Goal: Task Accomplishment & Management: Manage account settings

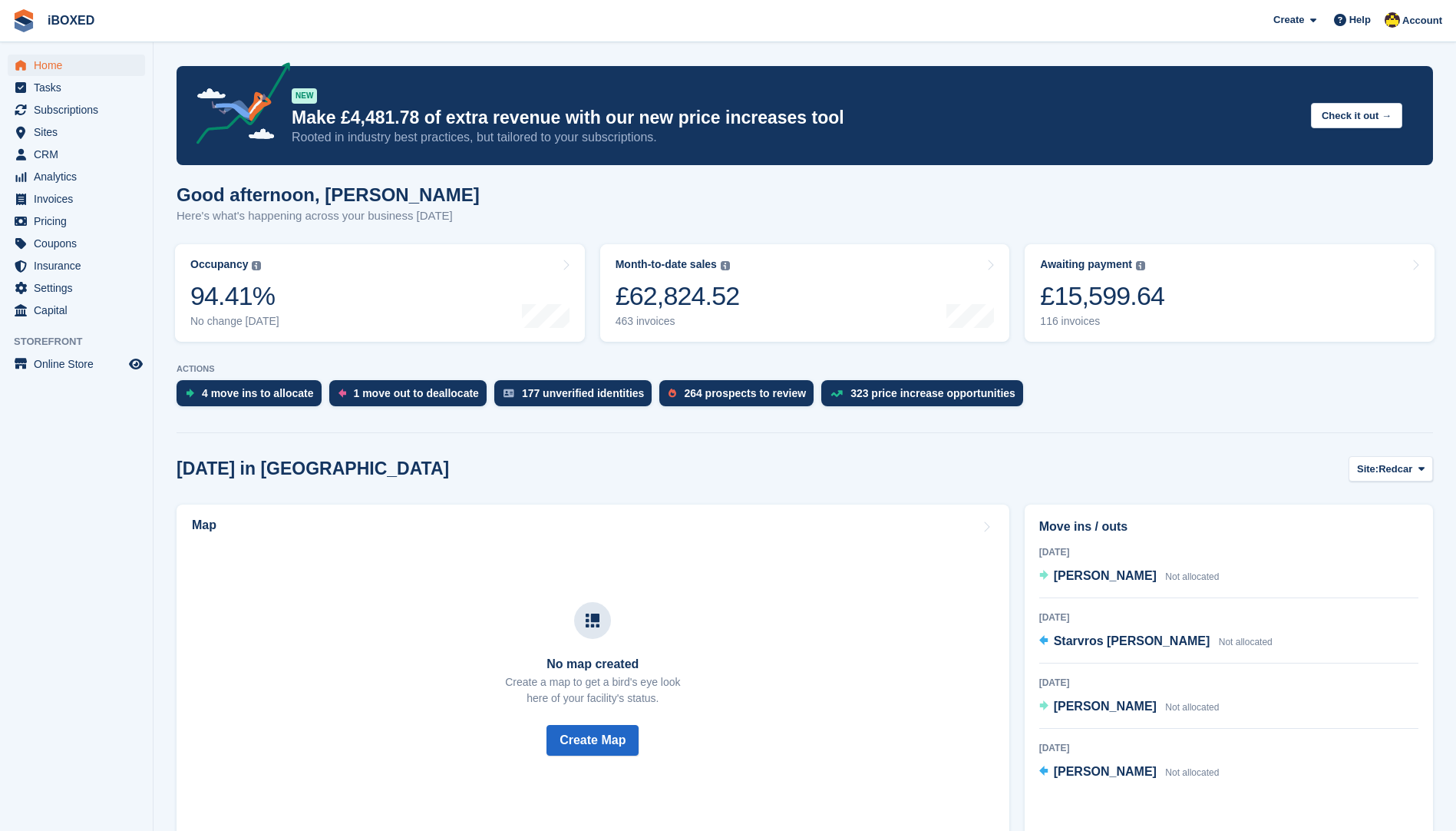
click at [1444, 581] on section "NEW Make £4,481.78 of extra revenue with our new price increases tool Rooted in…" at bounding box center [805, 734] width 1303 height 1468
click at [116, 113] on span "Subscriptions" at bounding box center [80, 110] width 92 height 22
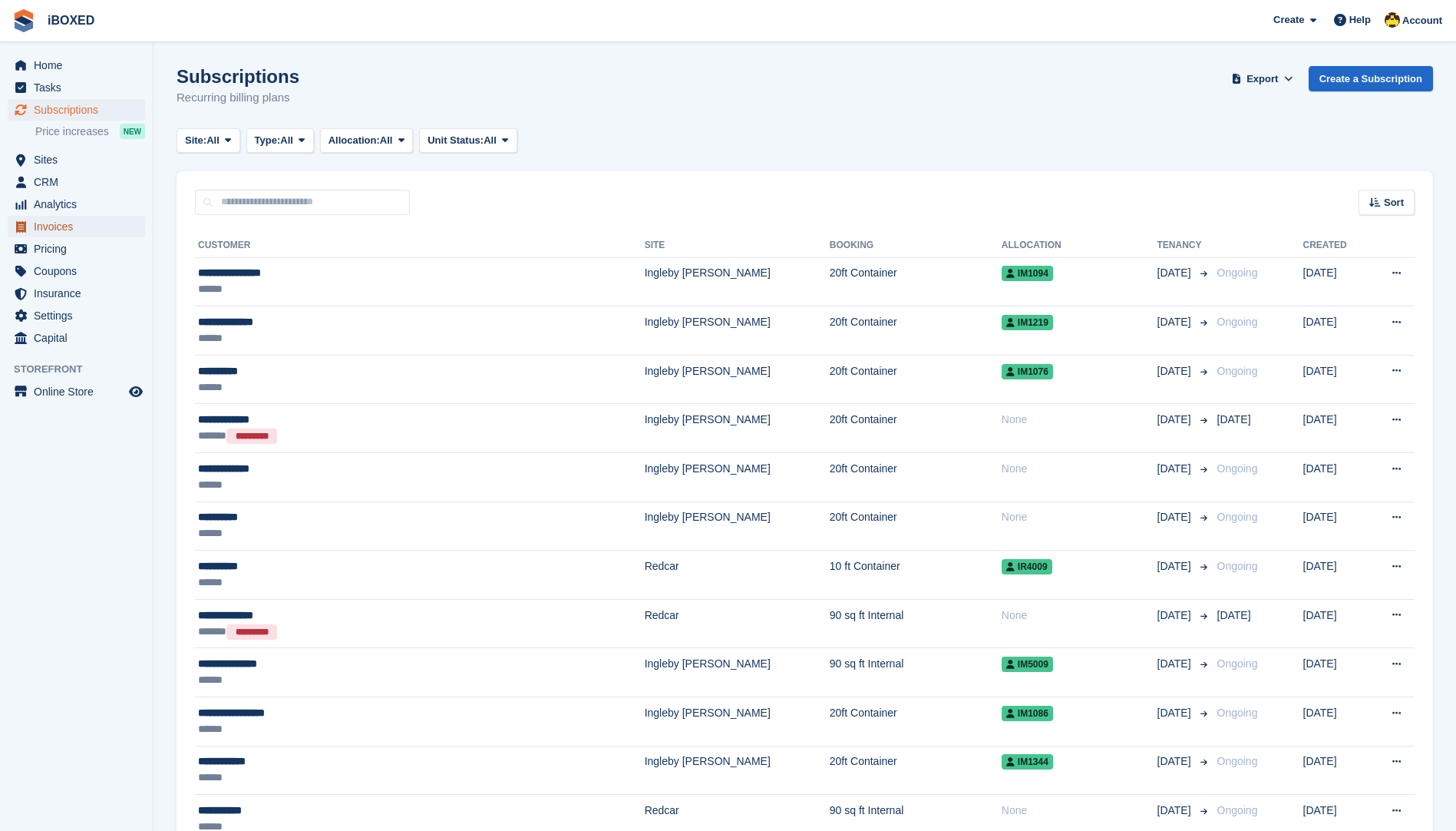
click at [87, 229] on span "Invoices" at bounding box center [80, 227] width 92 height 22
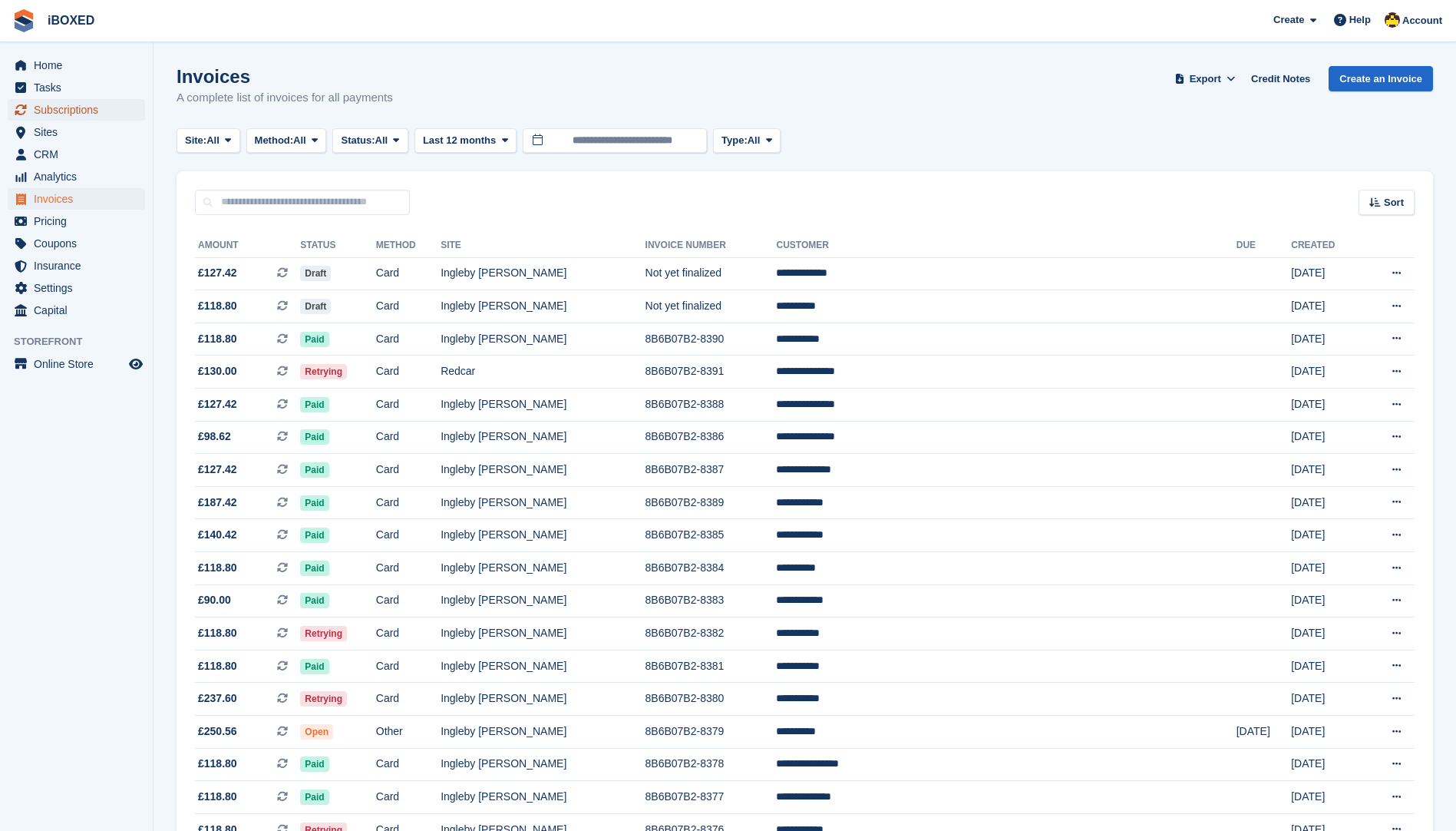
click at [126, 100] on link "Subscriptions" at bounding box center [76, 110] width 137 height 22
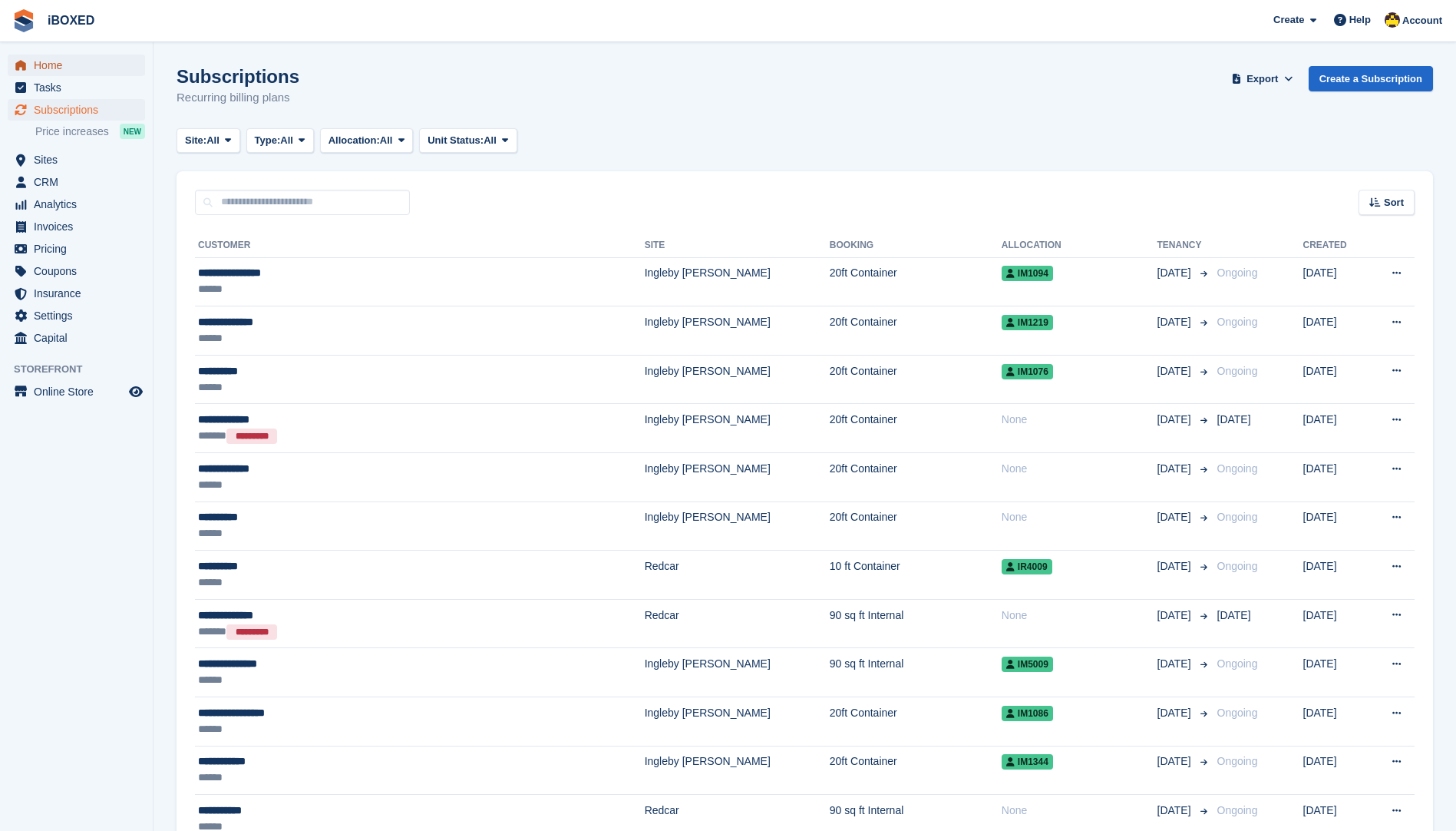
click at [88, 69] on span "Home" at bounding box center [80, 65] width 92 height 22
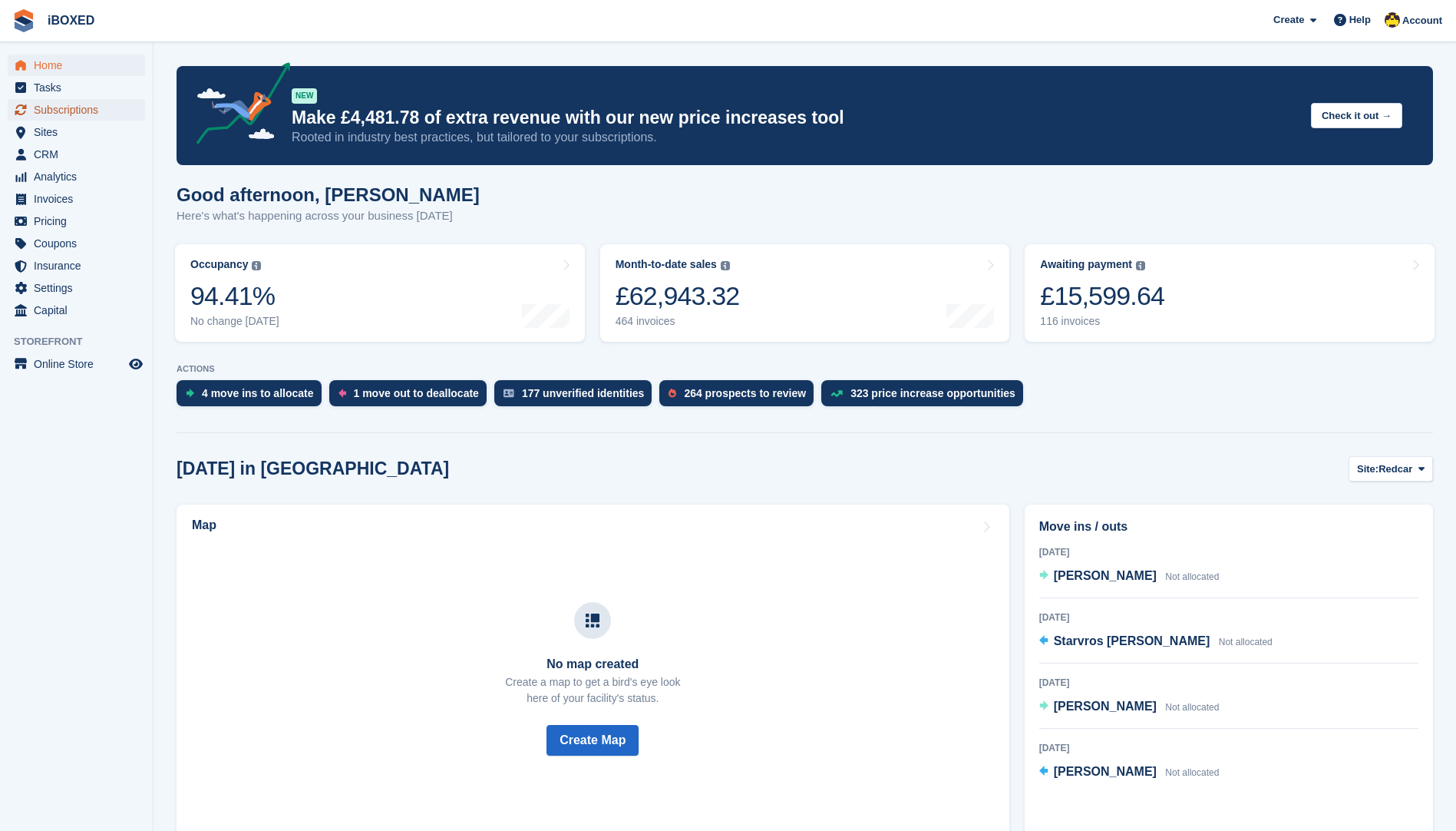
click at [71, 107] on span "Subscriptions" at bounding box center [80, 110] width 92 height 22
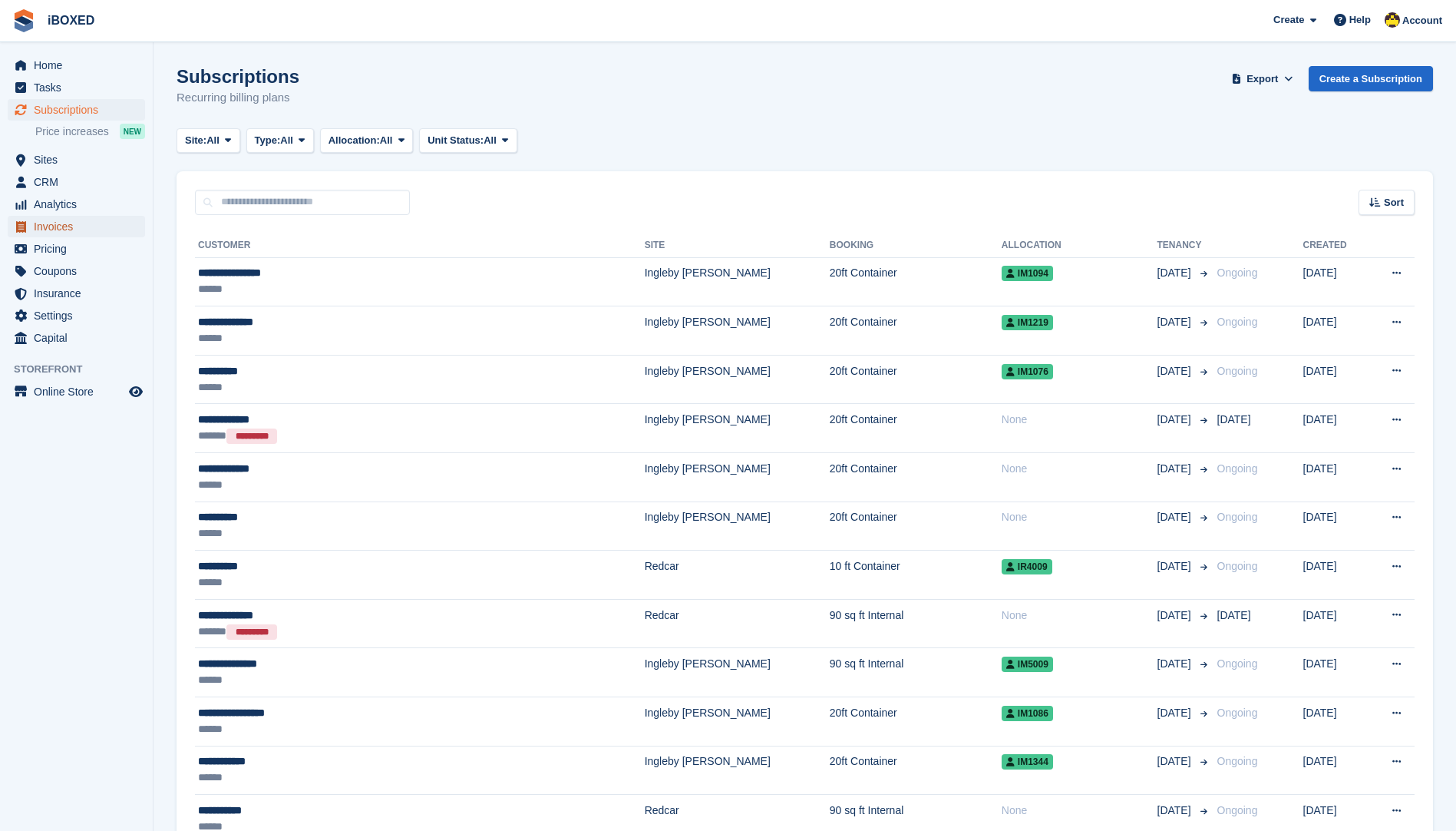
click at [79, 217] on span "Invoices" at bounding box center [80, 227] width 92 height 22
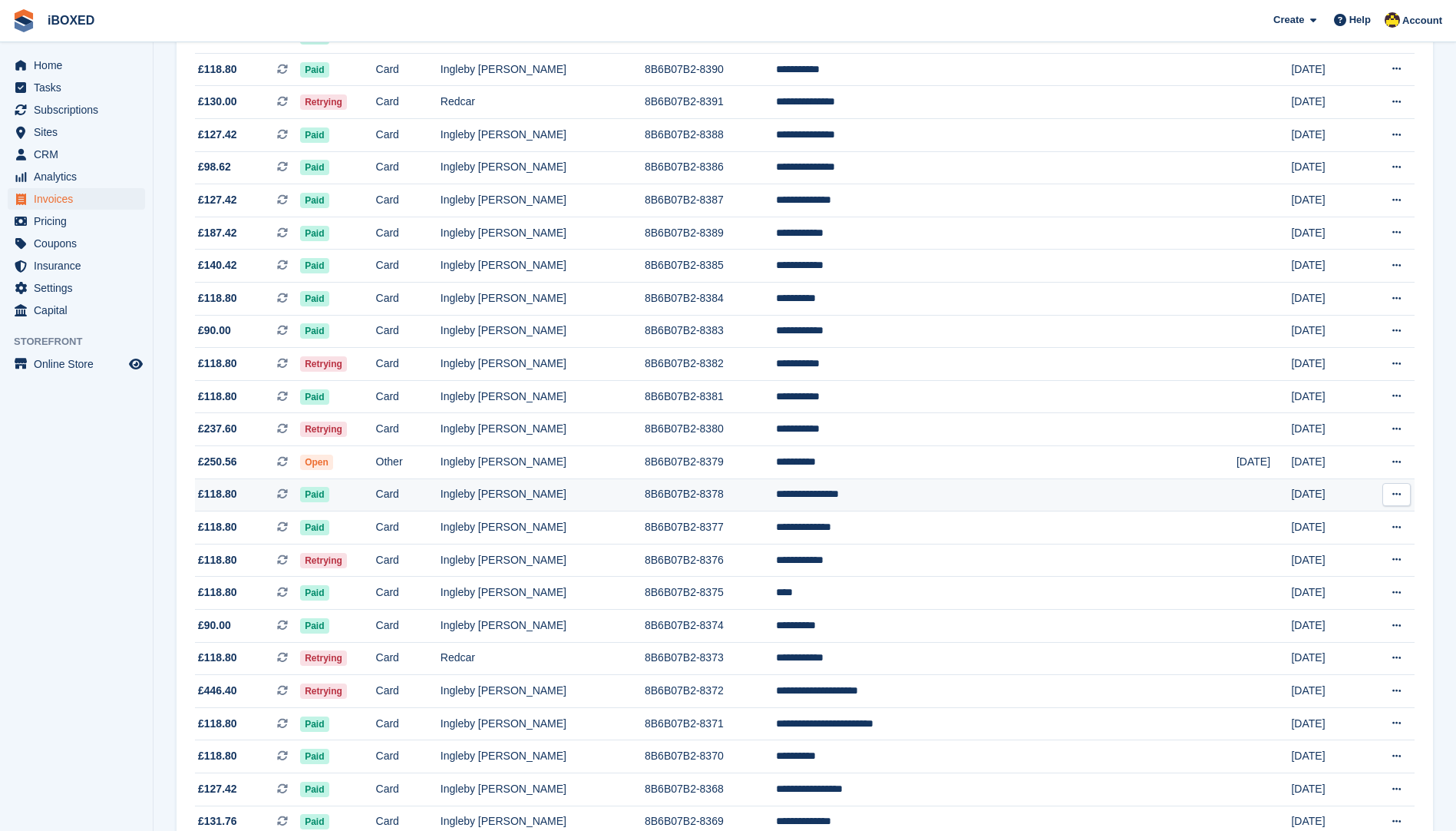
scroll to position [307, 0]
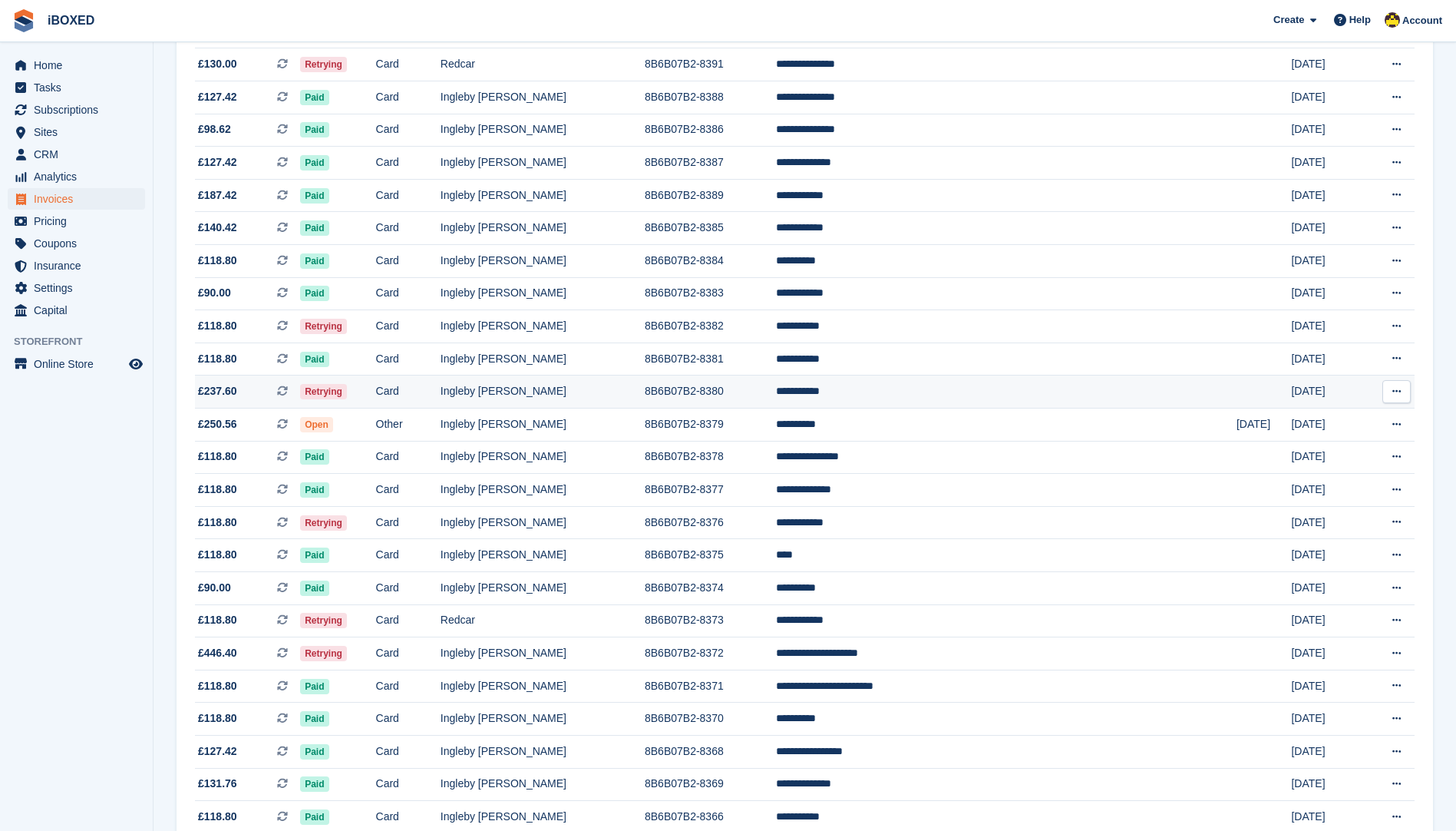
click at [375, 397] on td "Retrying" at bounding box center [338, 392] width 75 height 33
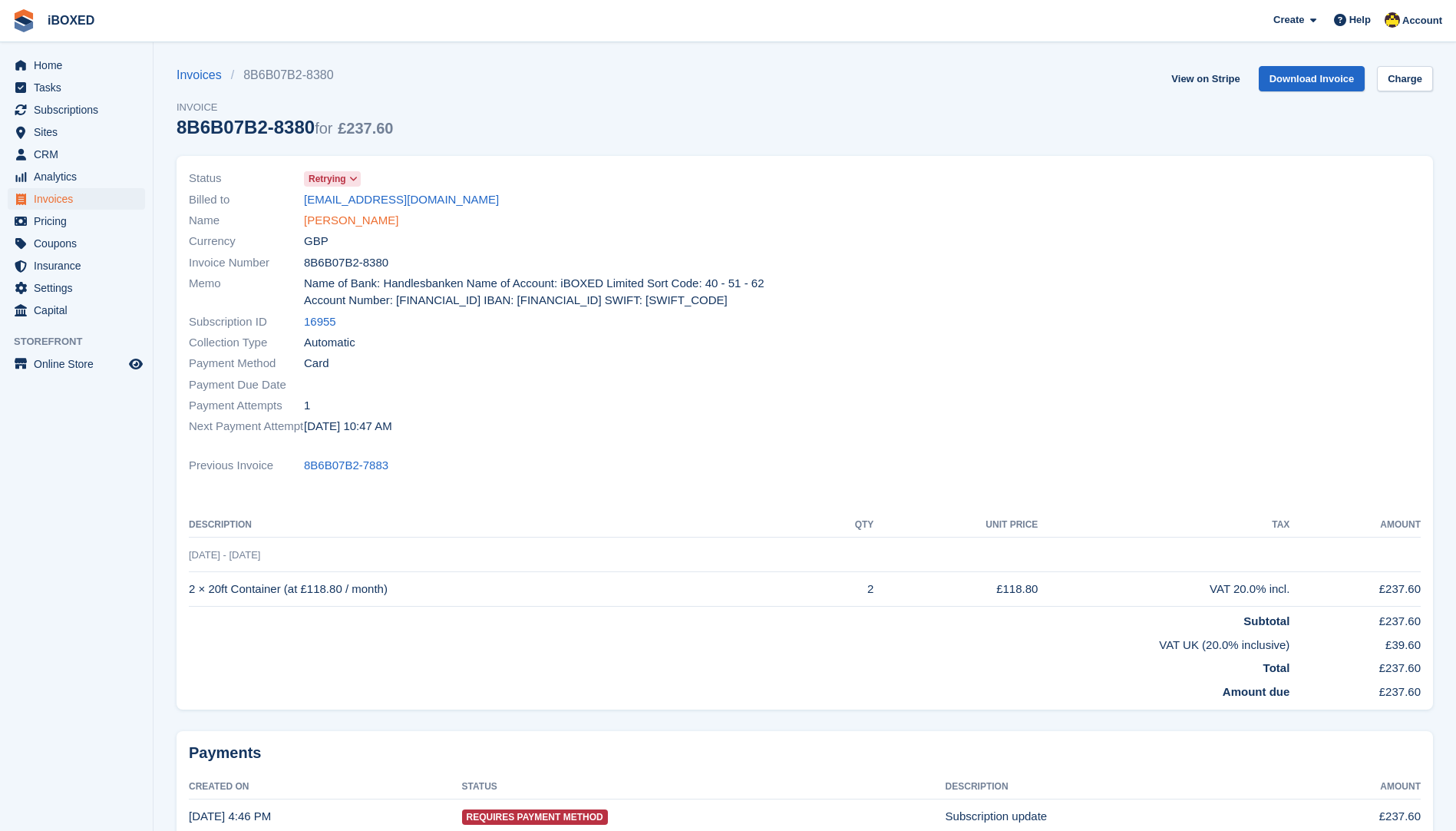
click at [319, 222] on link "[PERSON_NAME]" at bounding box center [350, 221] width 94 height 18
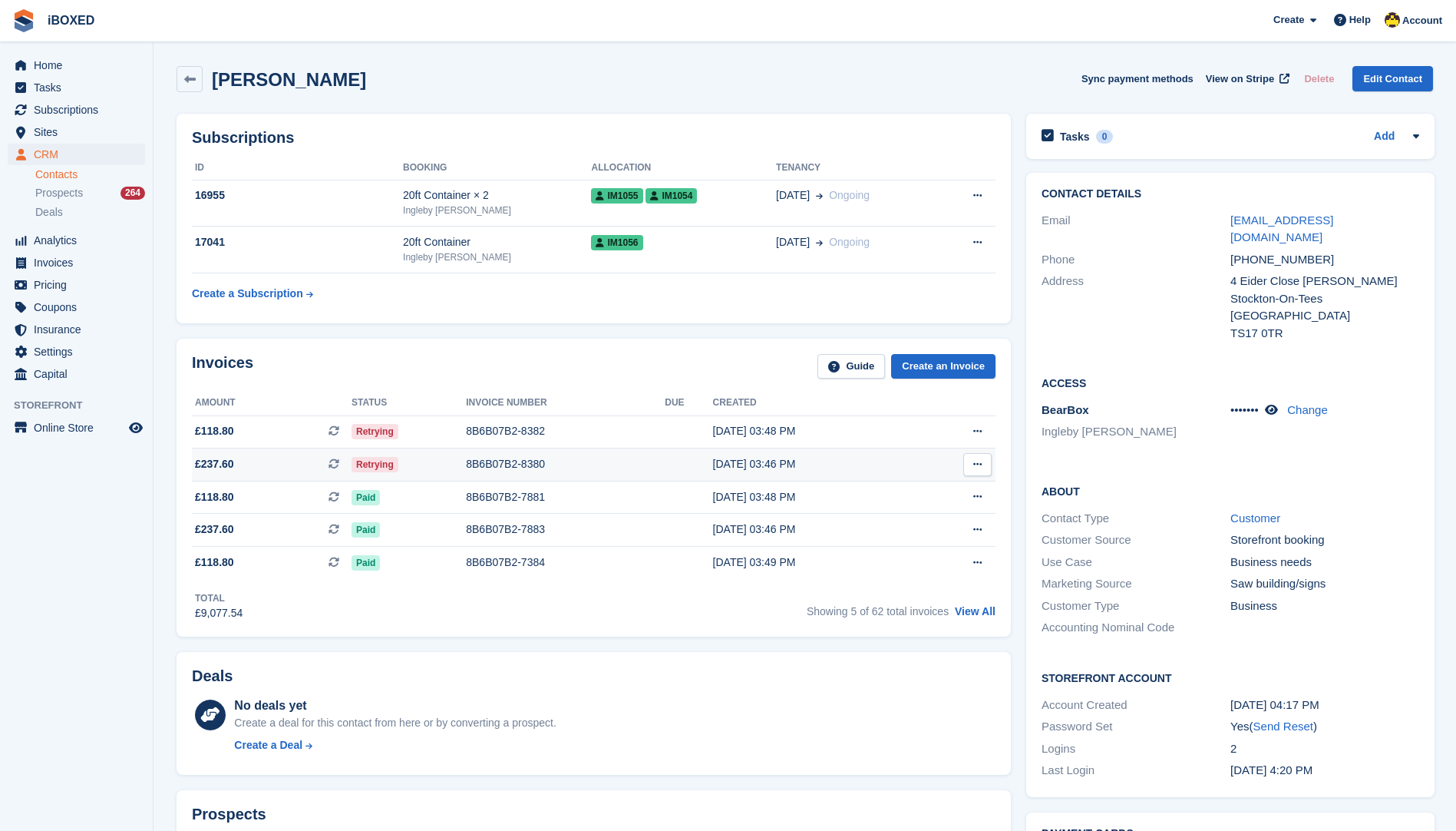
click at [869, 463] on div "28 Aug, 03:46 PM" at bounding box center [814, 464] width 203 height 16
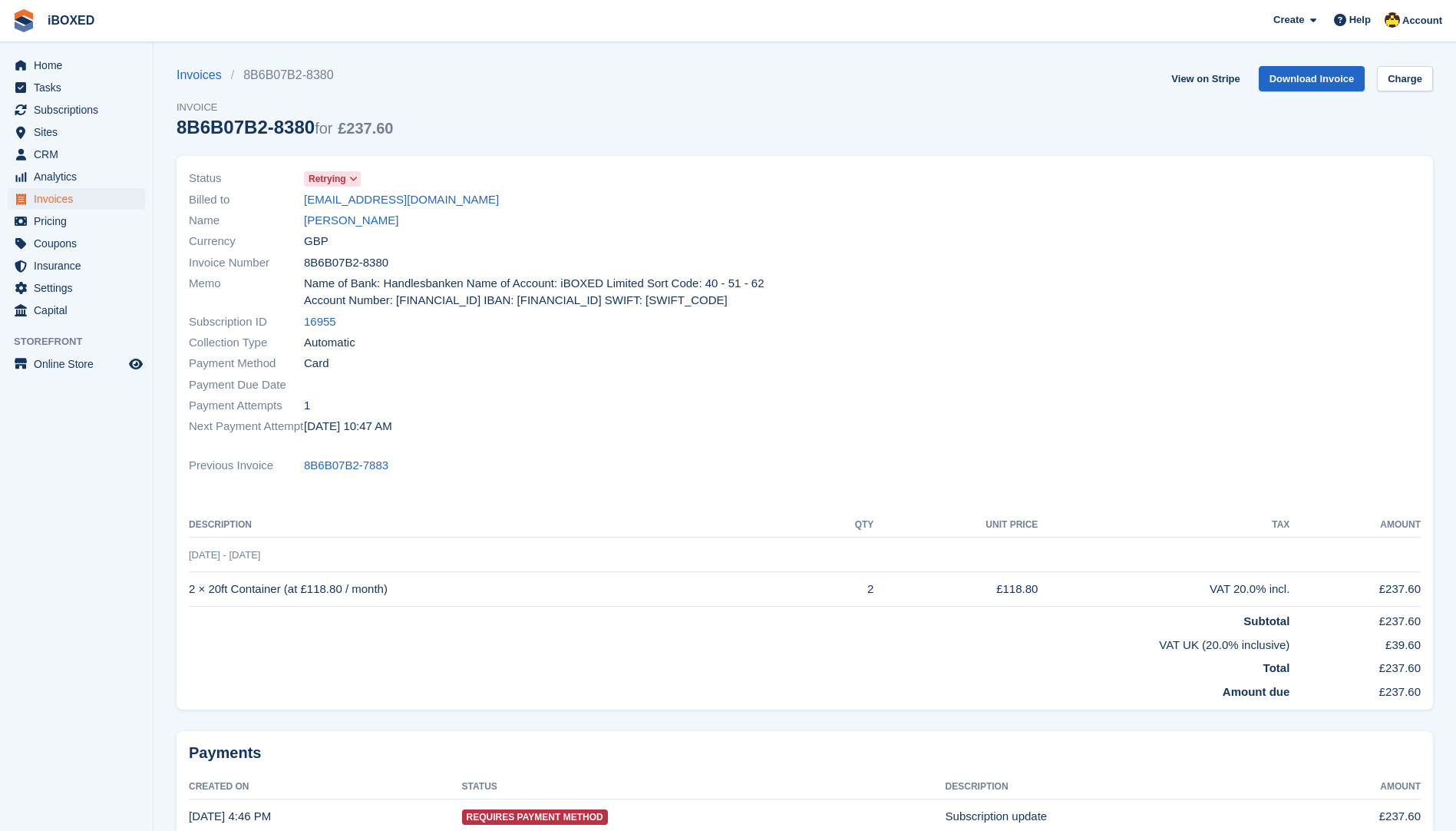
click at [358, 181] on span at bounding box center [354, 179] width 13 height 13
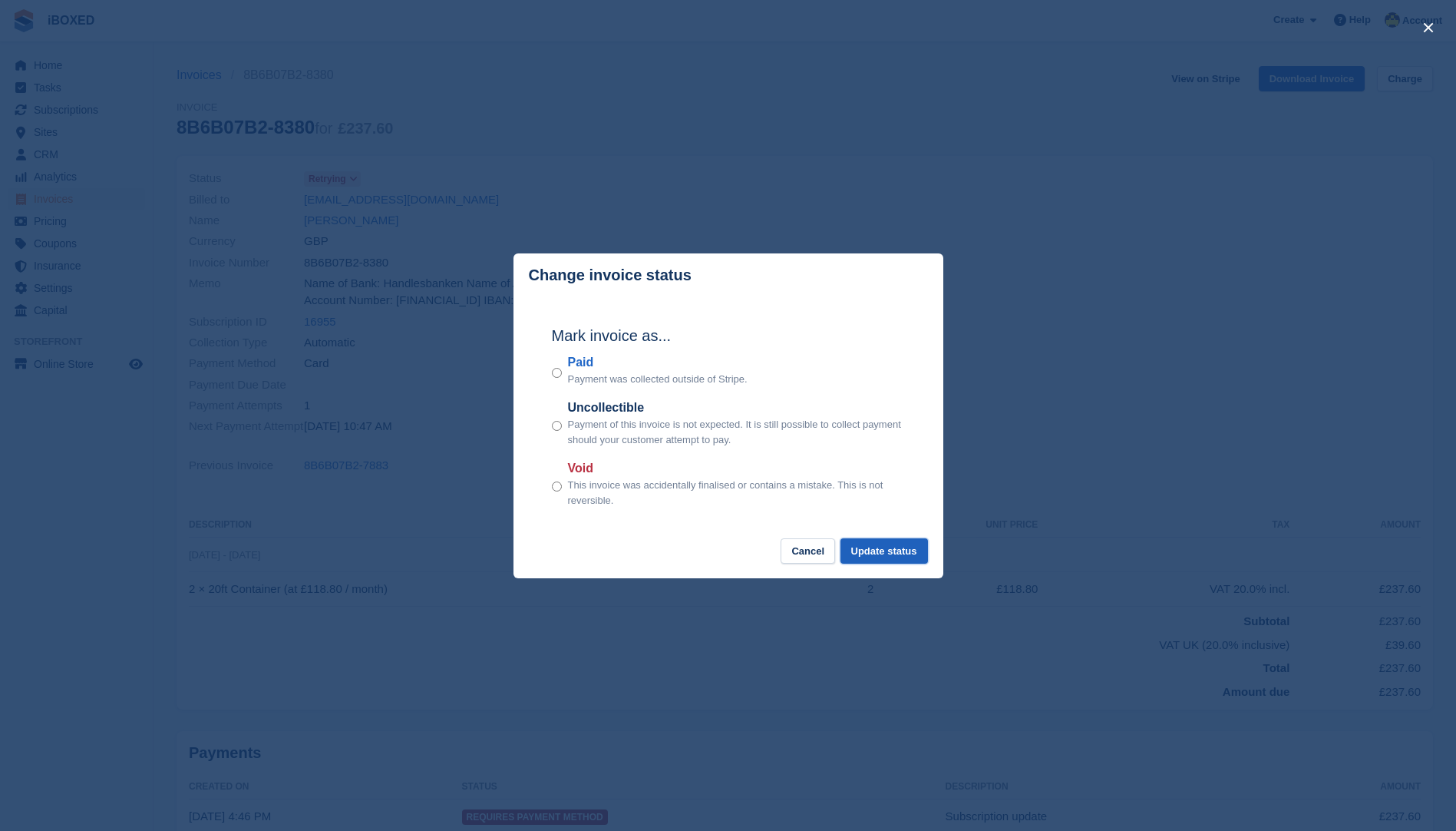
click at [877, 555] on button "Update status" at bounding box center [884, 551] width 88 height 25
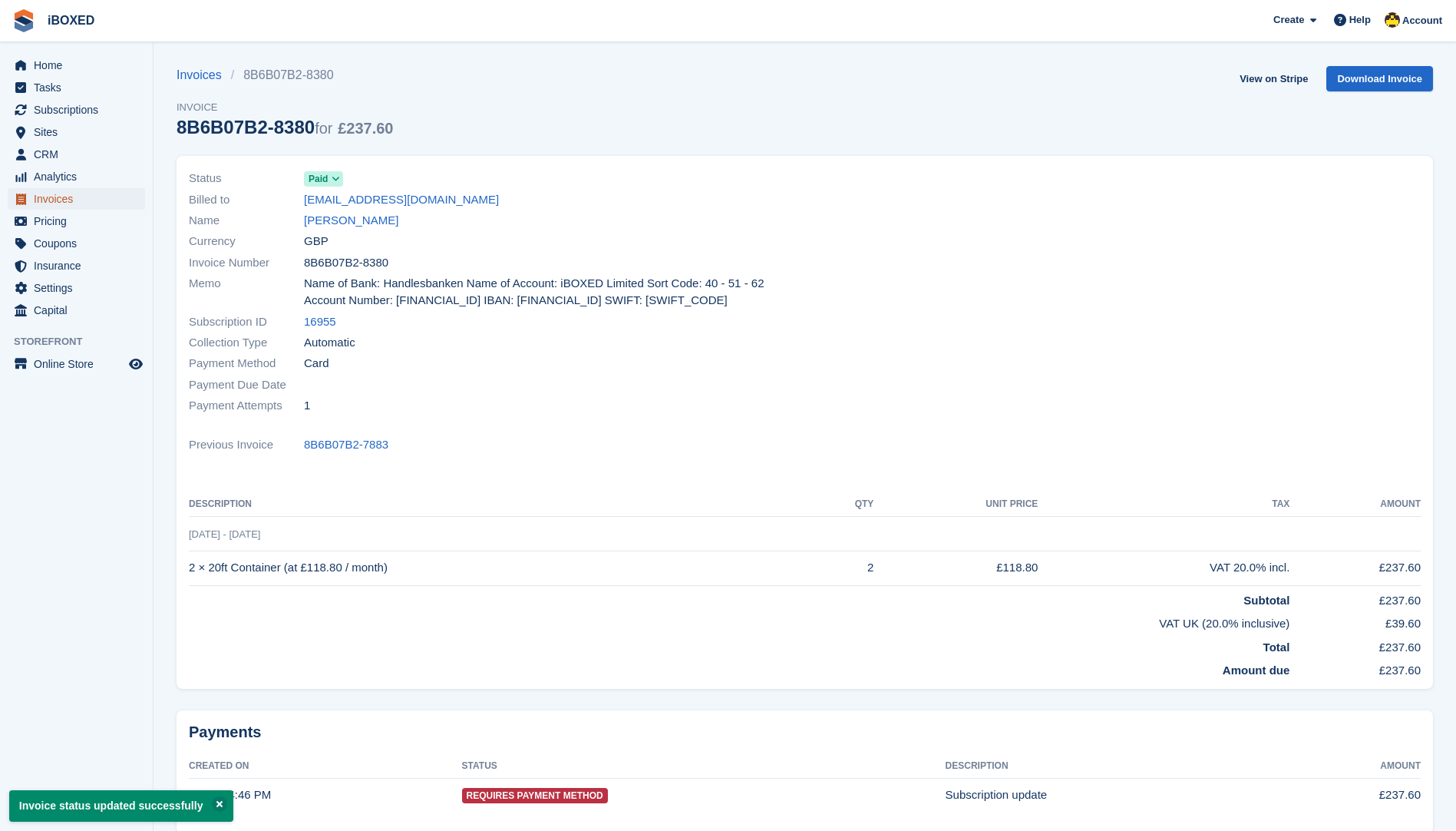
click at [38, 196] on span "Invoices" at bounding box center [80, 199] width 92 height 22
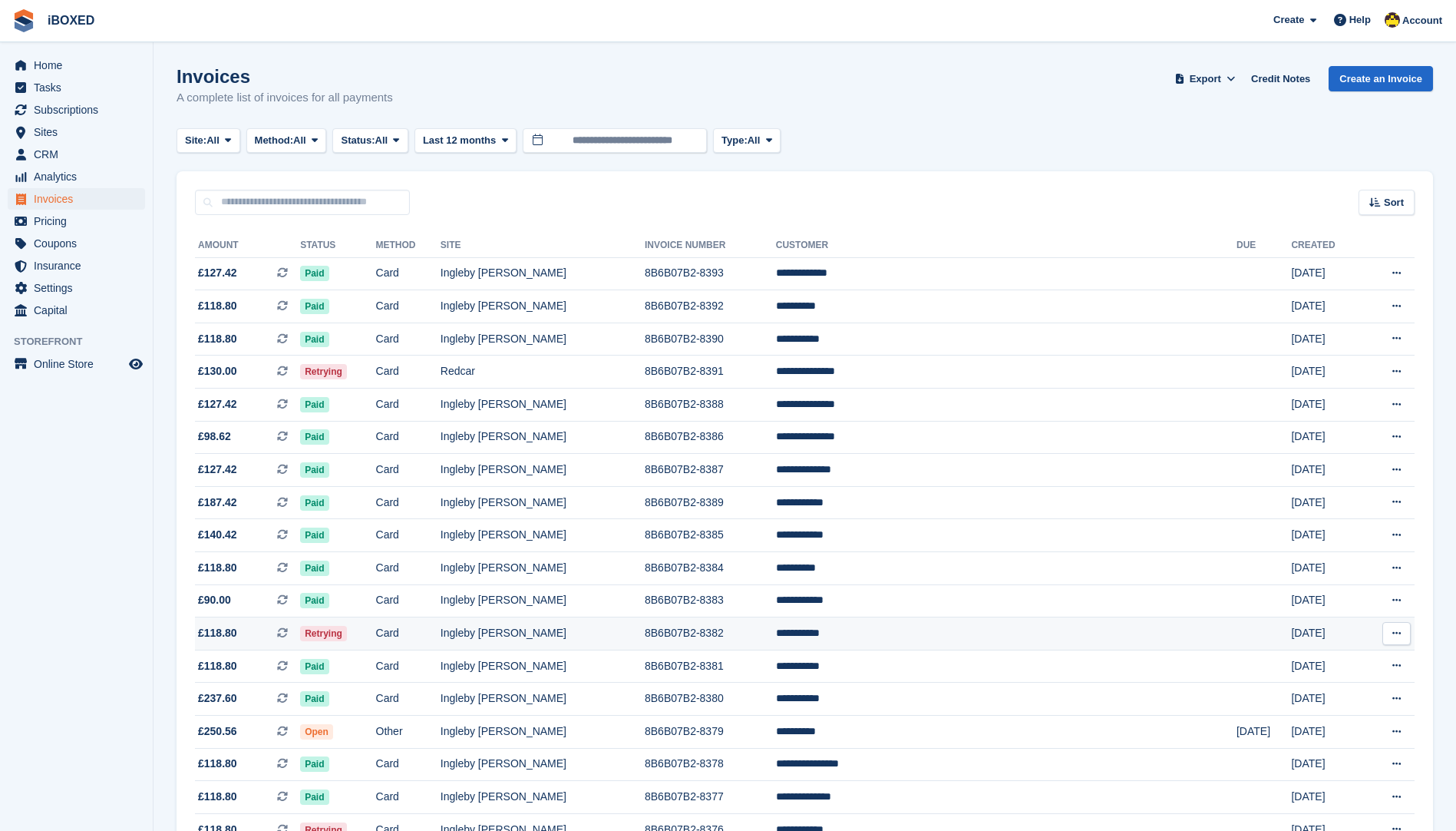
click at [441, 625] on td "Card" at bounding box center [409, 634] width 65 height 33
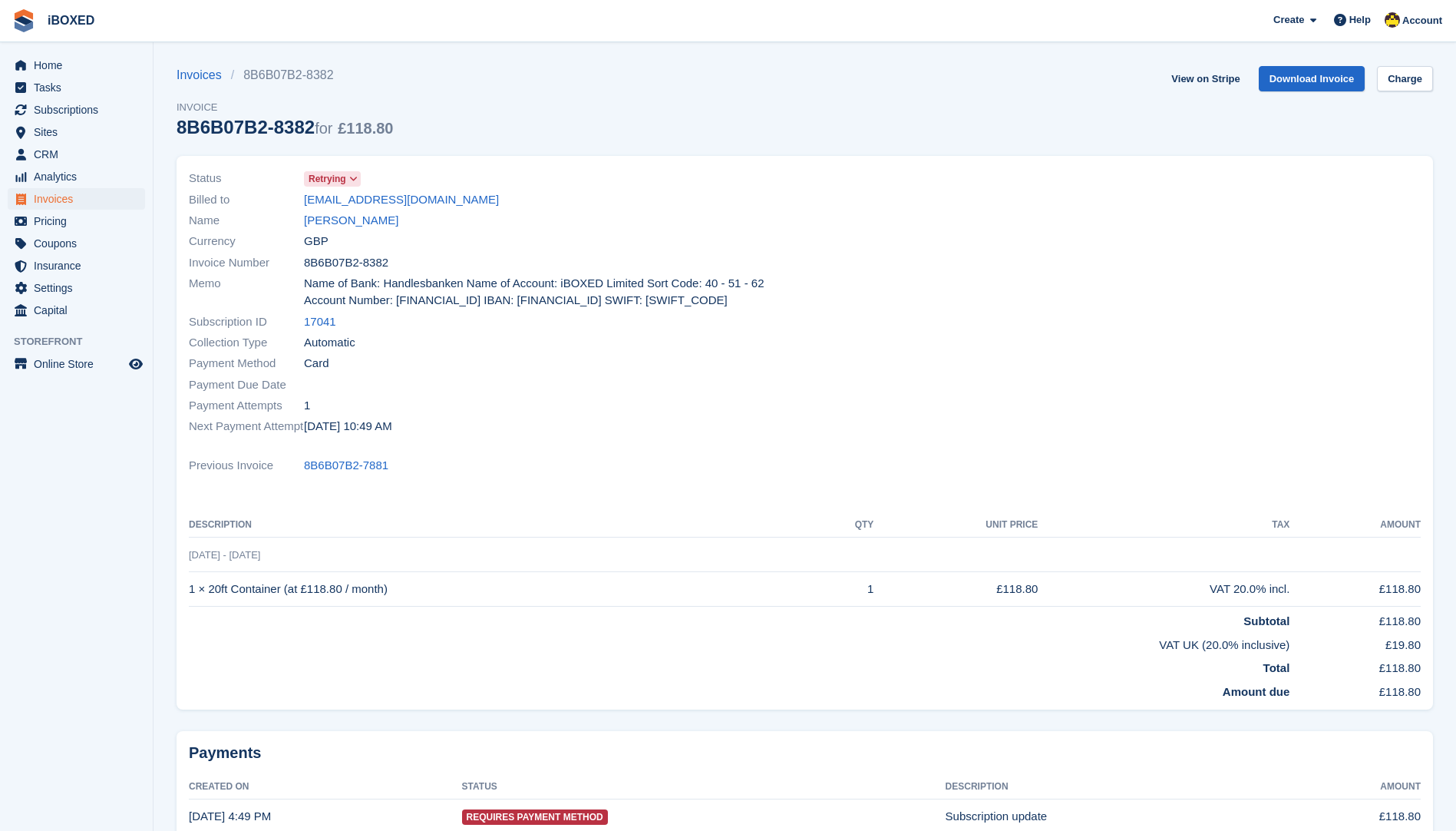
click at [357, 175] on icon at bounding box center [353, 178] width 8 height 9
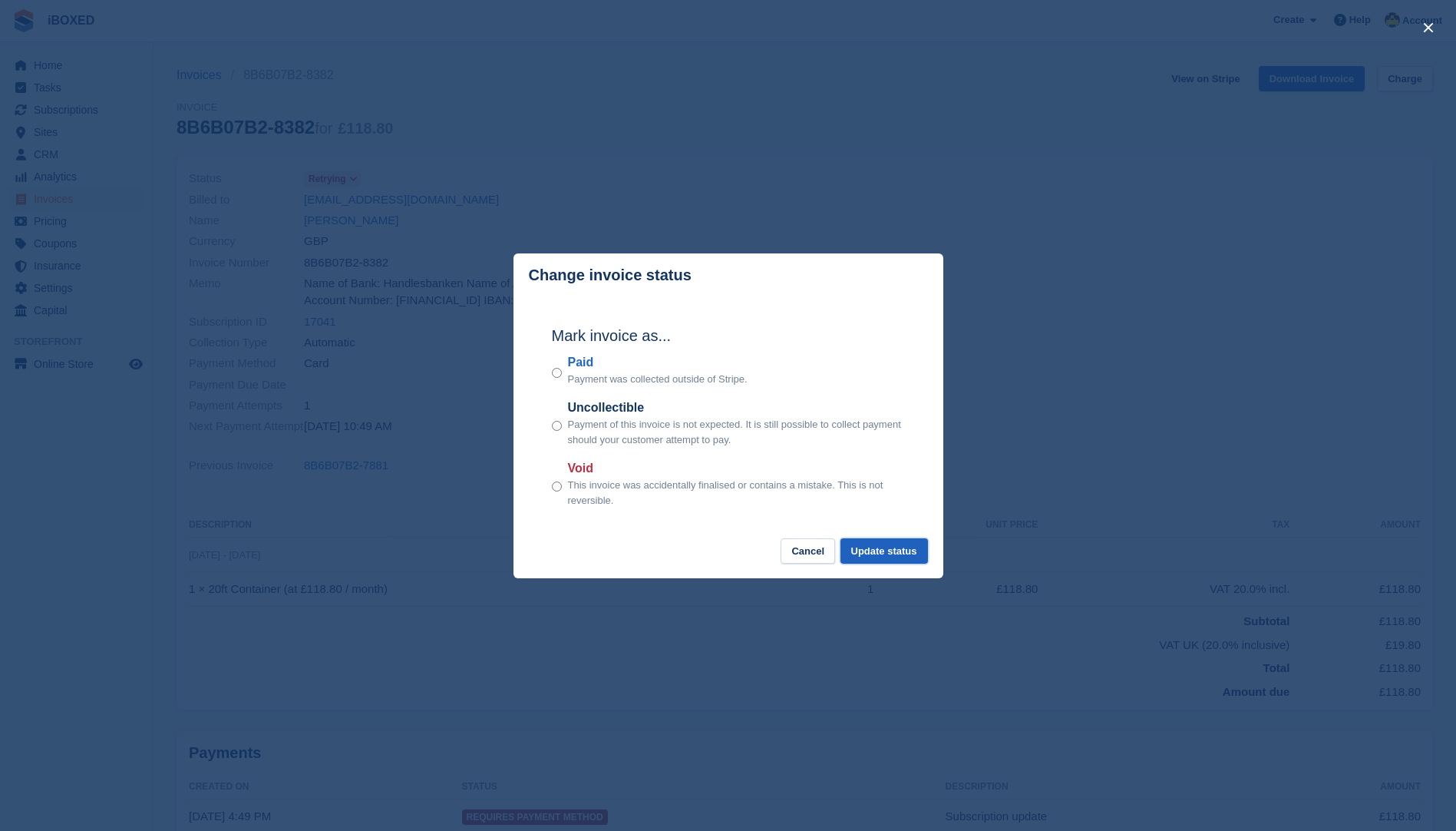
click at [903, 561] on button "Update status" at bounding box center [884, 551] width 88 height 25
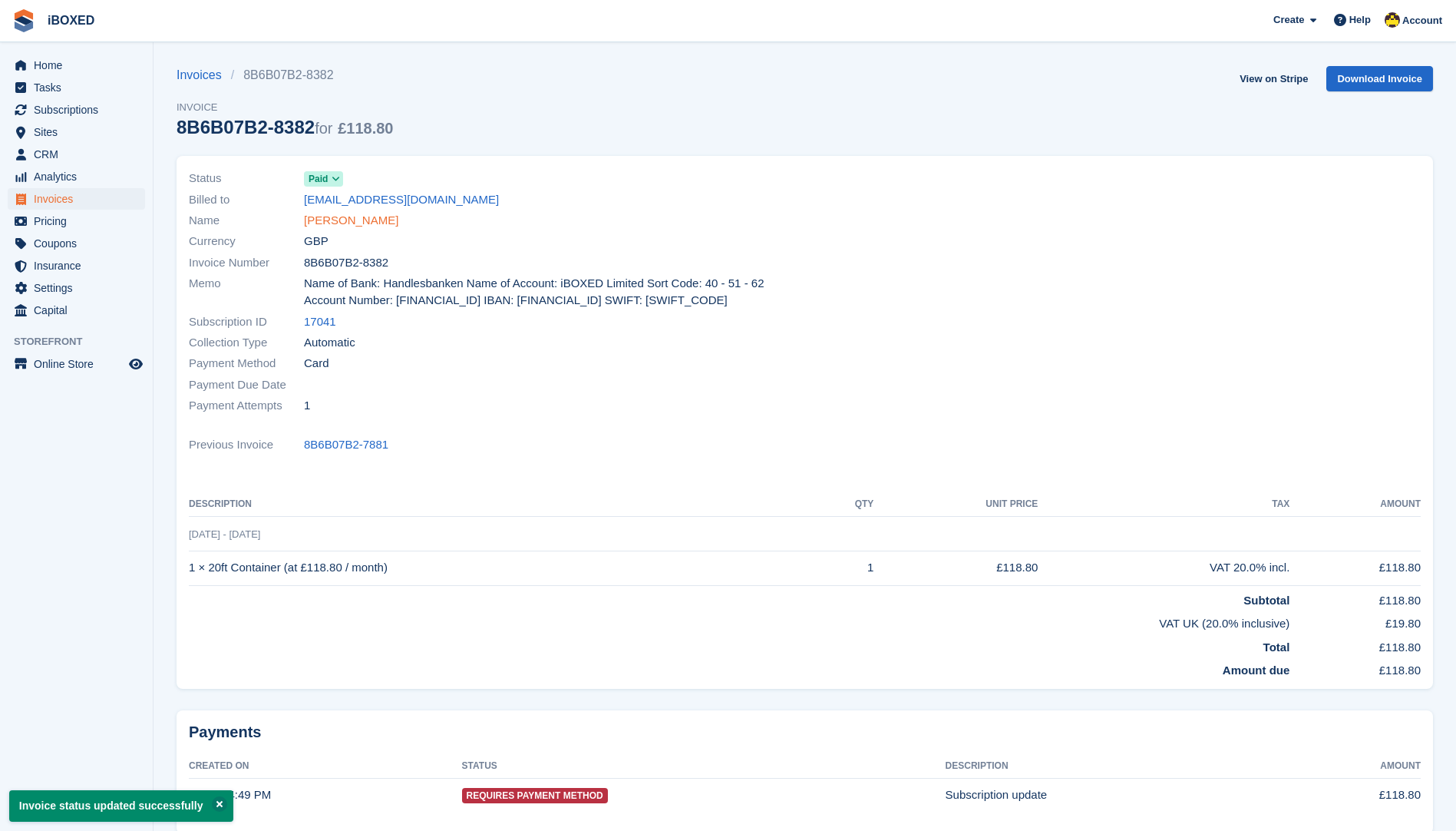
click at [350, 221] on link "Lucas Towes" at bounding box center [350, 221] width 94 height 18
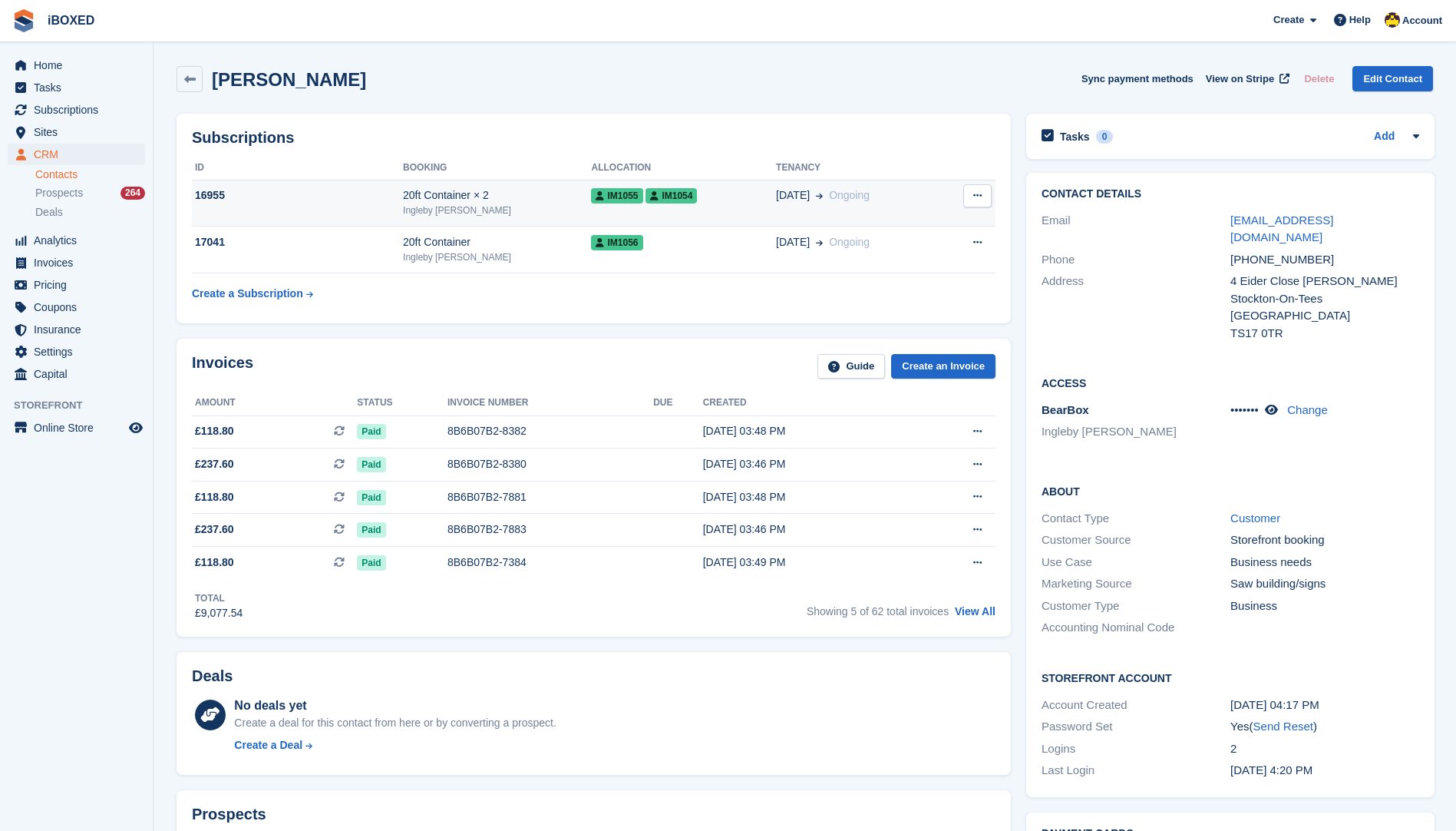
click at [473, 201] on div "20ft Container × 2" at bounding box center [497, 195] width 188 height 16
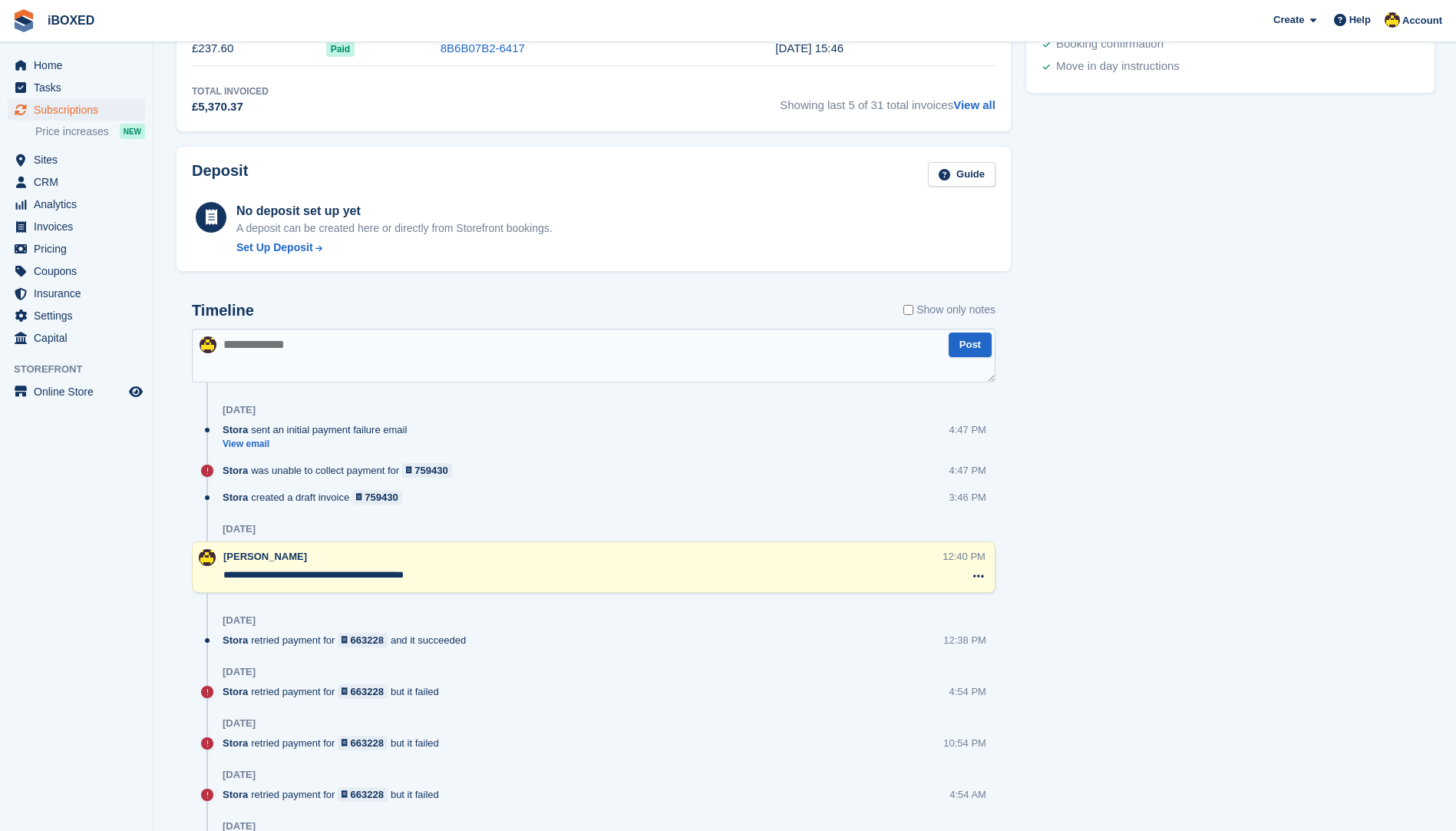
scroll to position [743, 0]
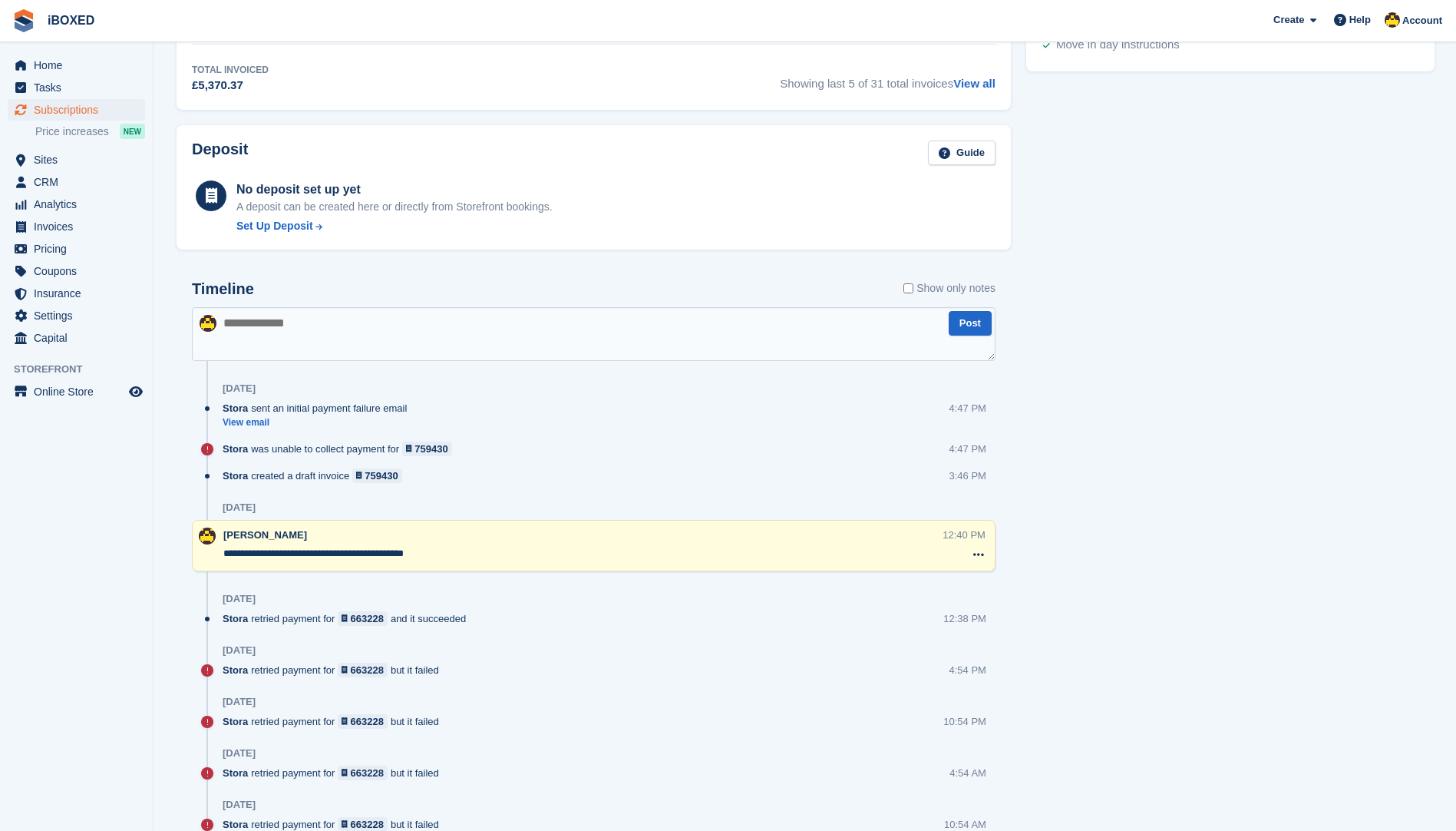
click at [485, 306] on div "Timeline Show only notes" at bounding box center [593, 294] width 804 height 27
click at [474, 340] on textarea at bounding box center [593, 334] width 804 height 54
type textarea "**********"
click at [970, 320] on button "Post" at bounding box center [970, 324] width 43 height 25
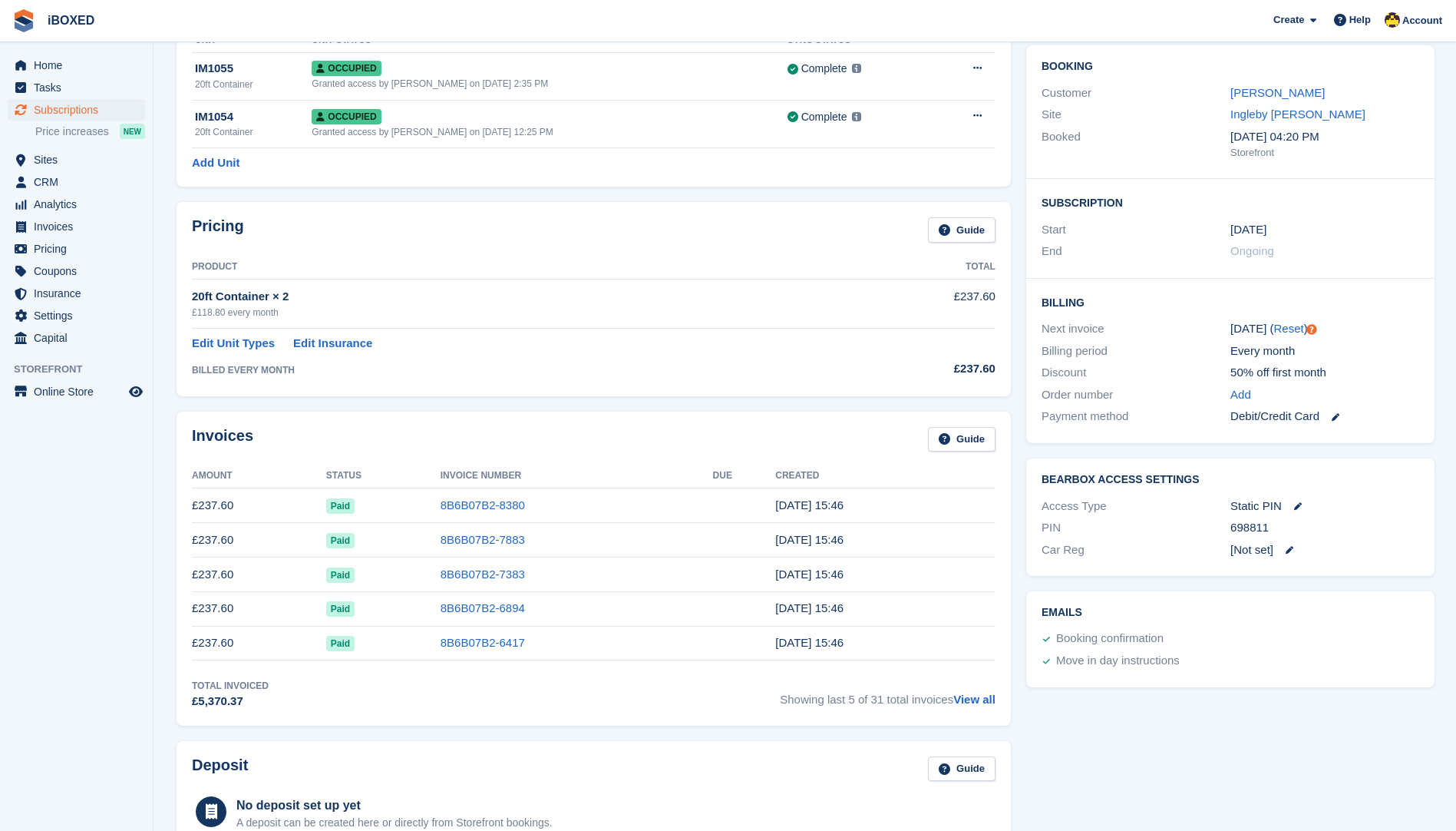
scroll to position [0, 0]
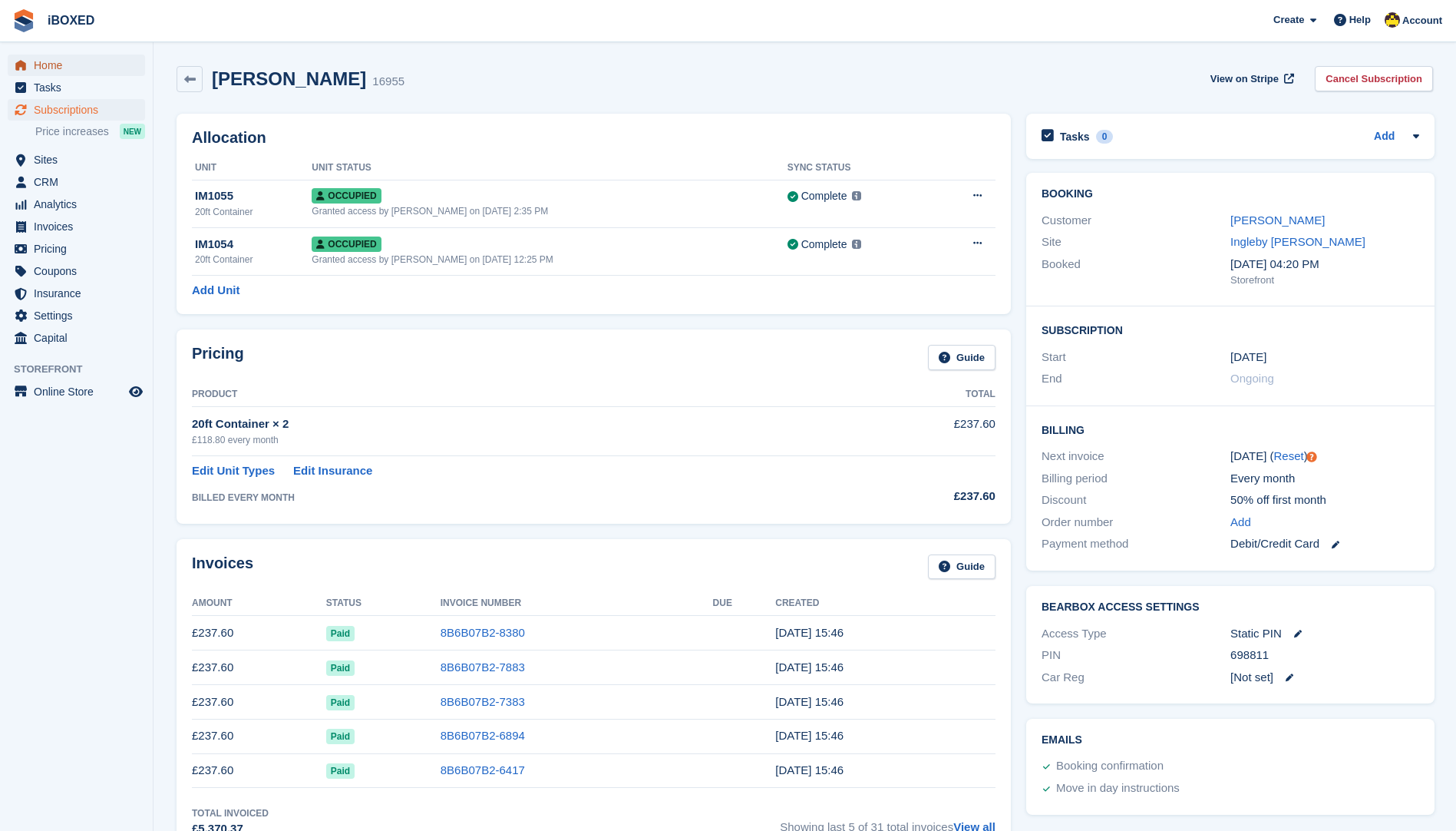
click at [93, 62] on span "Home" at bounding box center [80, 65] width 92 height 22
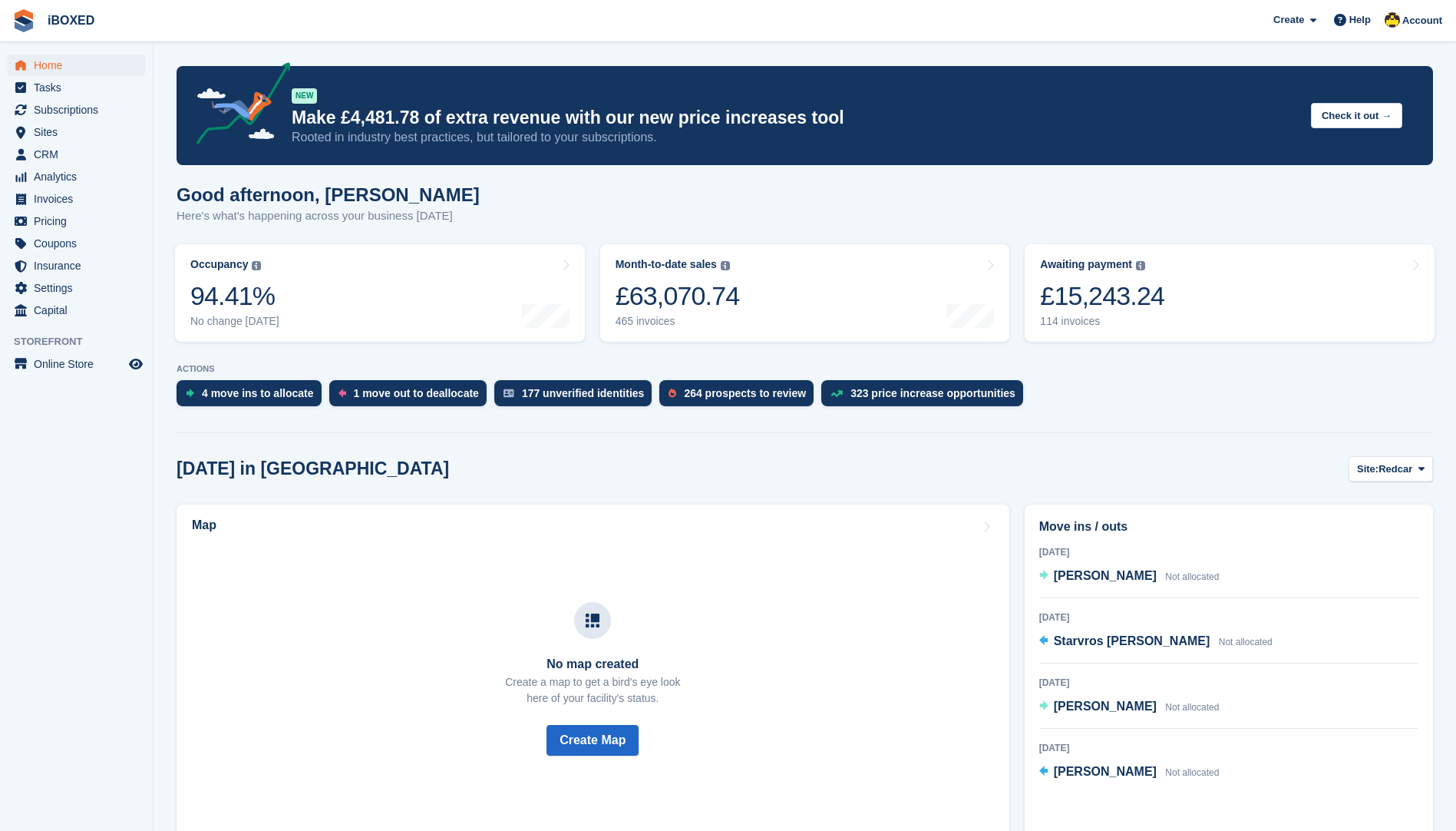
scroll to position [30, 0]
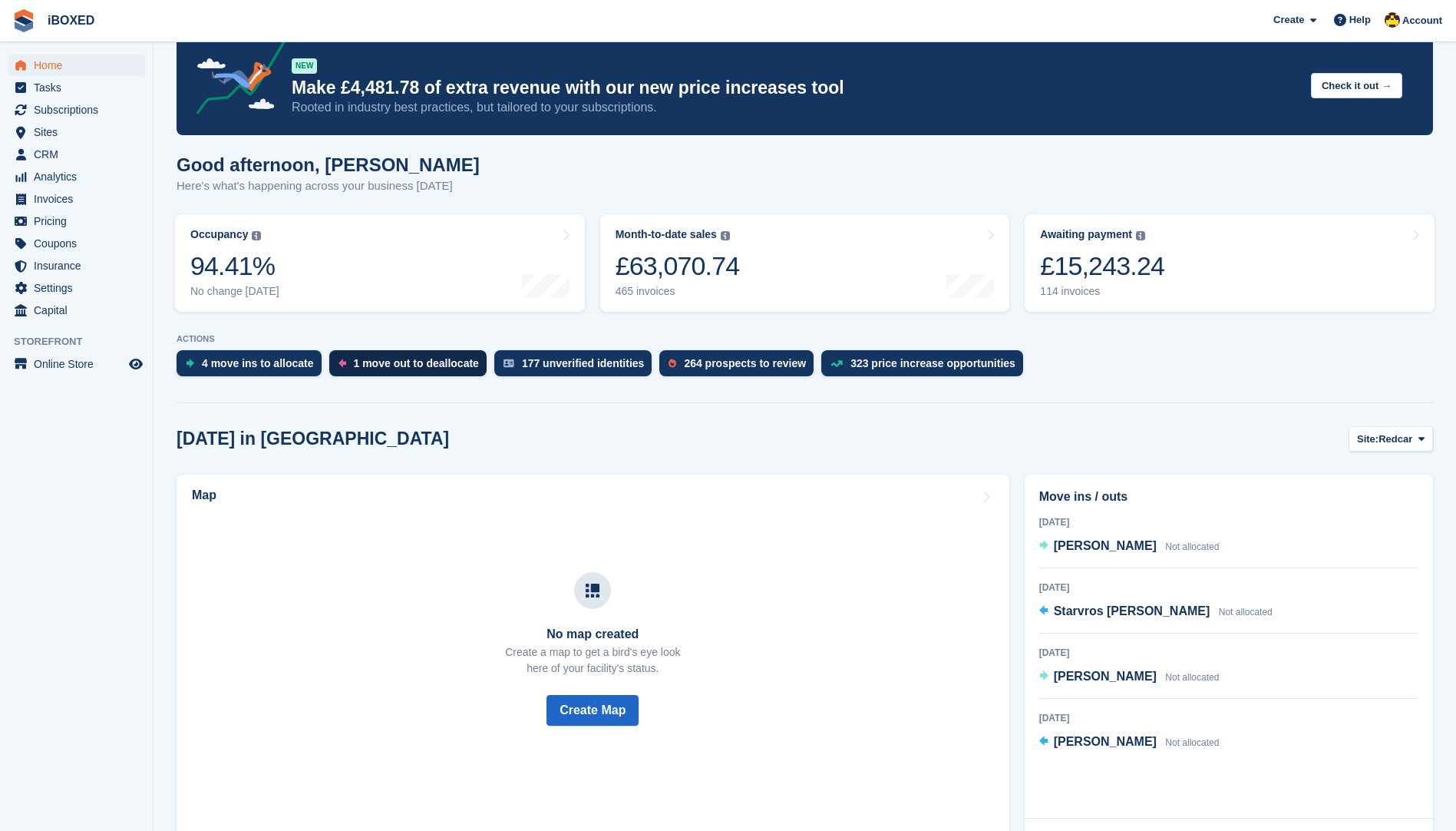
click at [410, 360] on div "1 move out to deallocate" at bounding box center [417, 363] width 125 height 13
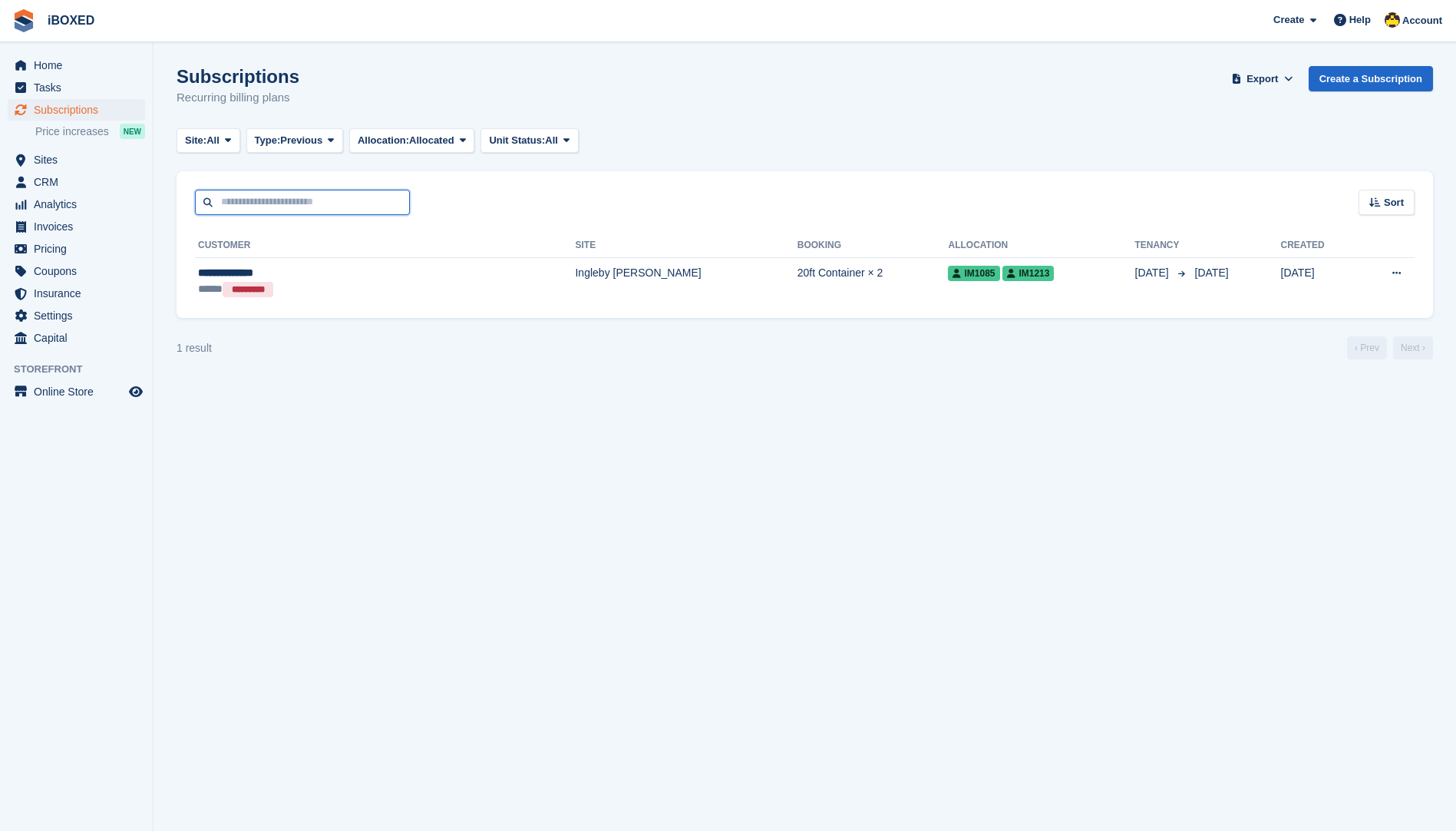
click at [281, 200] on input "text" at bounding box center [303, 203] width 215 height 25
type input "*****"
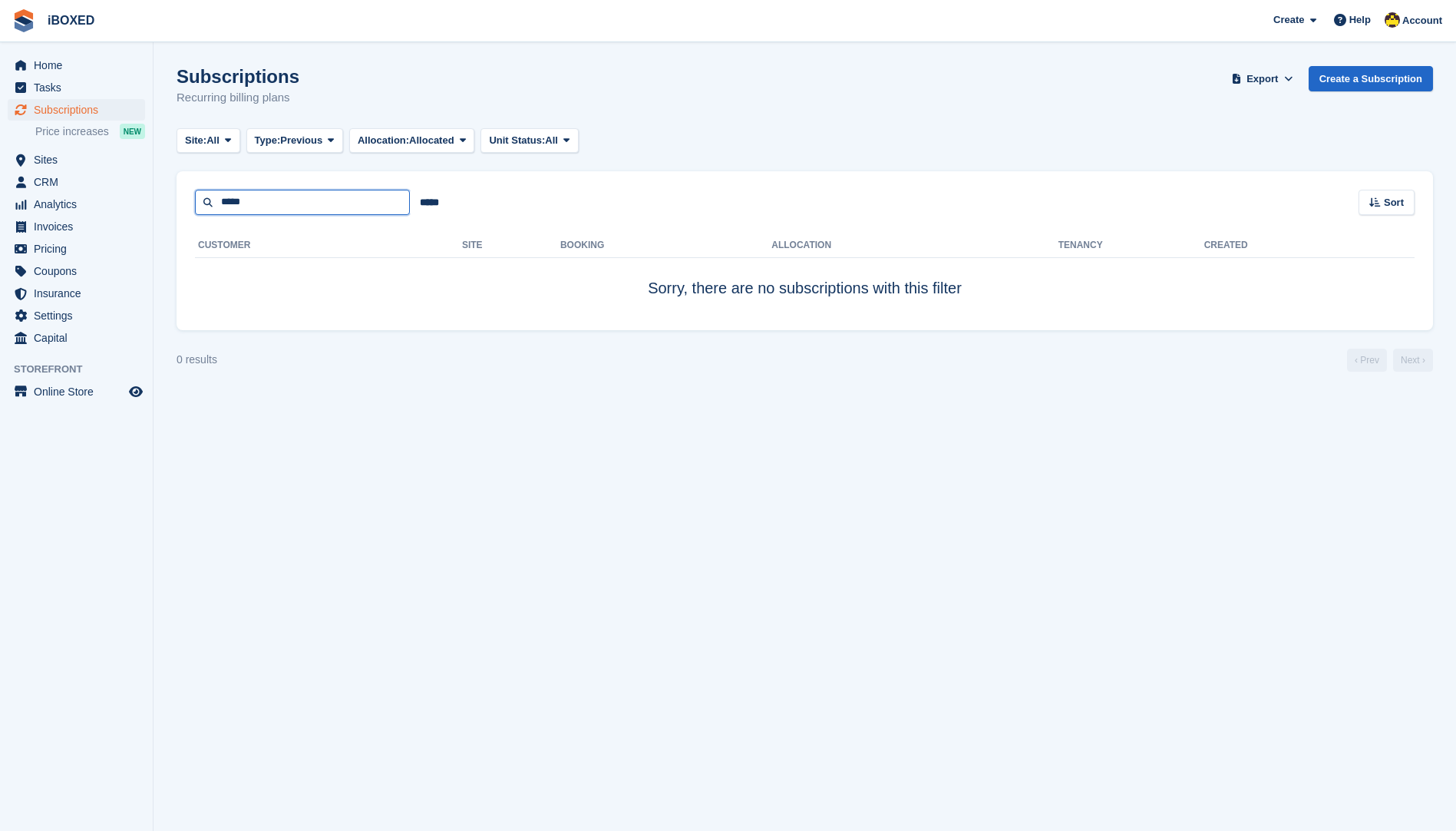
drag, startPoint x: 297, startPoint y: 211, endPoint x: 288, endPoint y: 203, distance: 12.0
click at [297, 211] on input "*****" at bounding box center [303, 203] width 215 height 25
type input "*****"
click at [94, 110] on span "Subscriptions" at bounding box center [80, 110] width 92 height 22
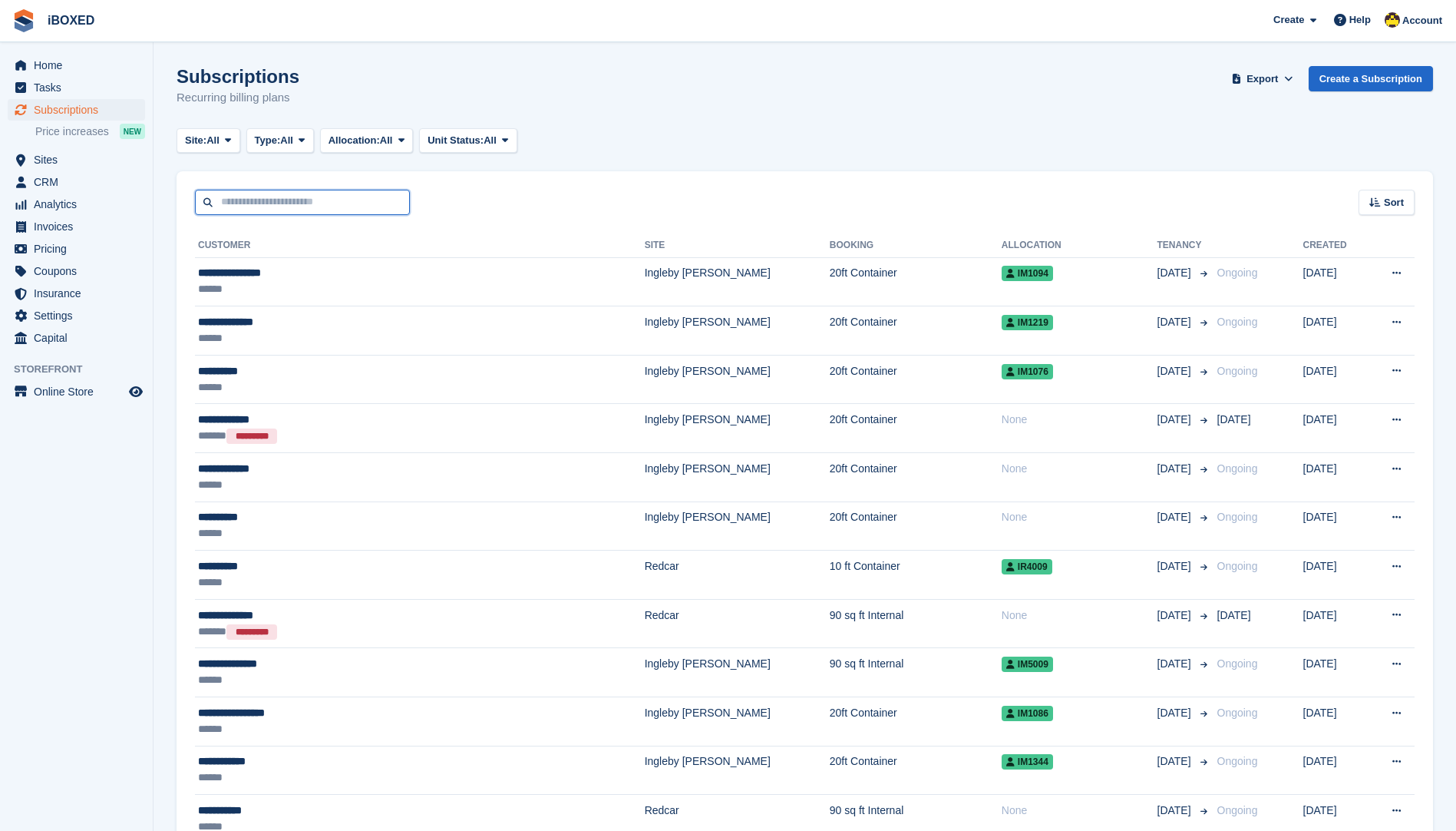
click at [329, 205] on input "text" at bounding box center [303, 203] width 215 height 25
type input "*****"
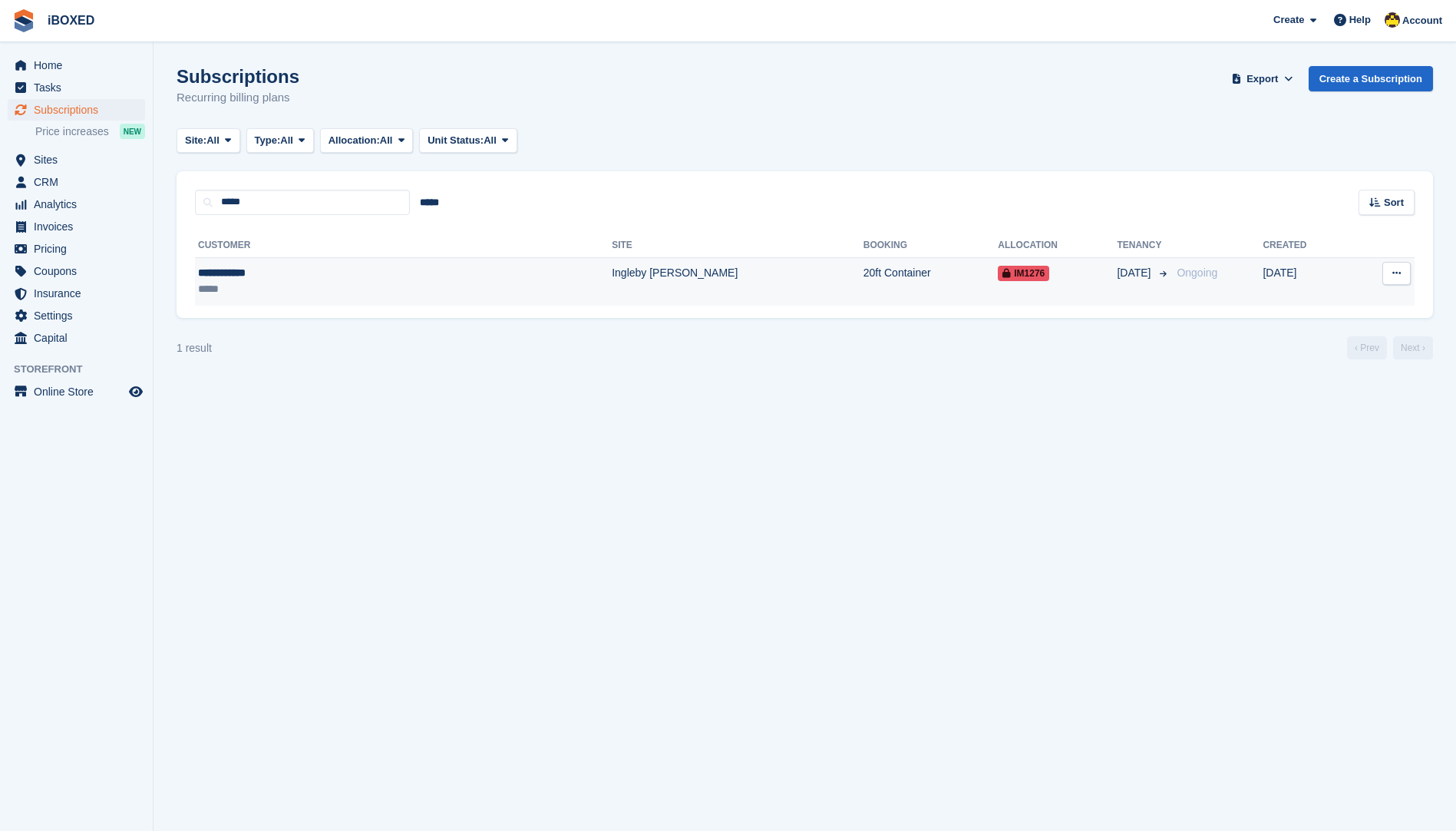
click at [367, 305] on td "**********" at bounding box center [403, 281] width 417 height 48
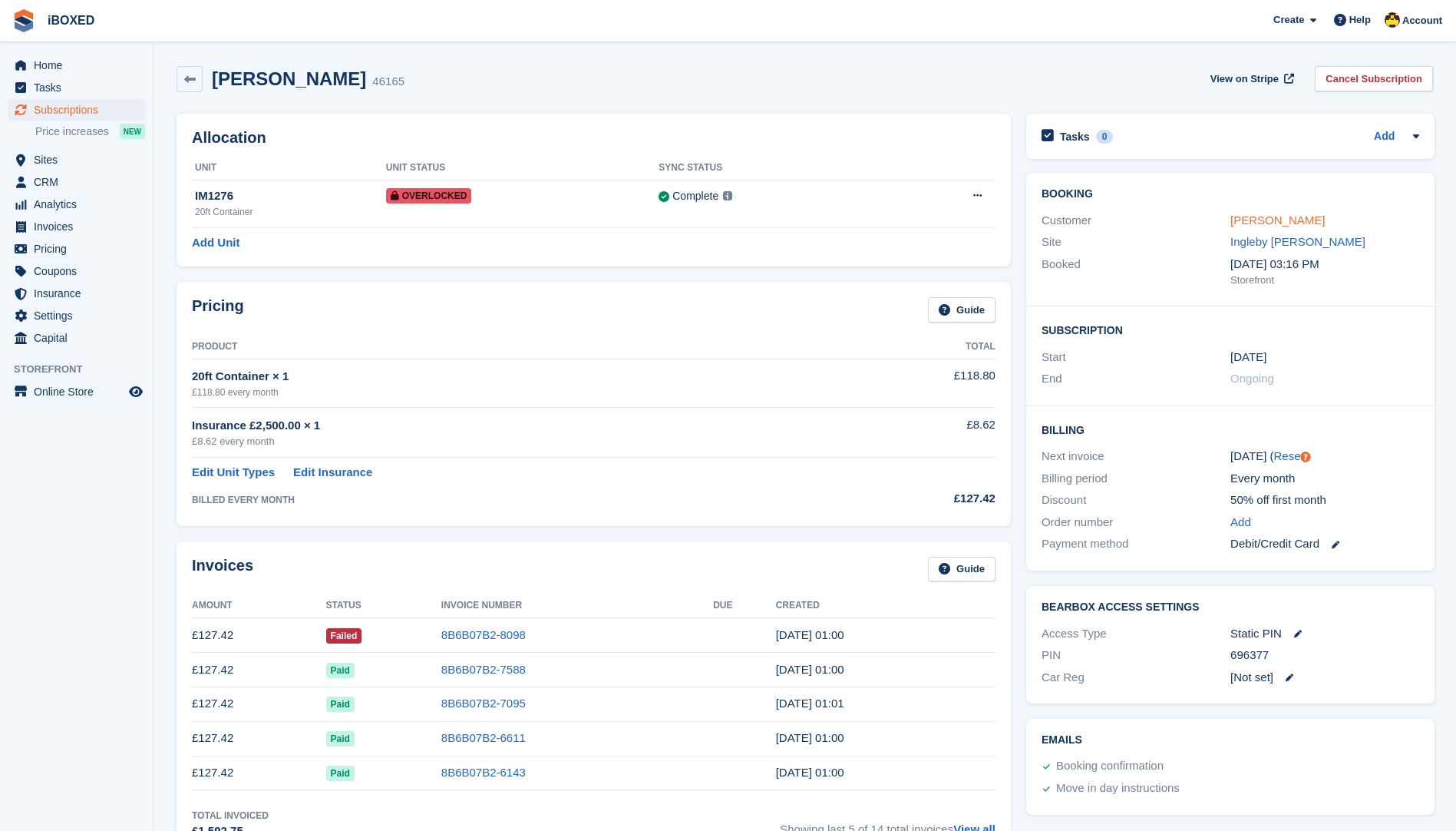
click at [1282, 213] on link "[PERSON_NAME]" at bounding box center [1277, 220] width 94 height 13
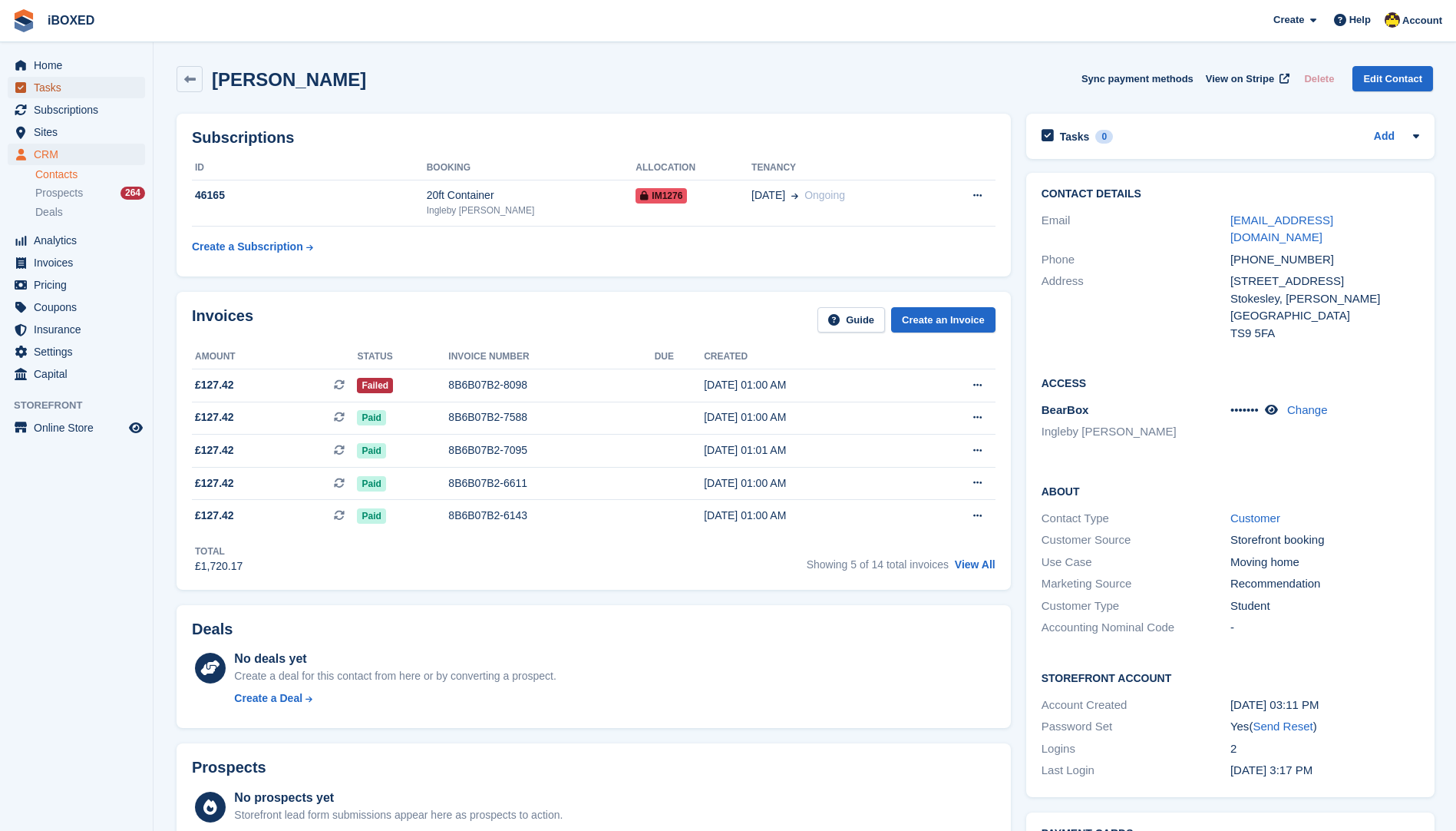
click at [99, 97] on span "Tasks" at bounding box center [80, 88] width 92 height 22
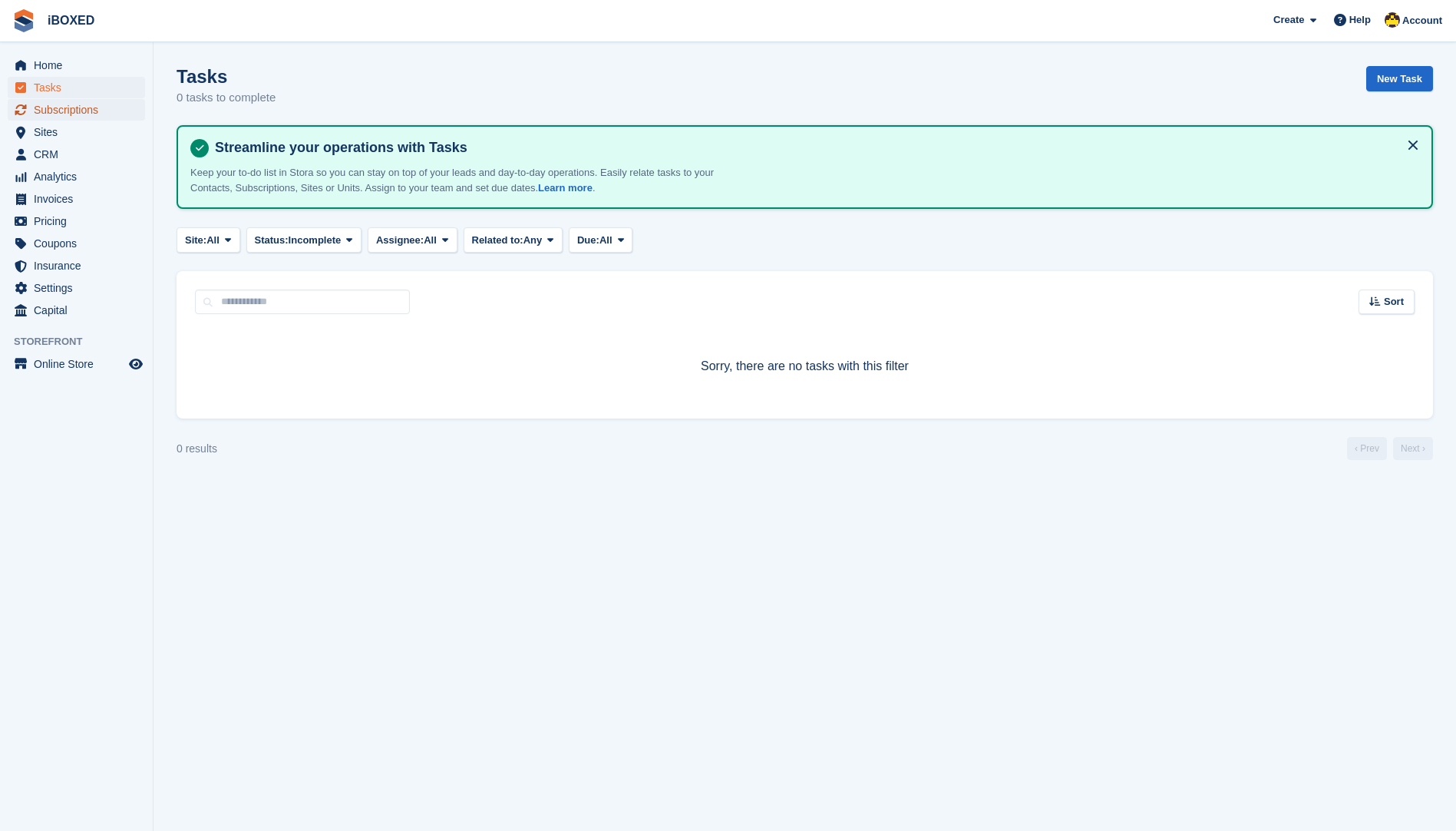
click at [94, 104] on span "Subscriptions" at bounding box center [80, 110] width 92 height 22
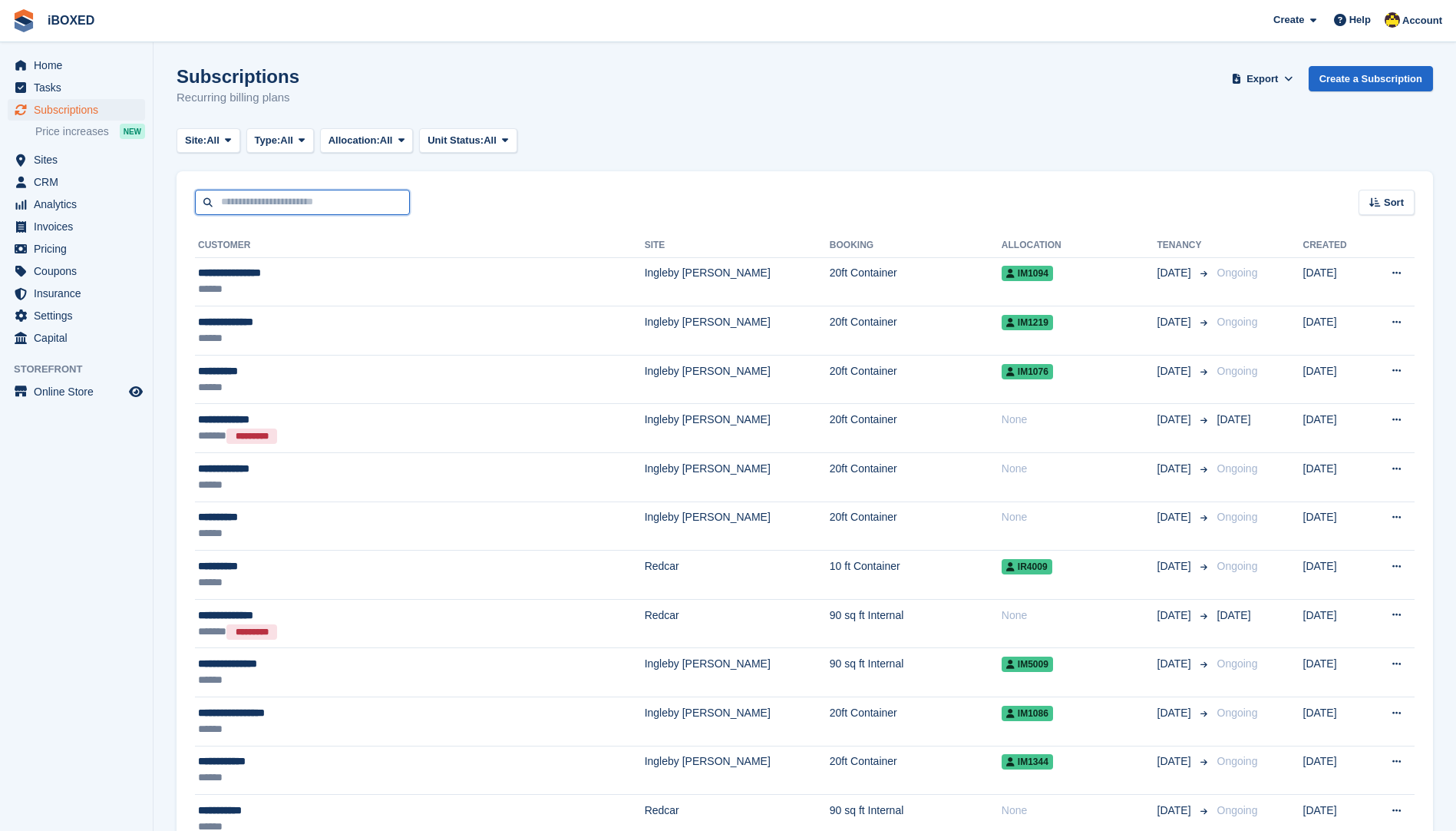
click at [330, 199] on input "text" at bounding box center [303, 203] width 215 height 25
type input "*****"
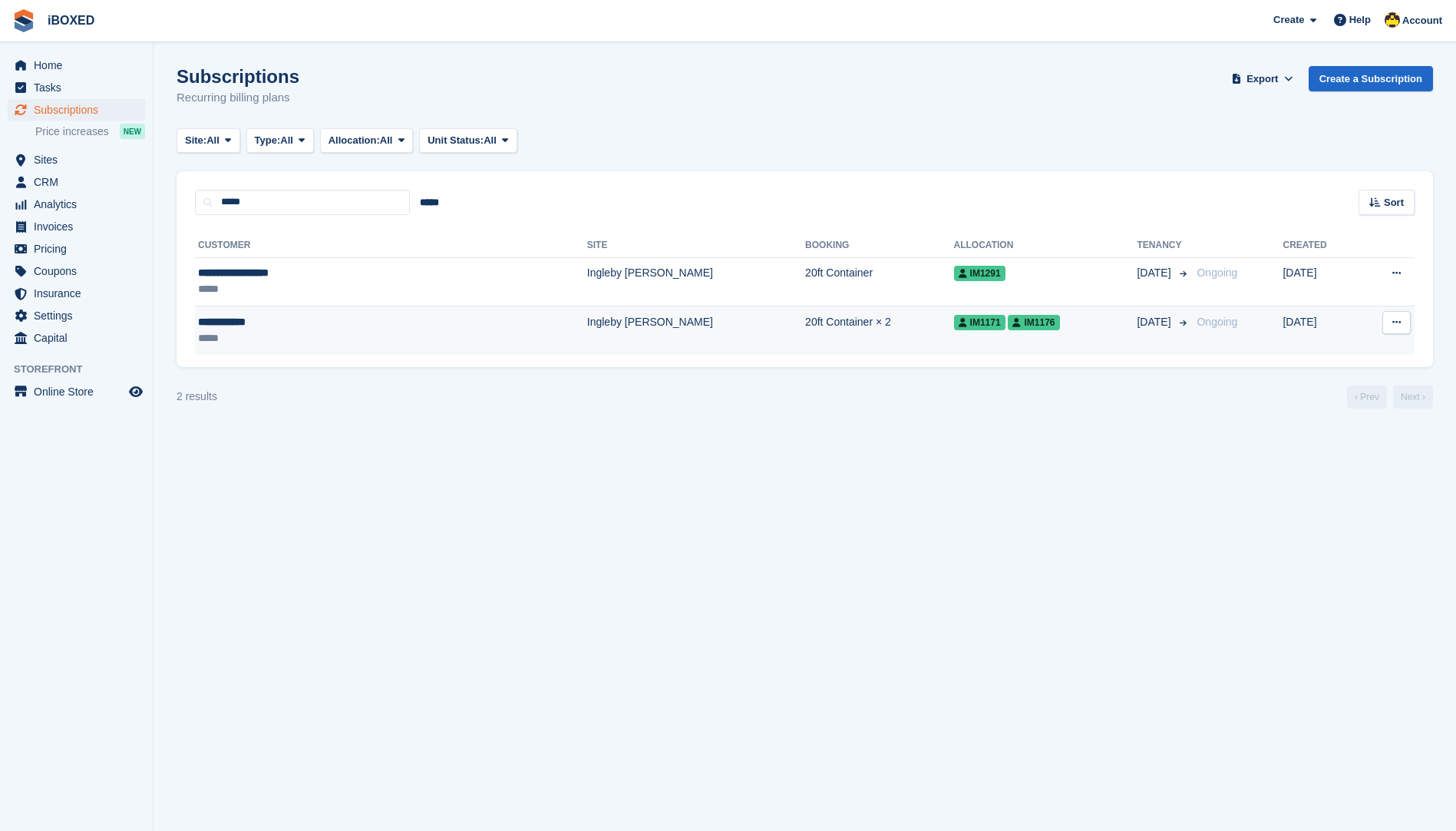
click at [410, 312] on td "**********" at bounding box center [392, 331] width 392 height 48
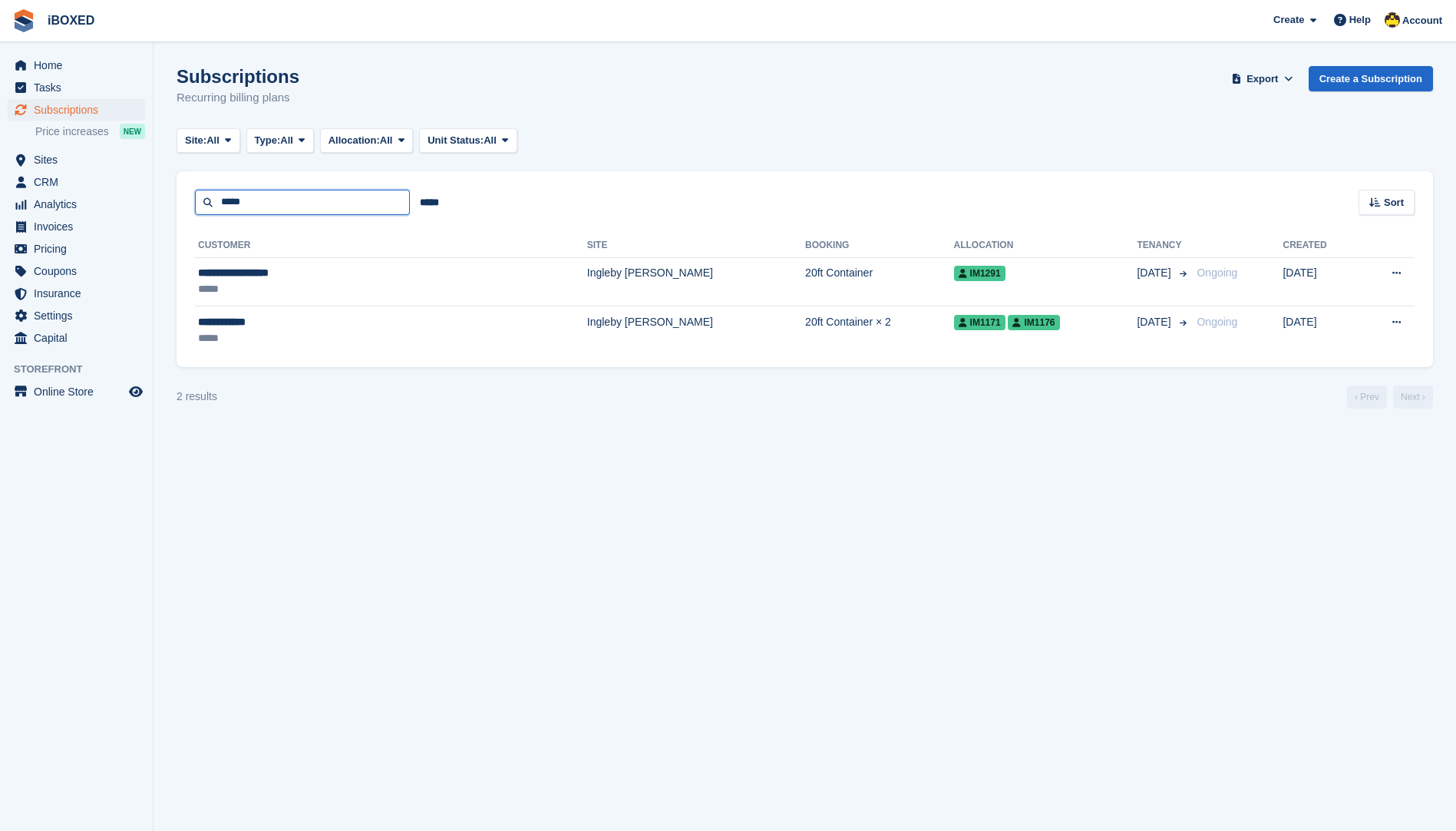
click at [259, 205] on input "*****" at bounding box center [303, 203] width 215 height 25
type input "******"
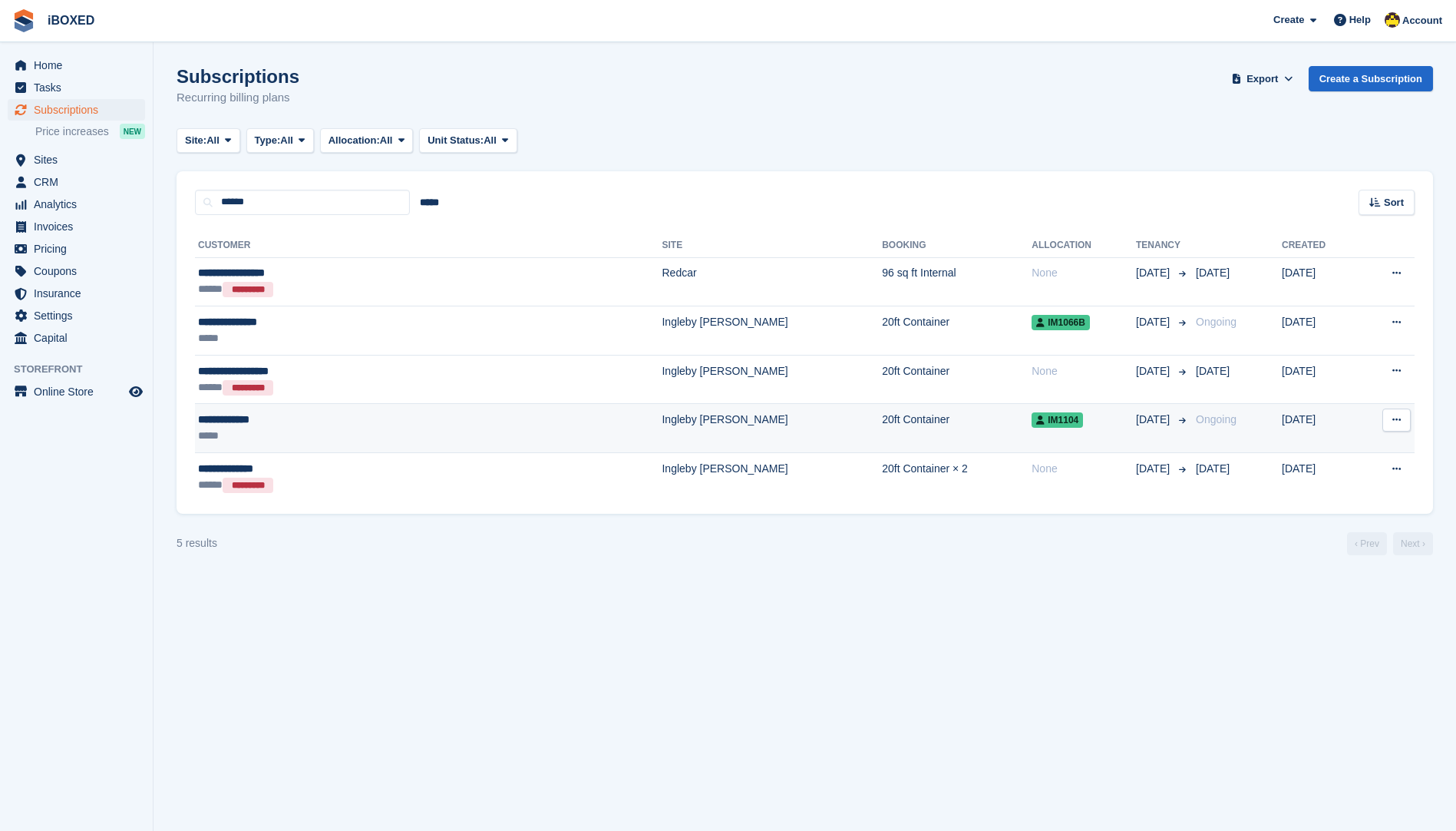
click at [323, 437] on div "*****" at bounding box center [330, 436] width 264 height 16
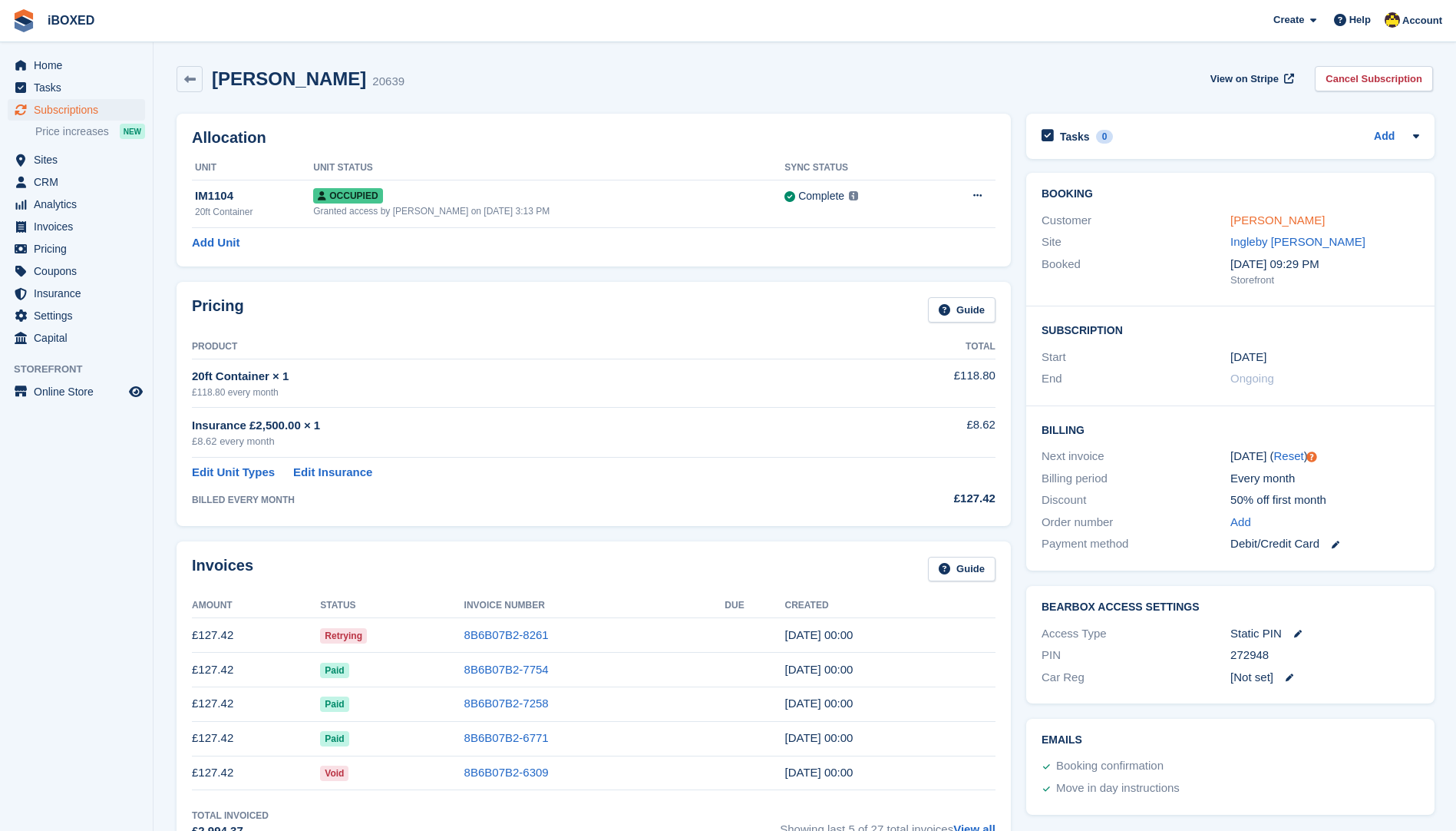
click at [1275, 213] on link "[PERSON_NAME]" at bounding box center [1277, 220] width 94 height 13
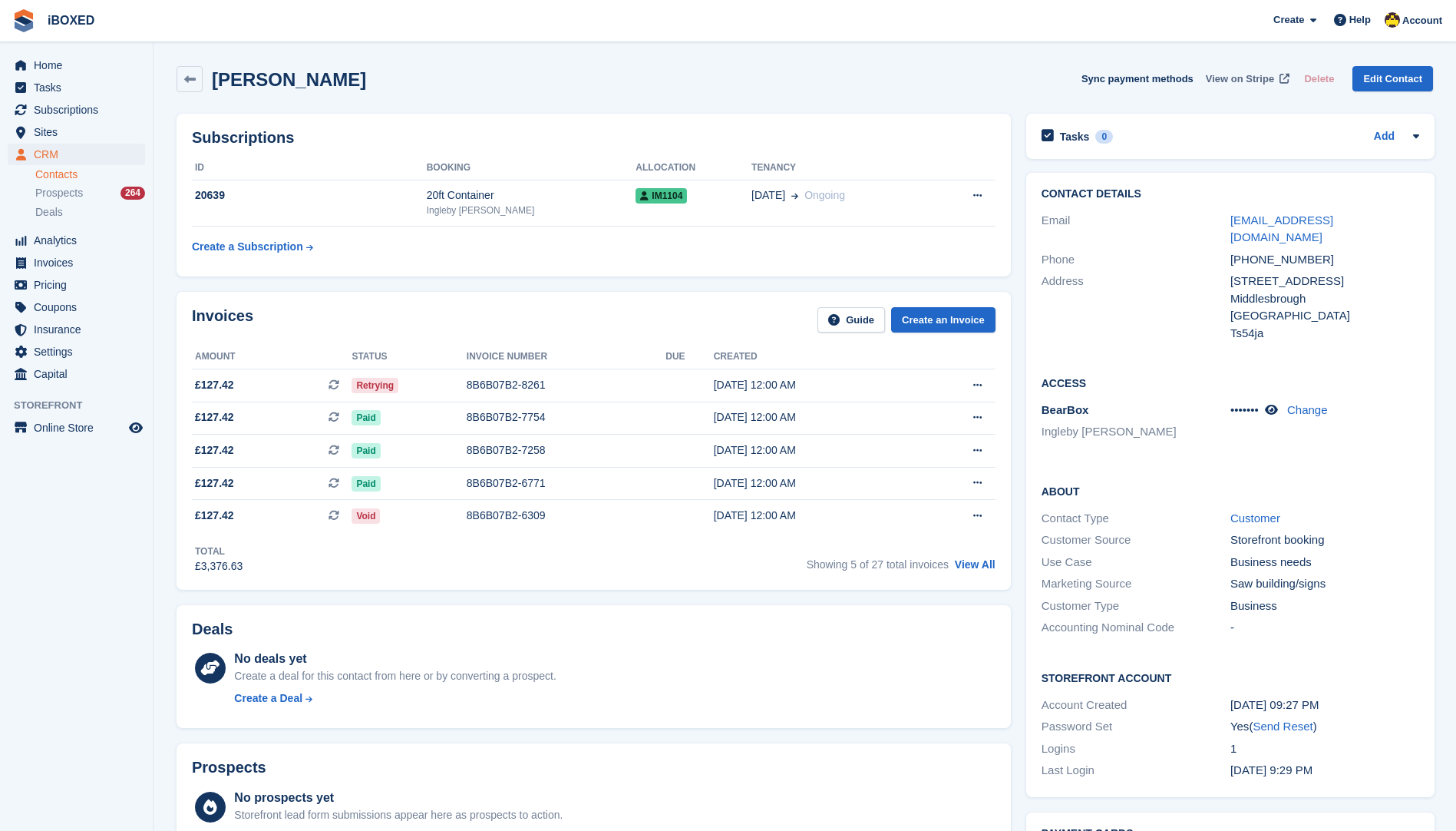
click at [1232, 75] on span "View on Stripe" at bounding box center [1240, 79] width 68 height 15
click at [495, 390] on div "8B6B07B2-8261" at bounding box center [566, 385] width 199 height 16
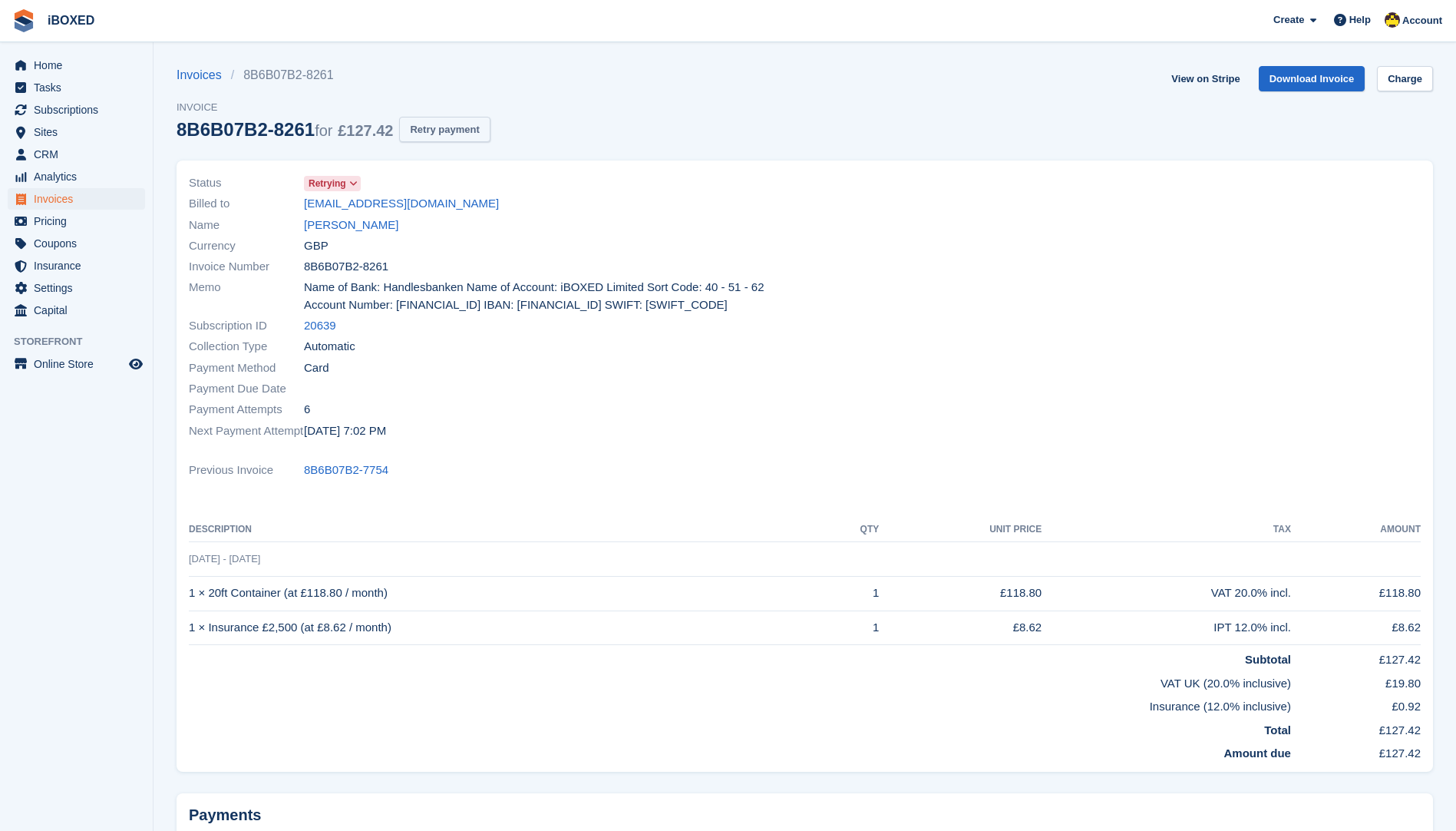
drag, startPoint x: 453, startPoint y: 114, endPoint x: 452, endPoint y: 133, distance: 19.0
click at [453, 117] on div "Invoices 8B6B07B2-8261 Invoice 8B6B07B2-8261 for £127.42 Retry payment" at bounding box center [333, 113] width 314 height 94
drag, startPoint x: 452, startPoint y: 133, endPoint x: 444, endPoint y: 158, distance: 26.2
click at [444, 158] on div "Status Retrying Billed to jmorganjoinery@gmail.com Name Jordan morgan Currency …" at bounding box center [805, 471] width 1275 height 639
click at [447, 132] on button "Retry payment" at bounding box center [444, 129] width 90 height 25
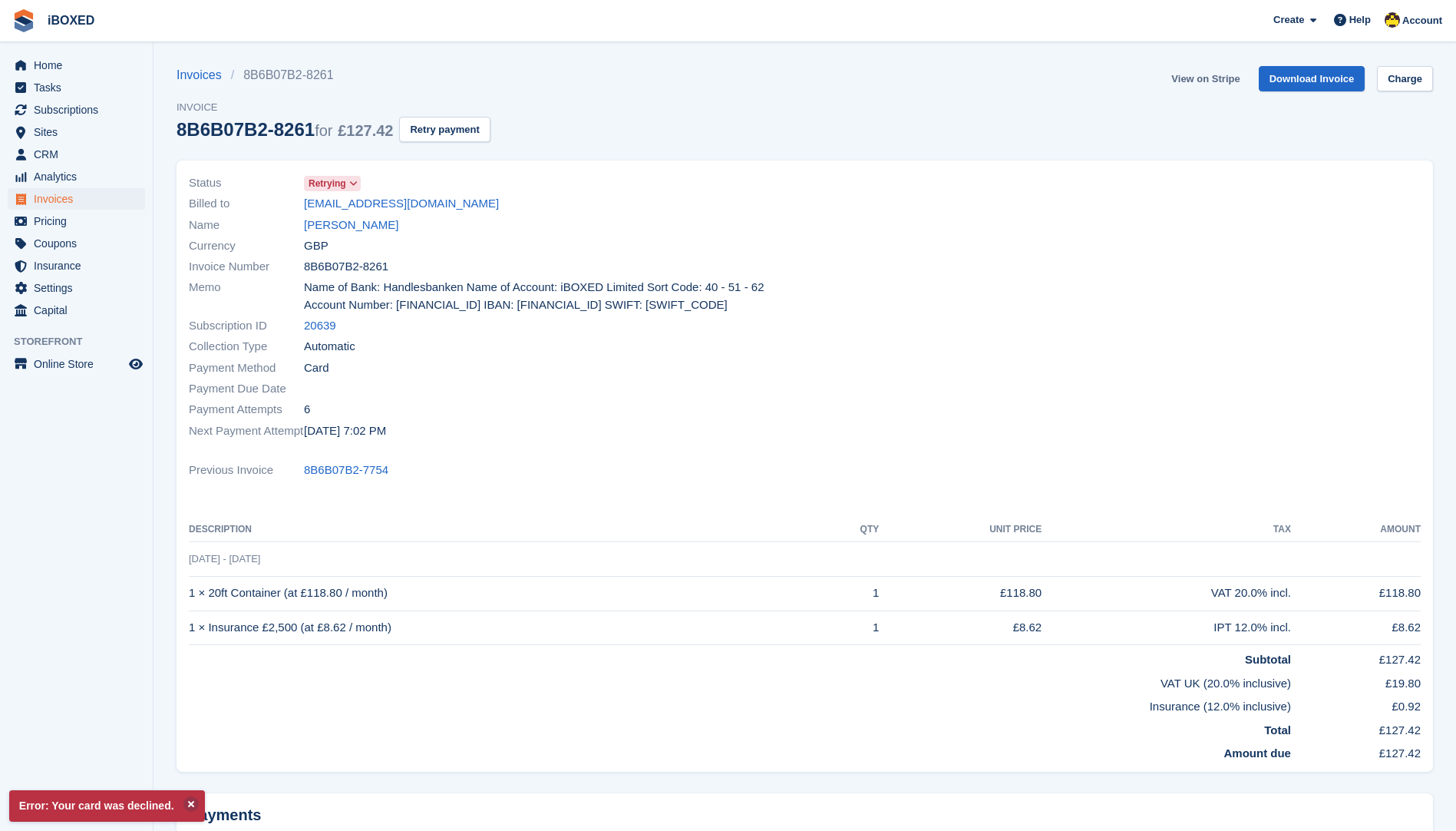
click at [1204, 78] on link "View on Stripe" at bounding box center [1206, 79] width 81 height 25
click at [59, 196] on span "Invoices" at bounding box center [80, 199] width 92 height 22
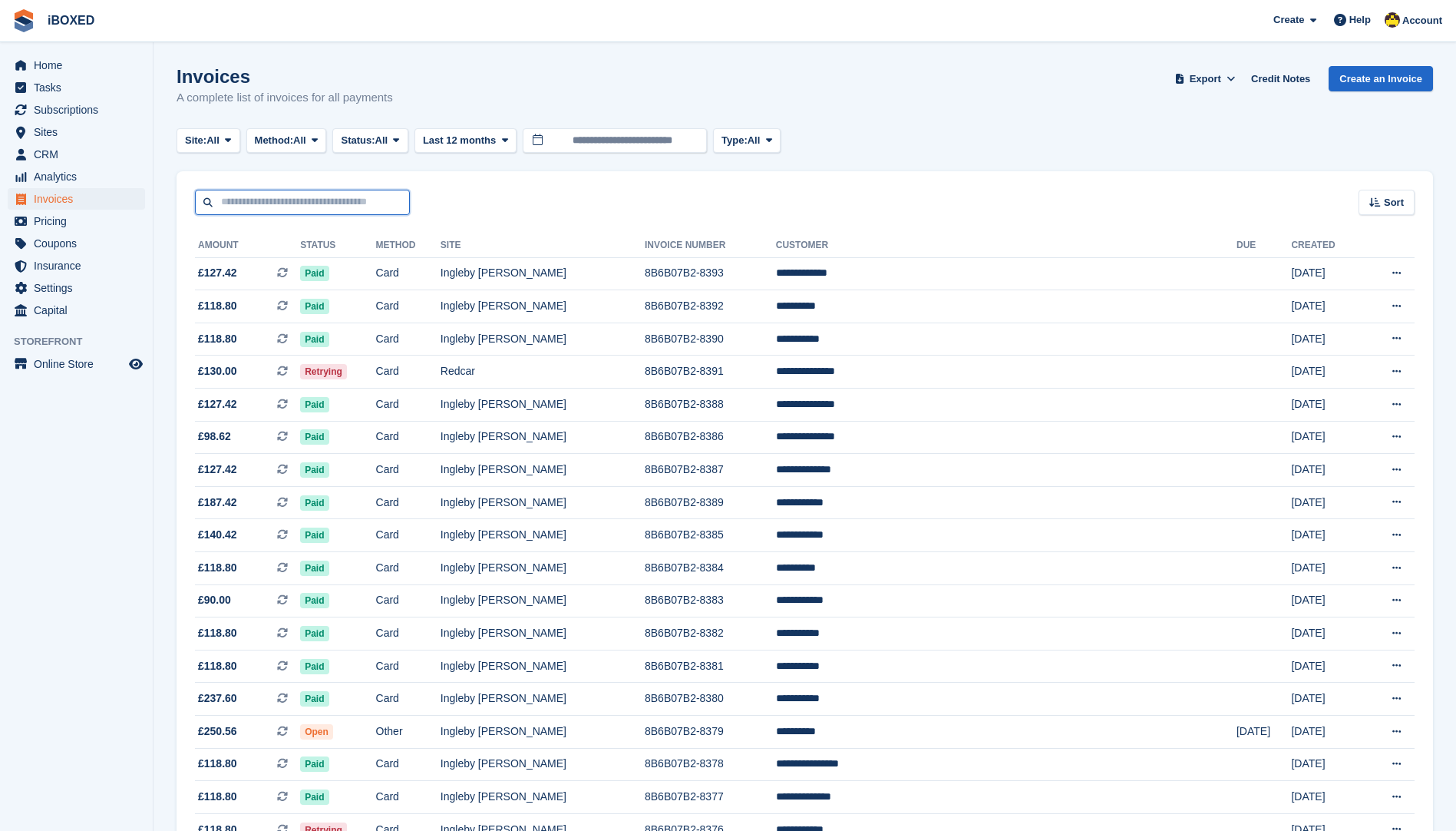
click at [245, 210] on input "text" at bounding box center [303, 203] width 215 height 25
type input "****"
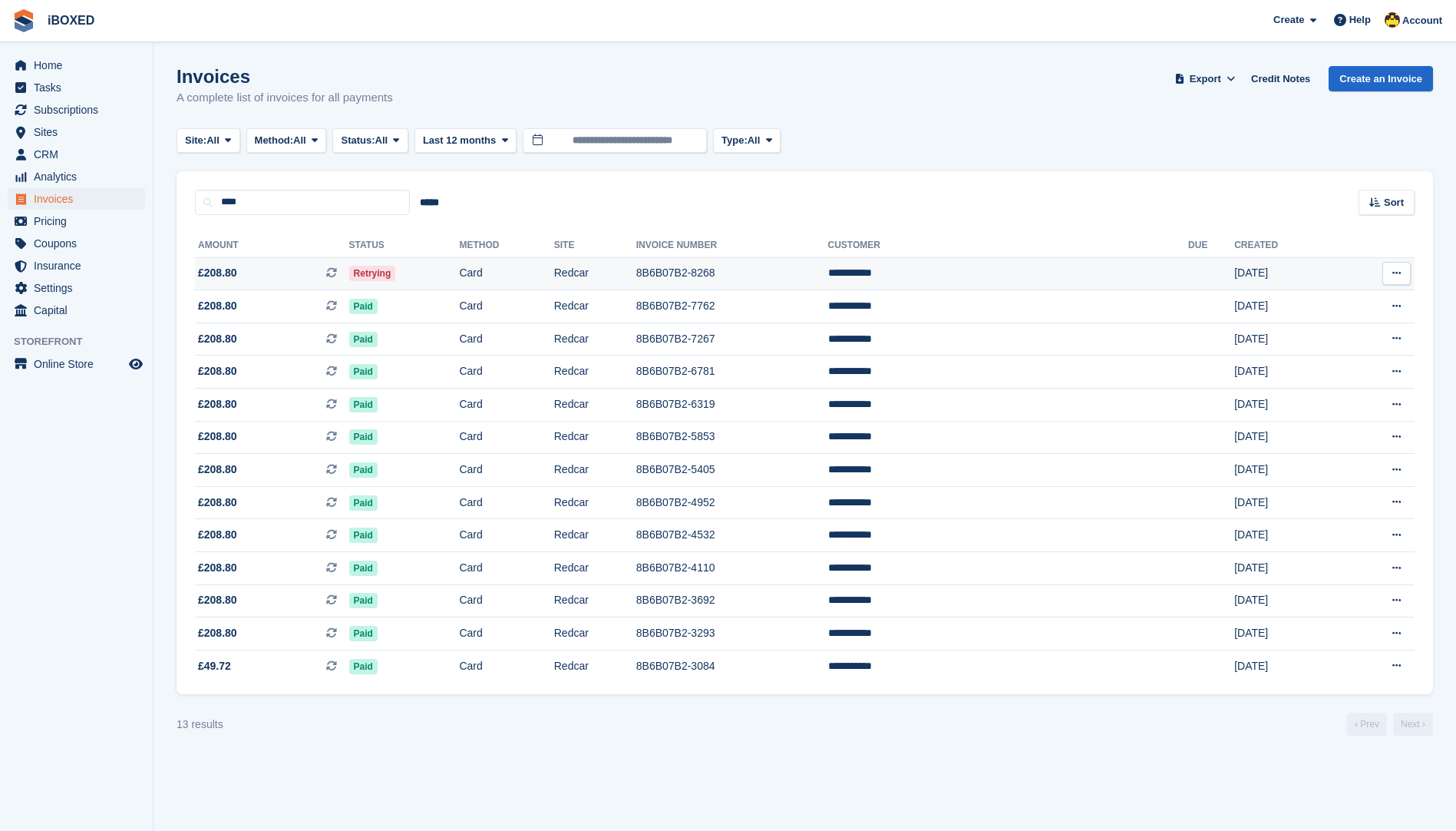
click at [636, 260] on td "Redcar" at bounding box center [596, 273] width 82 height 33
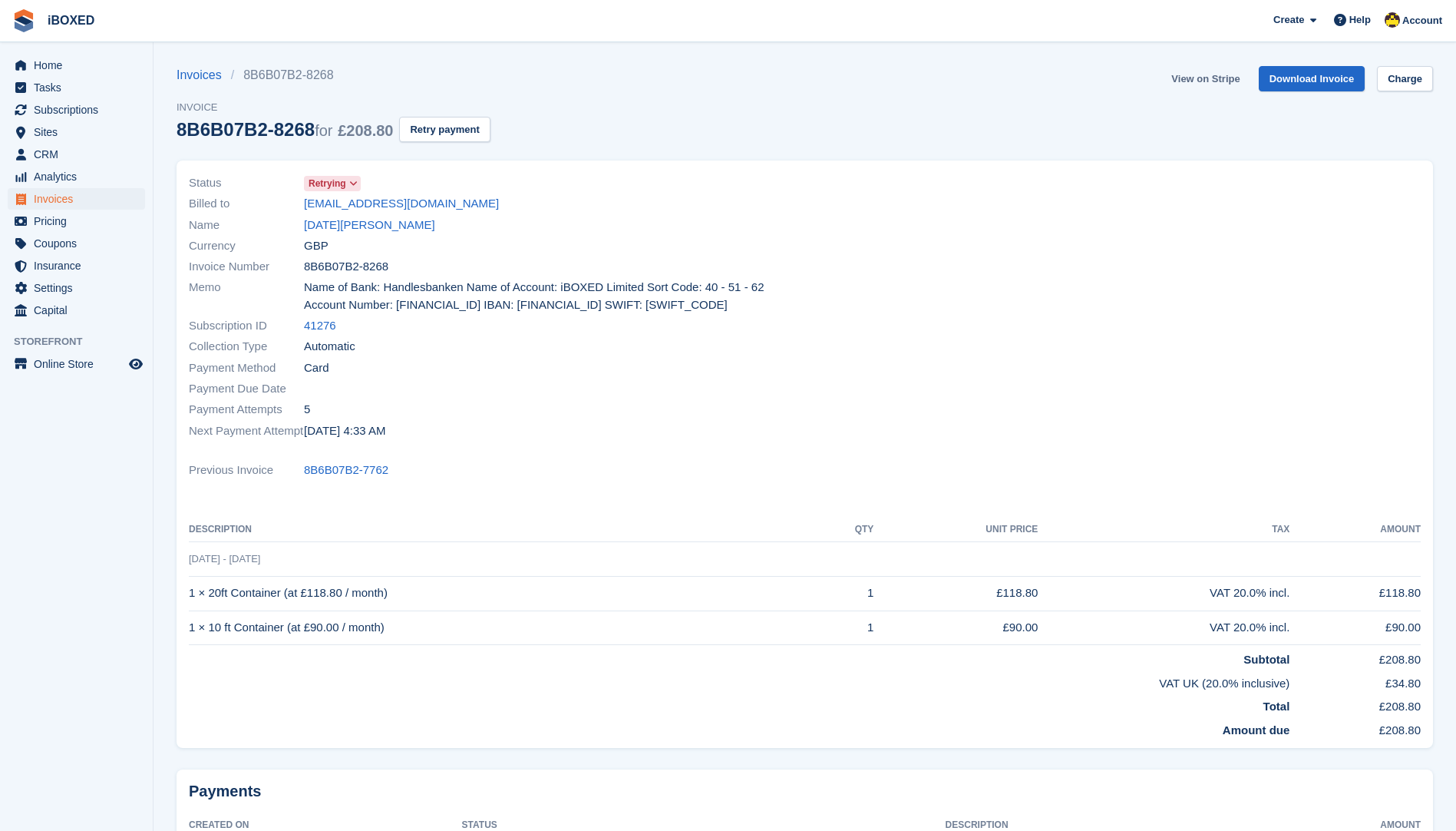
click at [1203, 71] on link "View on Stripe" at bounding box center [1206, 79] width 81 height 25
click at [80, 201] on span "Invoices" at bounding box center [80, 199] width 92 height 22
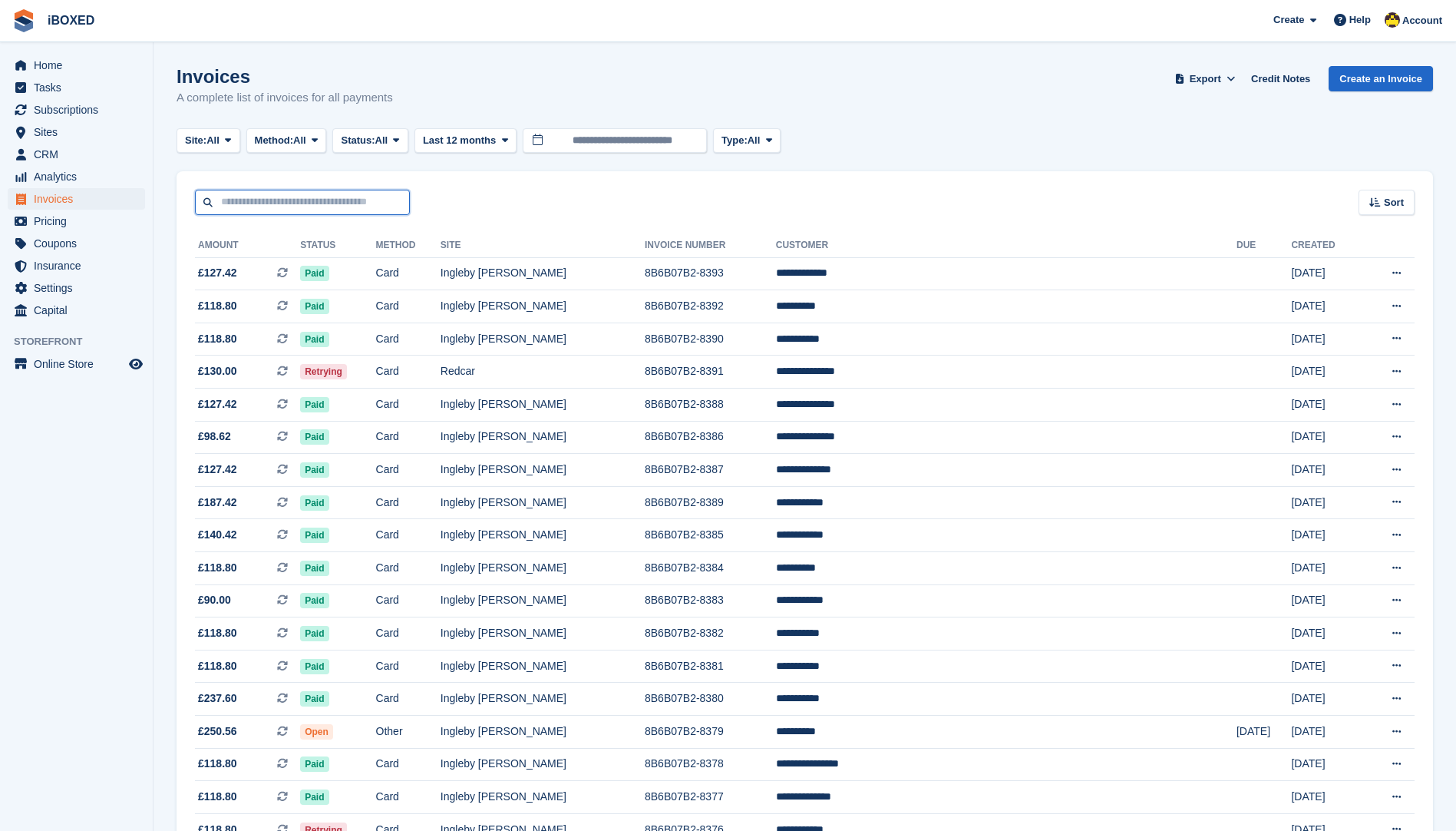
drag, startPoint x: 249, startPoint y: 201, endPoint x: 259, endPoint y: 198, distance: 10.4
click at [253, 201] on input "text" at bounding box center [303, 203] width 215 height 25
type input "*****"
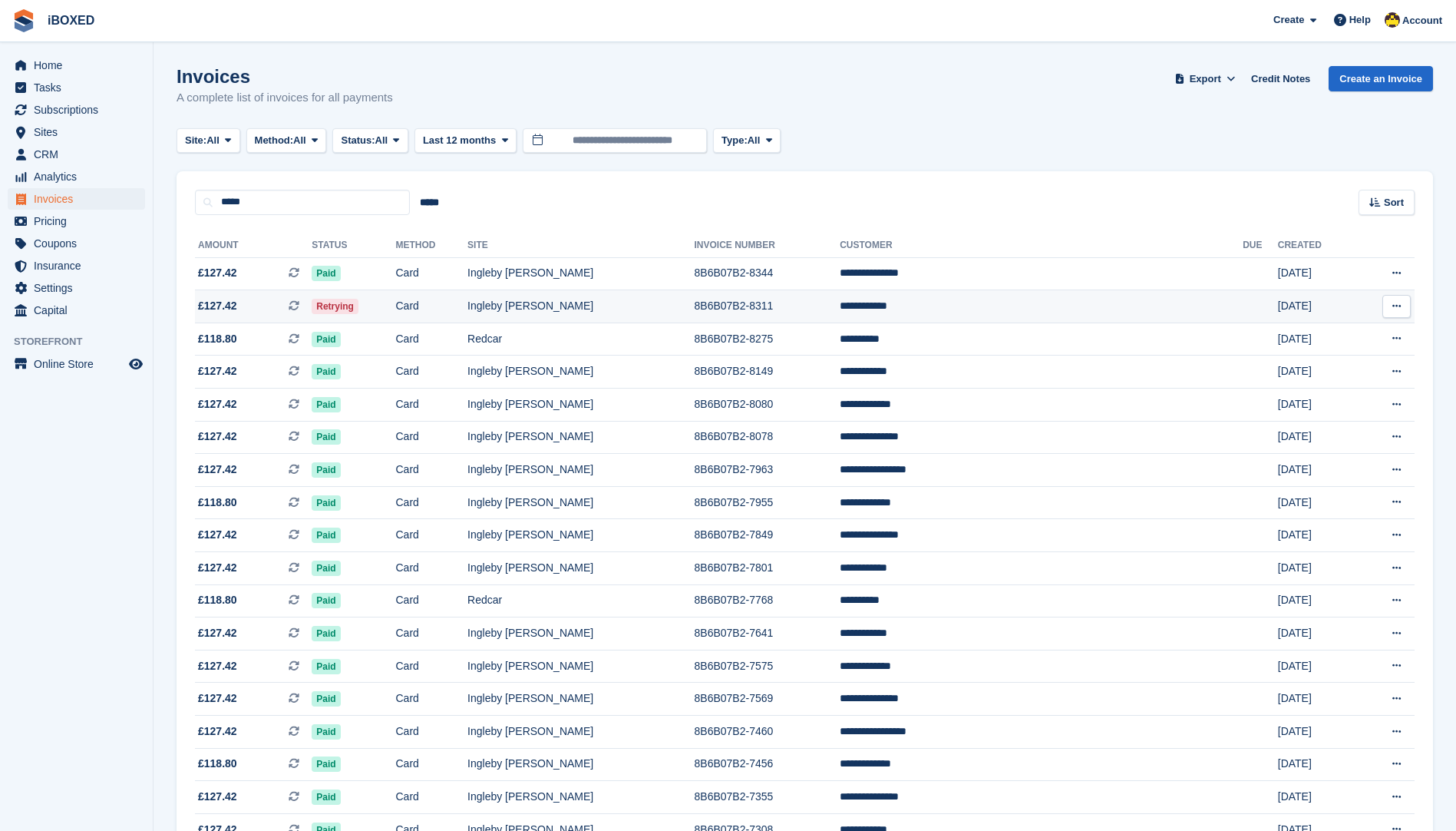
click at [840, 303] on td "8B6B07B2-8311" at bounding box center [767, 307] width 146 height 33
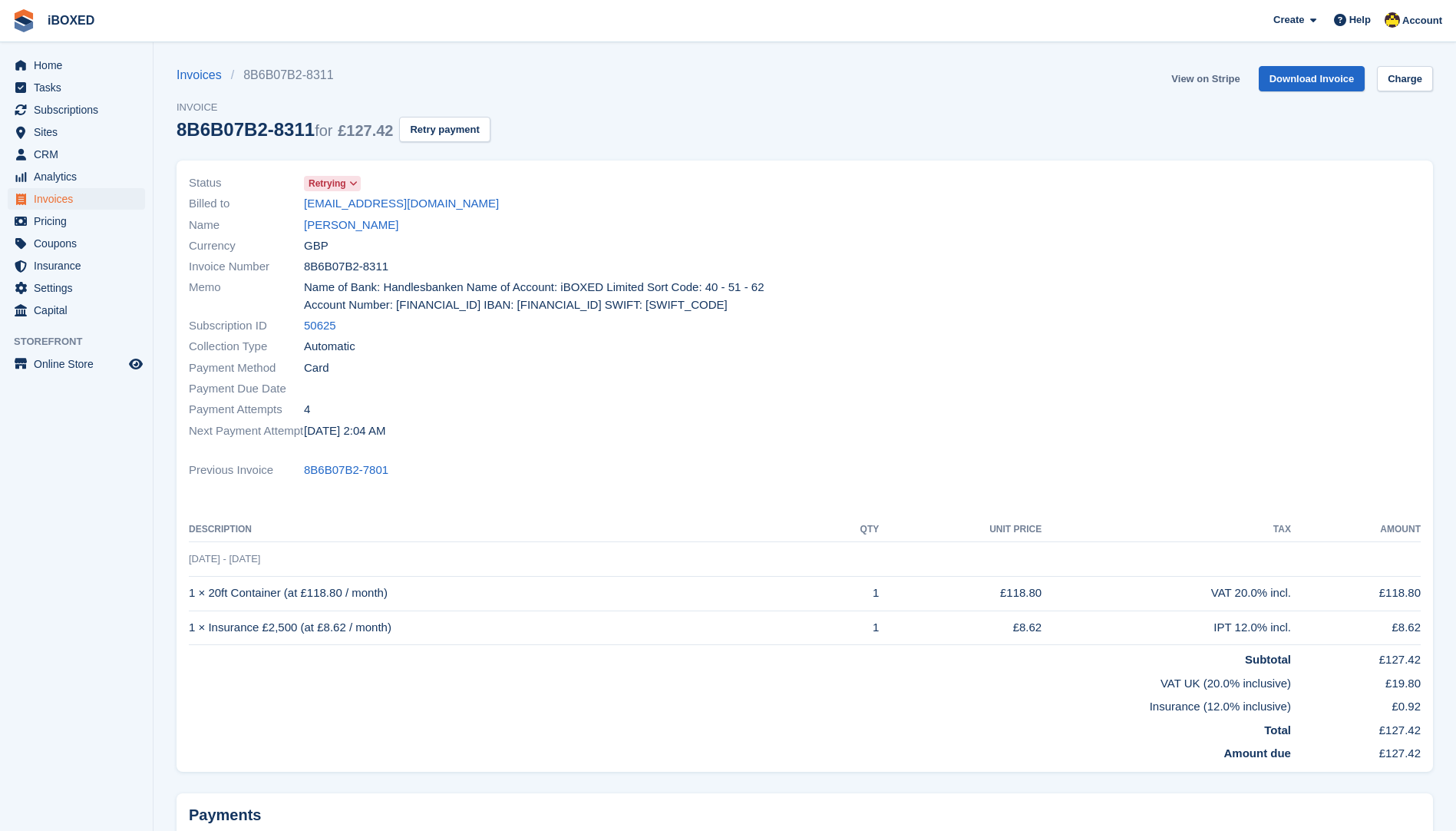
click at [1201, 82] on link "View on Stripe" at bounding box center [1206, 79] width 81 height 25
click at [99, 107] on span "Subscriptions" at bounding box center [80, 110] width 92 height 22
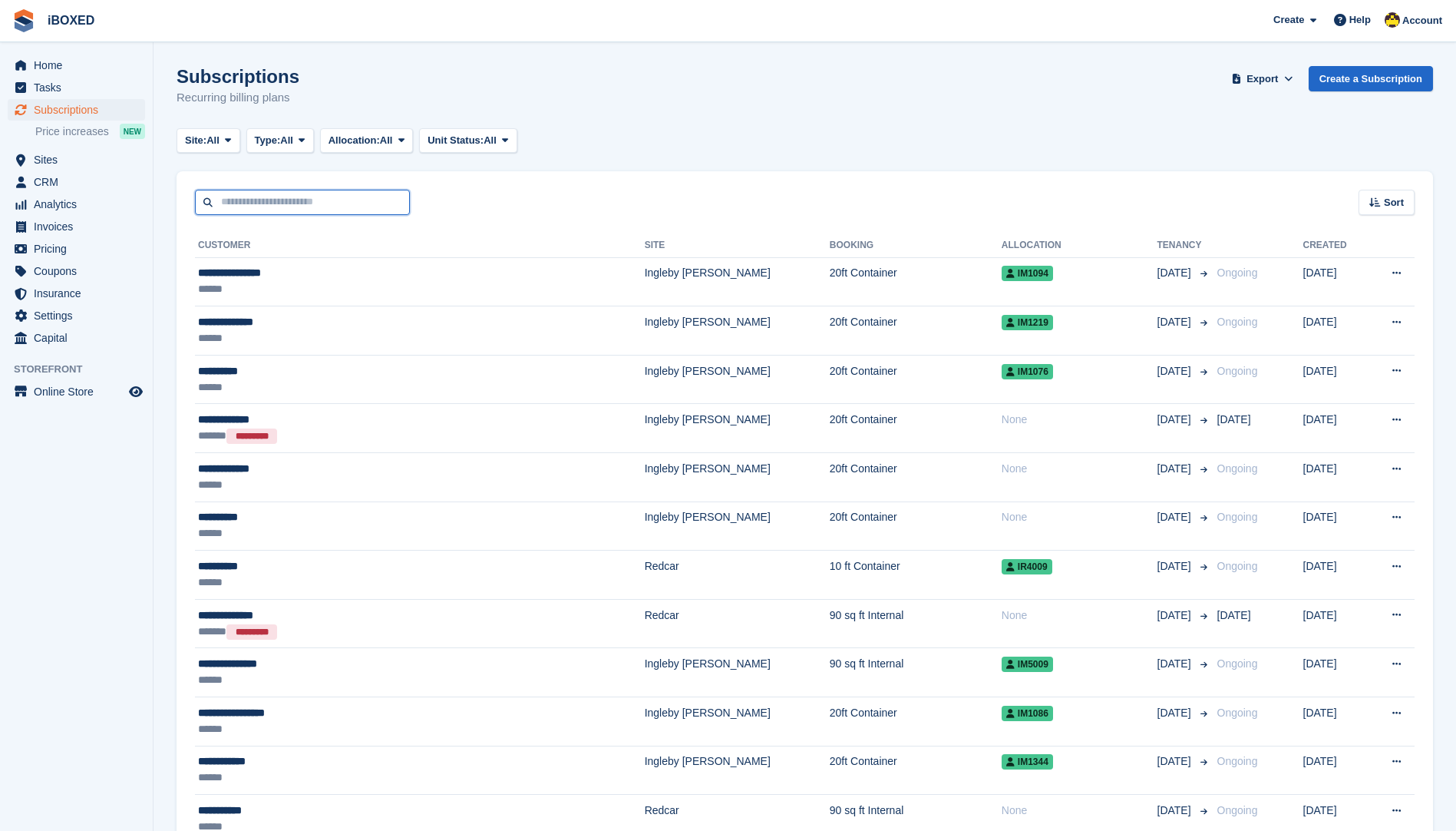
click at [262, 206] on input "text" at bounding box center [303, 203] width 215 height 25
type input "*****"
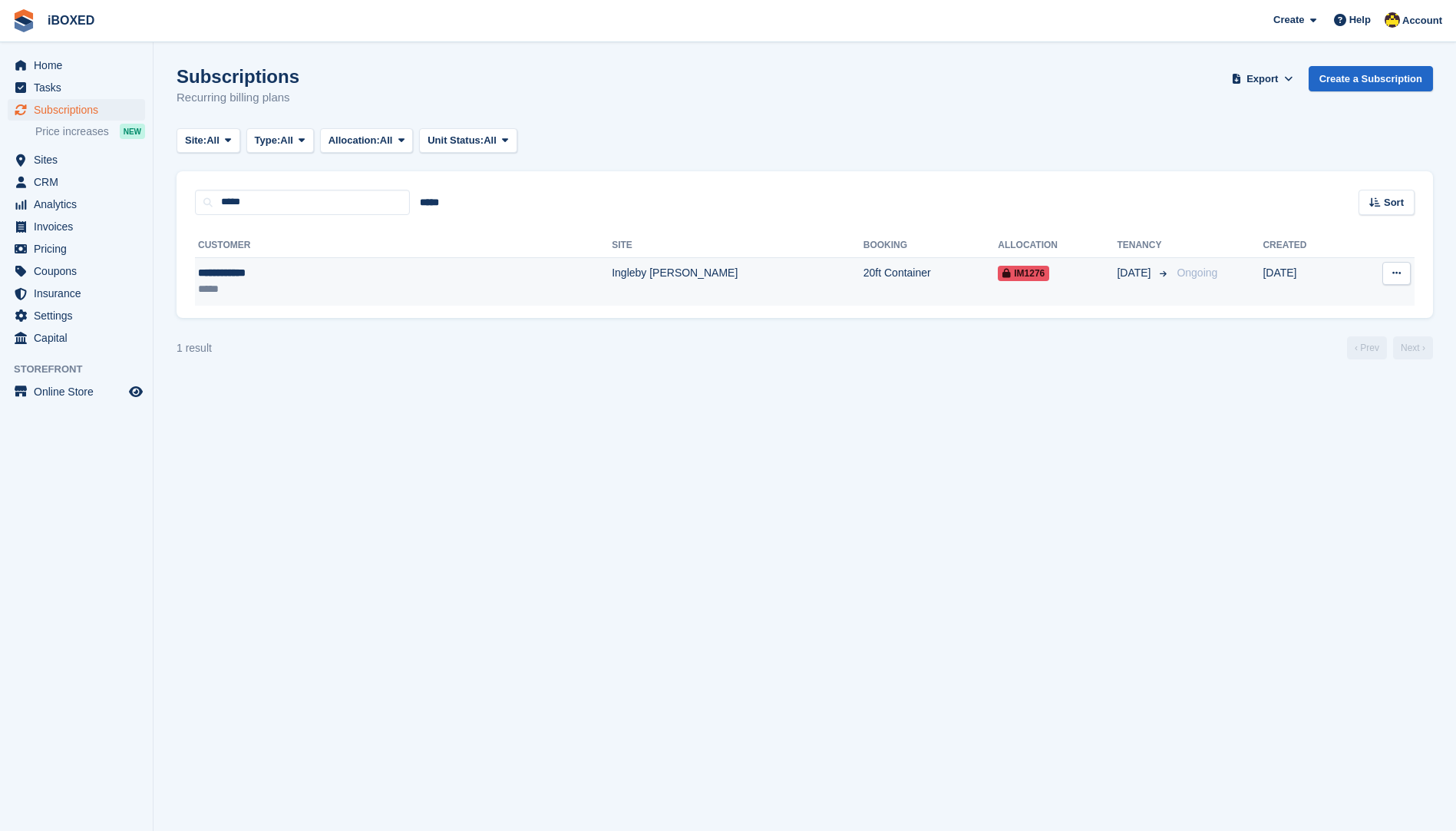
click at [309, 292] on div "*****" at bounding box center [301, 290] width 206 height 16
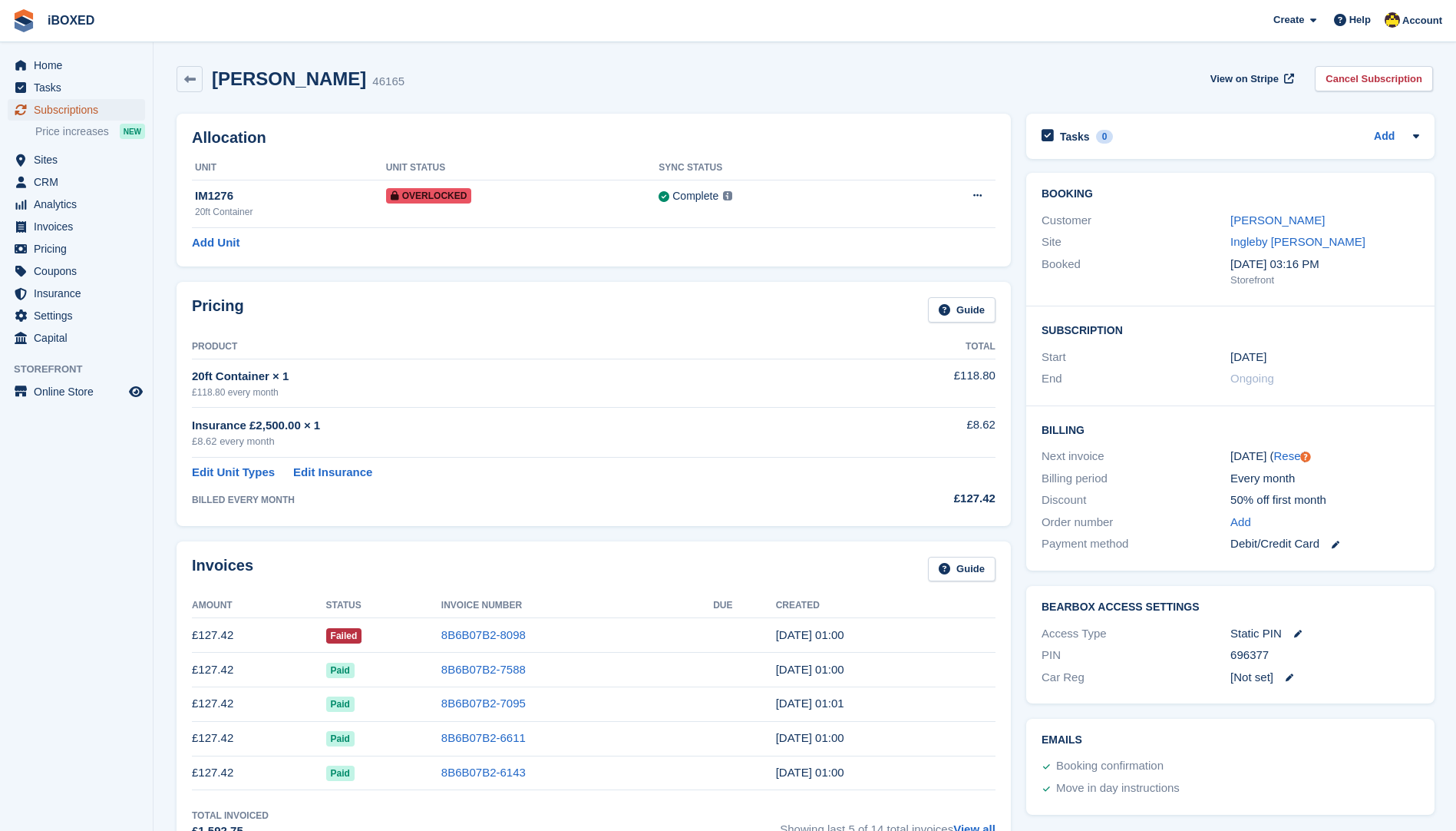
click at [87, 106] on span "Subscriptions" at bounding box center [80, 110] width 92 height 22
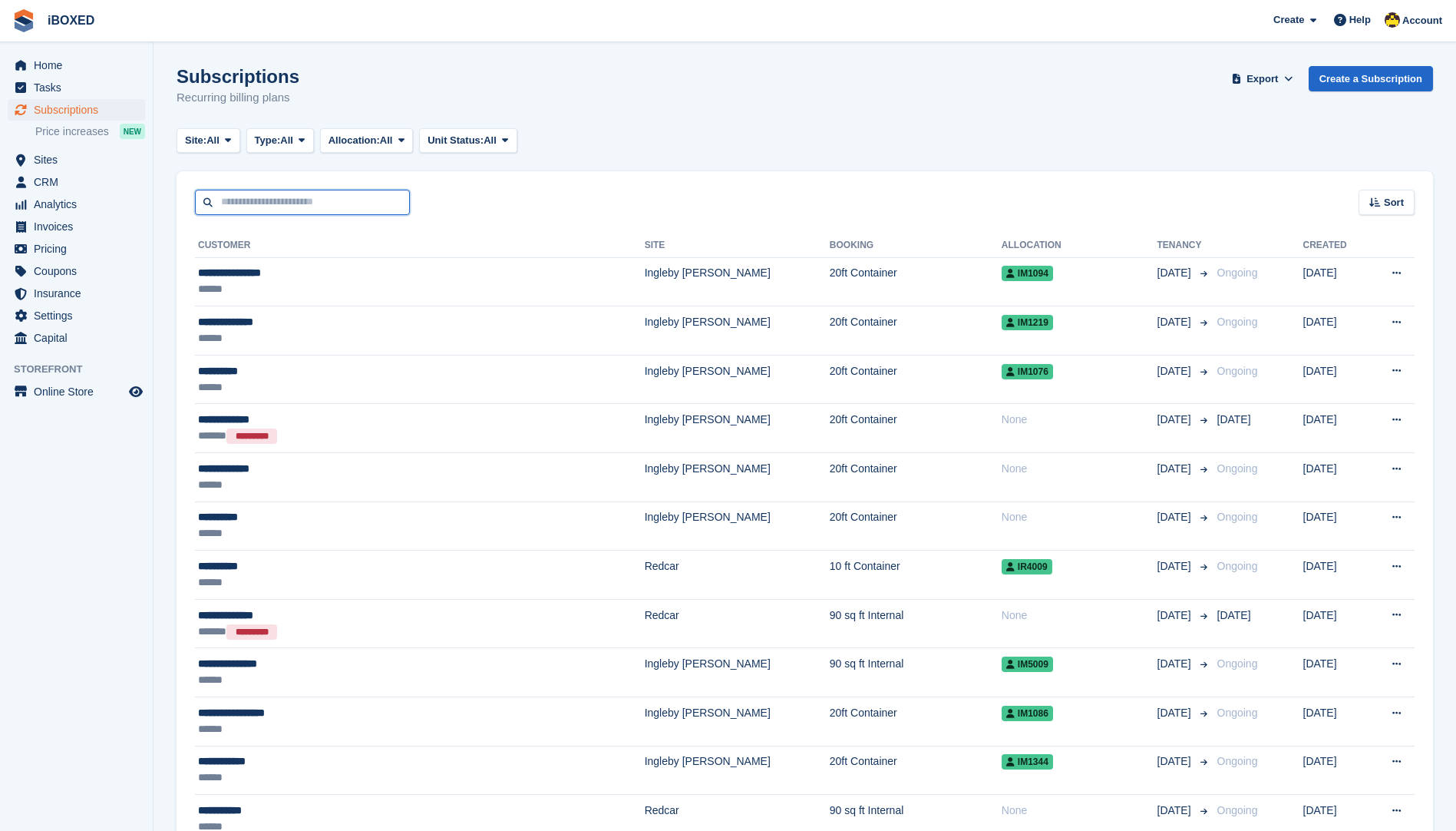
drag, startPoint x: 308, startPoint y: 198, endPoint x: 320, endPoint y: 184, distance: 18.4
click at [308, 198] on input "text" at bounding box center [303, 203] width 215 height 25
type input "*****"
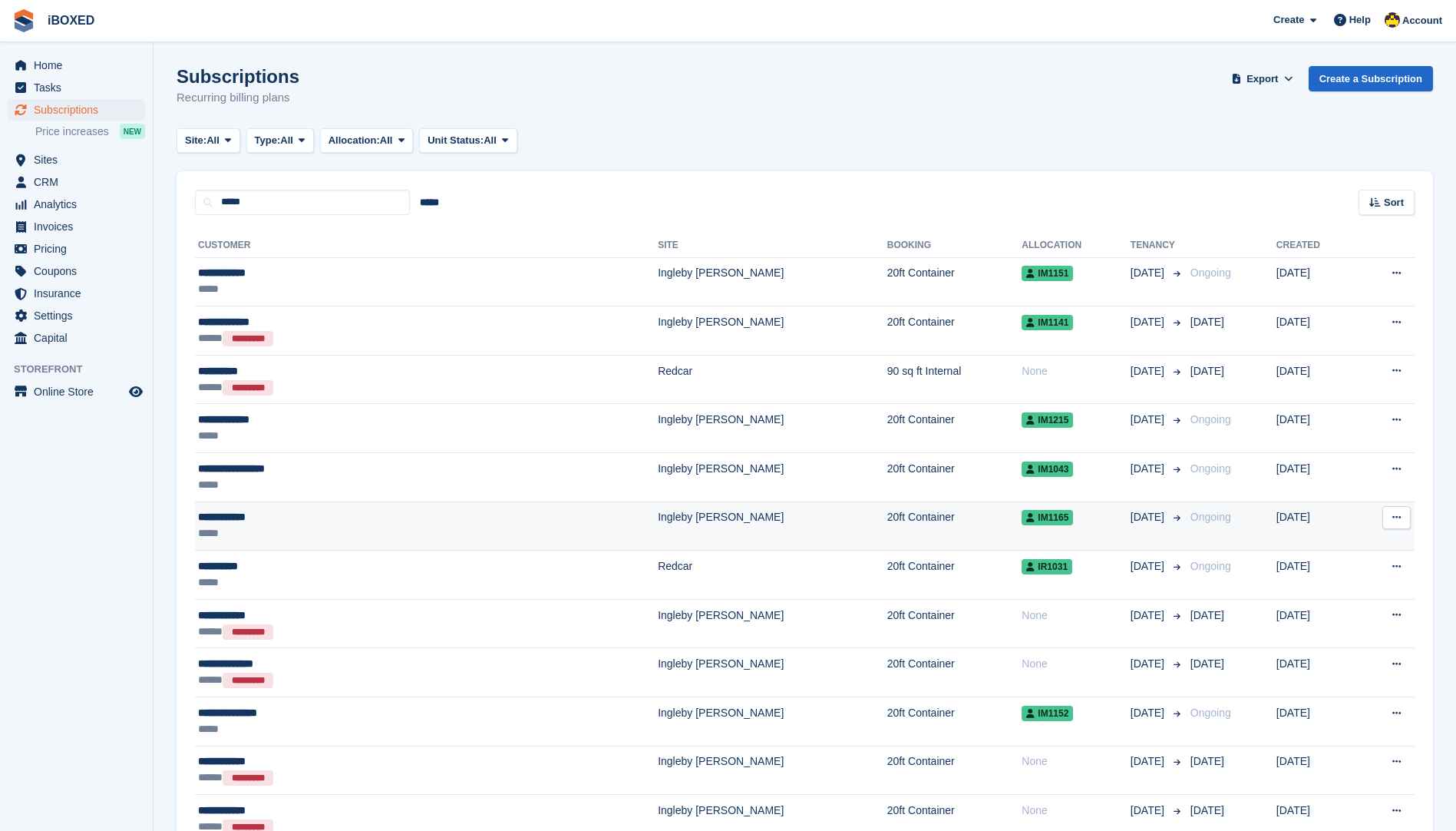
click at [288, 518] on div "**********" at bounding box center [323, 517] width 252 height 16
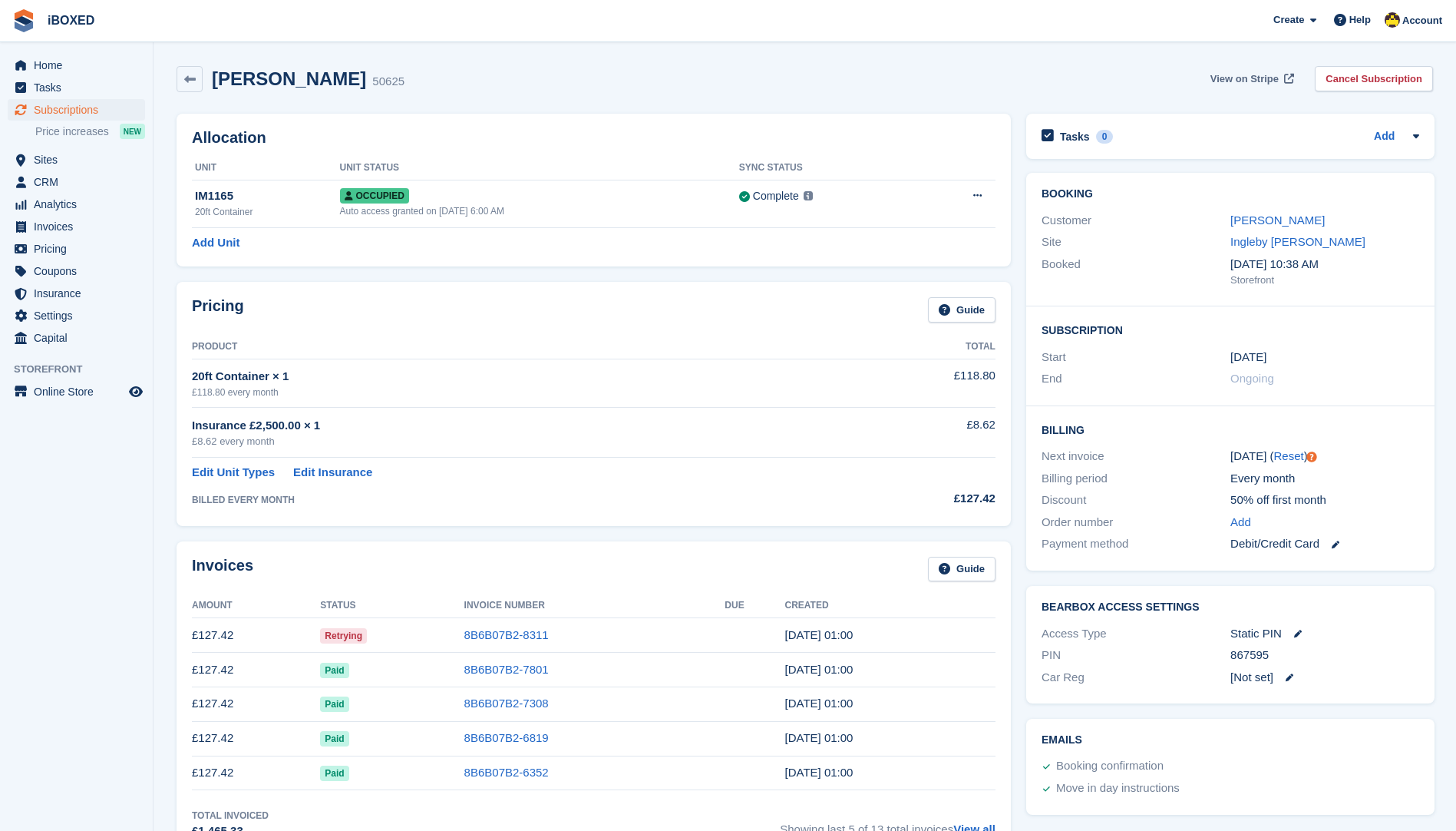
click at [1259, 80] on span "View on Stripe" at bounding box center [1245, 79] width 68 height 15
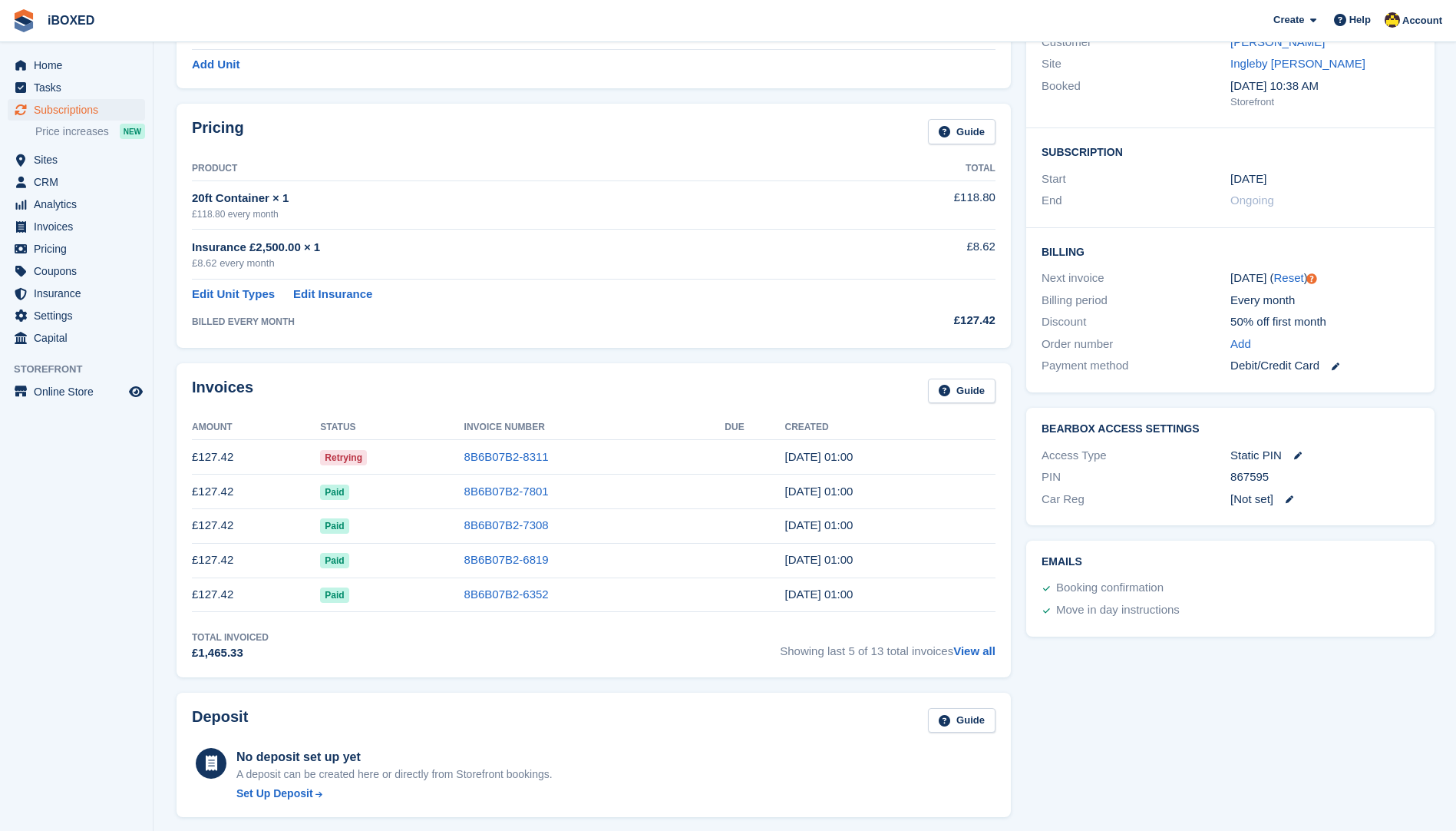
scroll to position [307, 0]
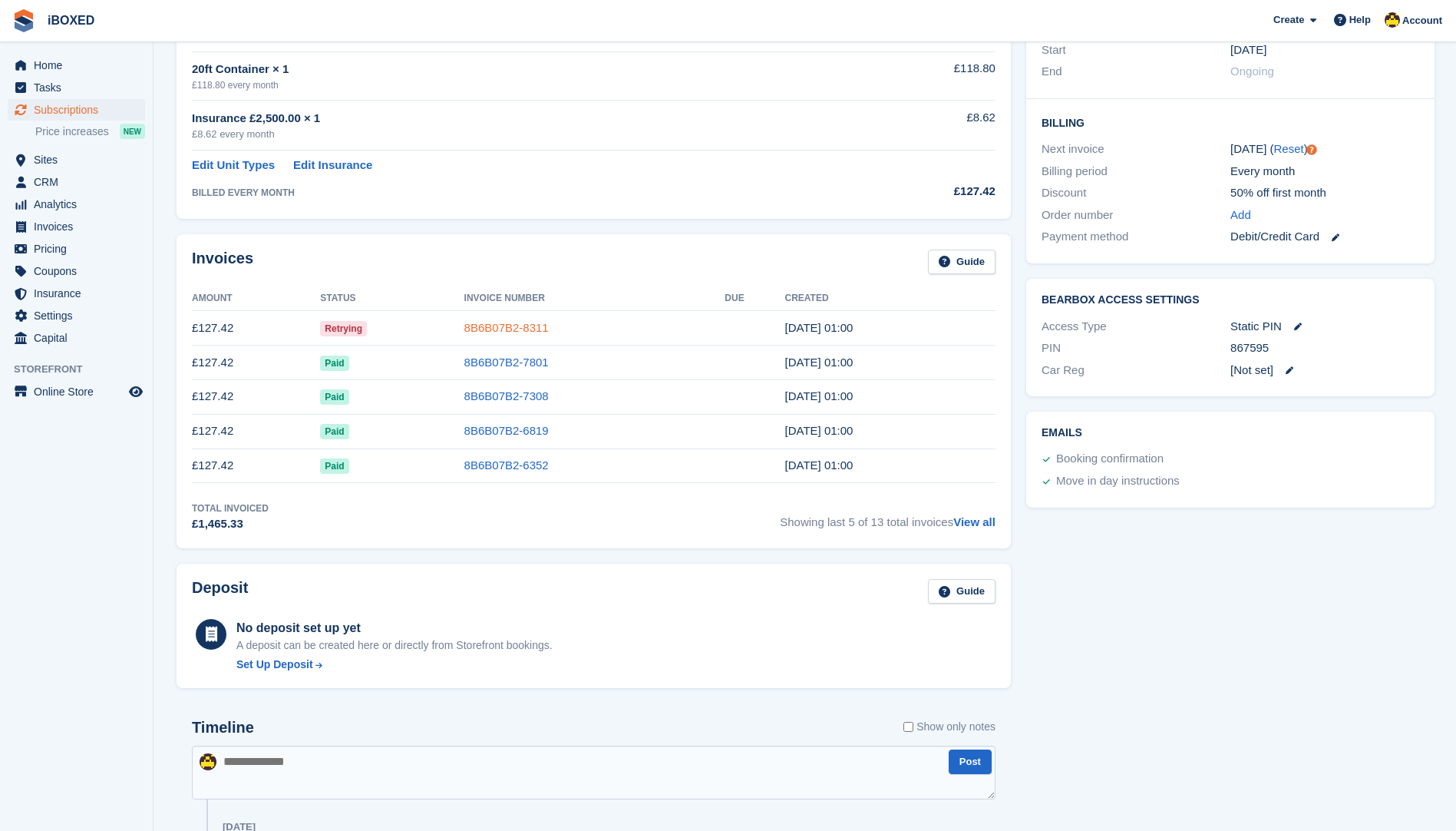
click at [506, 325] on link "8B6B07B2-8311" at bounding box center [506, 327] width 84 height 13
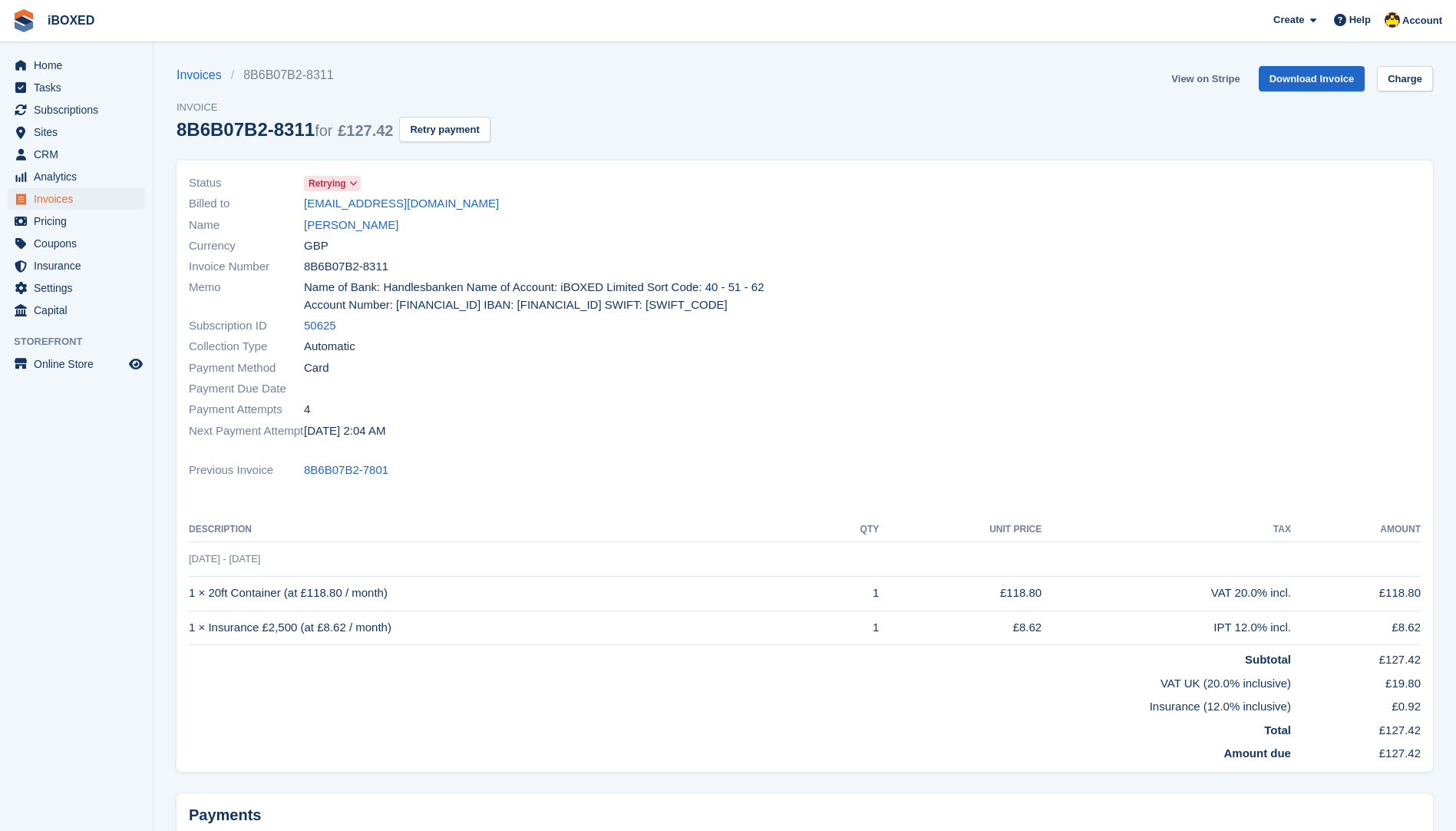
click at [1221, 85] on link "View on Stripe" at bounding box center [1206, 79] width 81 height 25
click at [100, 110] on span "Subscriptions" at bounding box center [80, 110] width 92 height 22
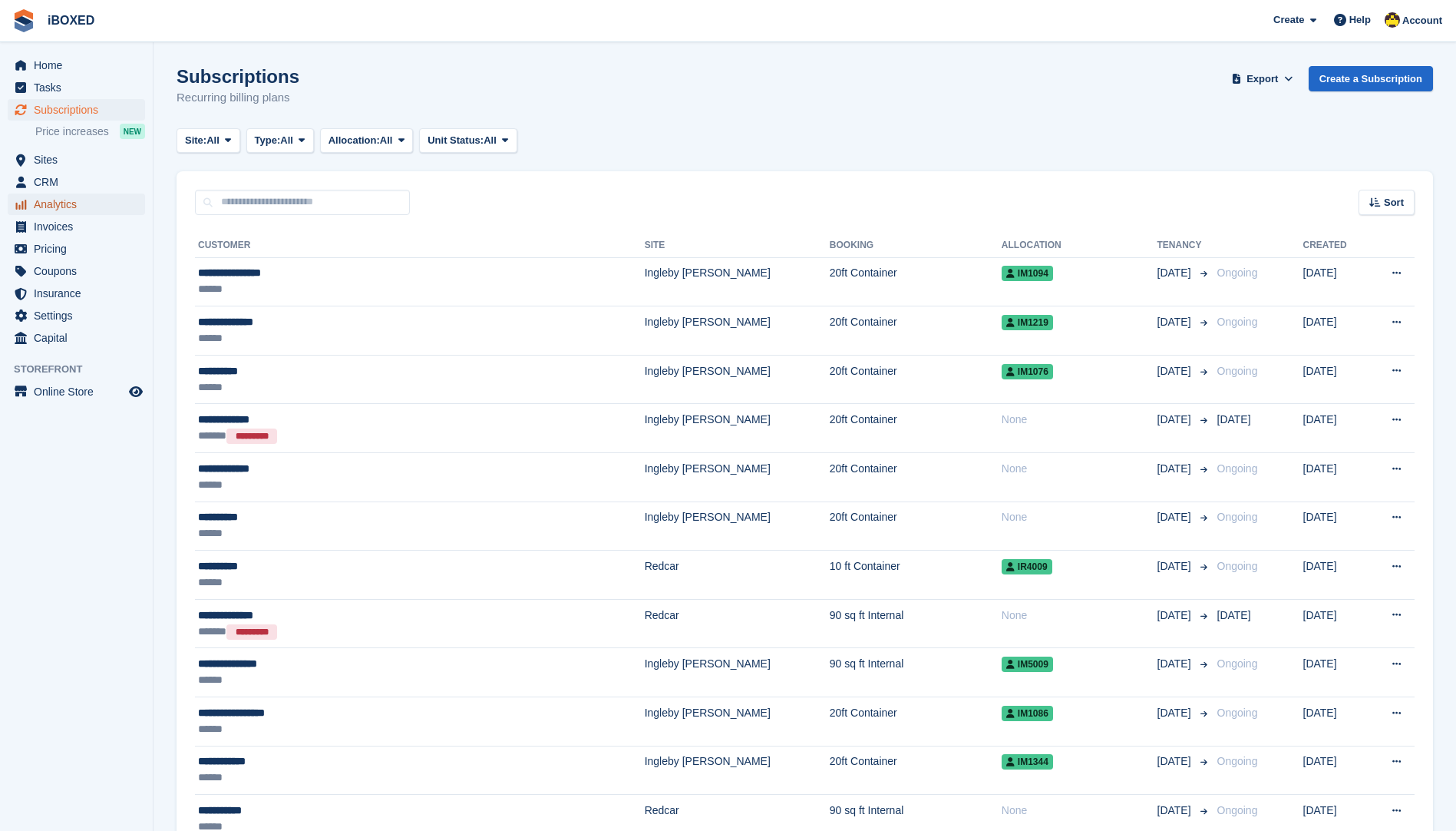
click at [44, 213] on span "Analytics" at bounding box center [80, 204] width 92 height 22
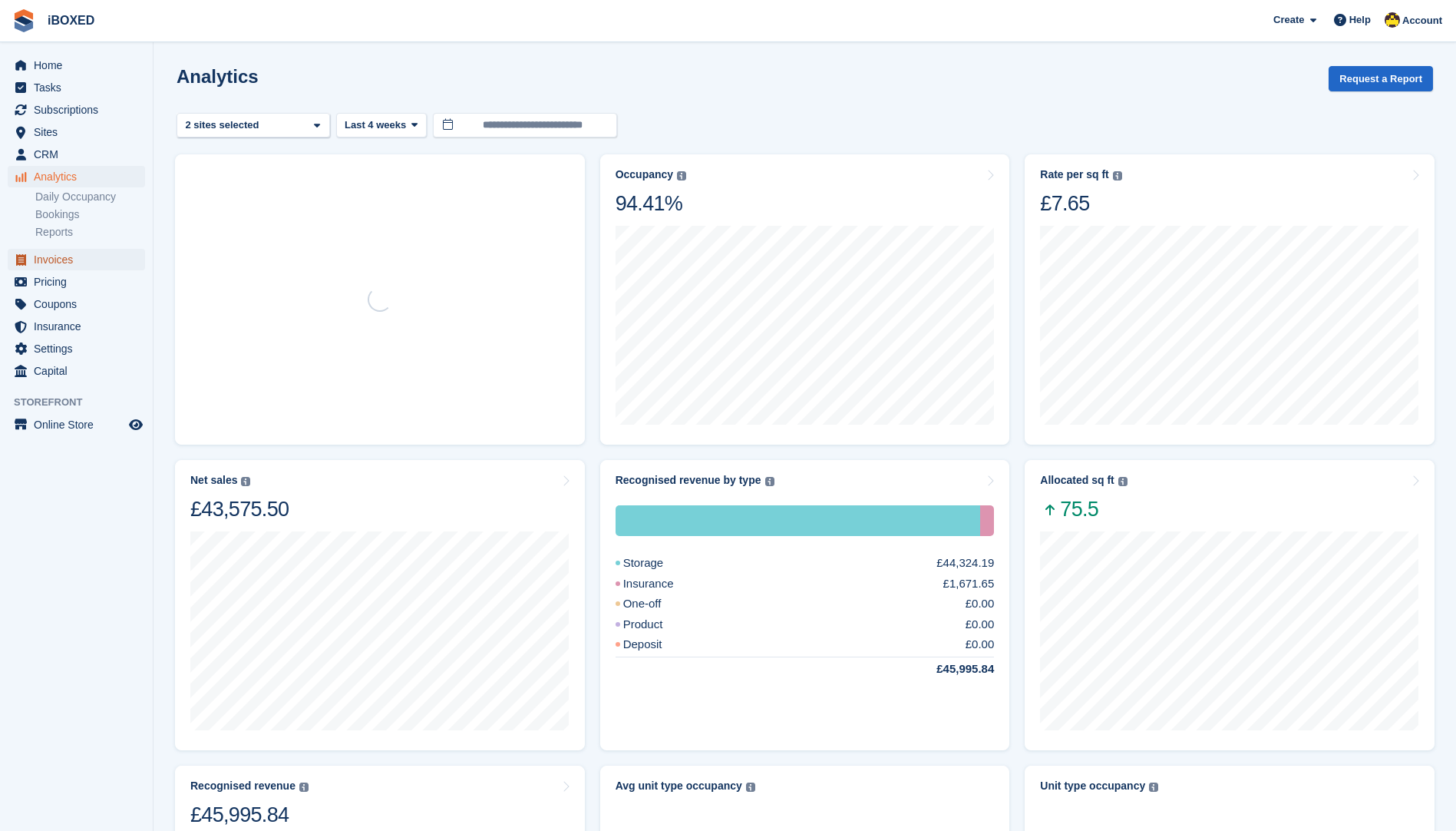
click at [65, 257] on span "Invoices" at bounding box center [80, 260] width 92 height 22
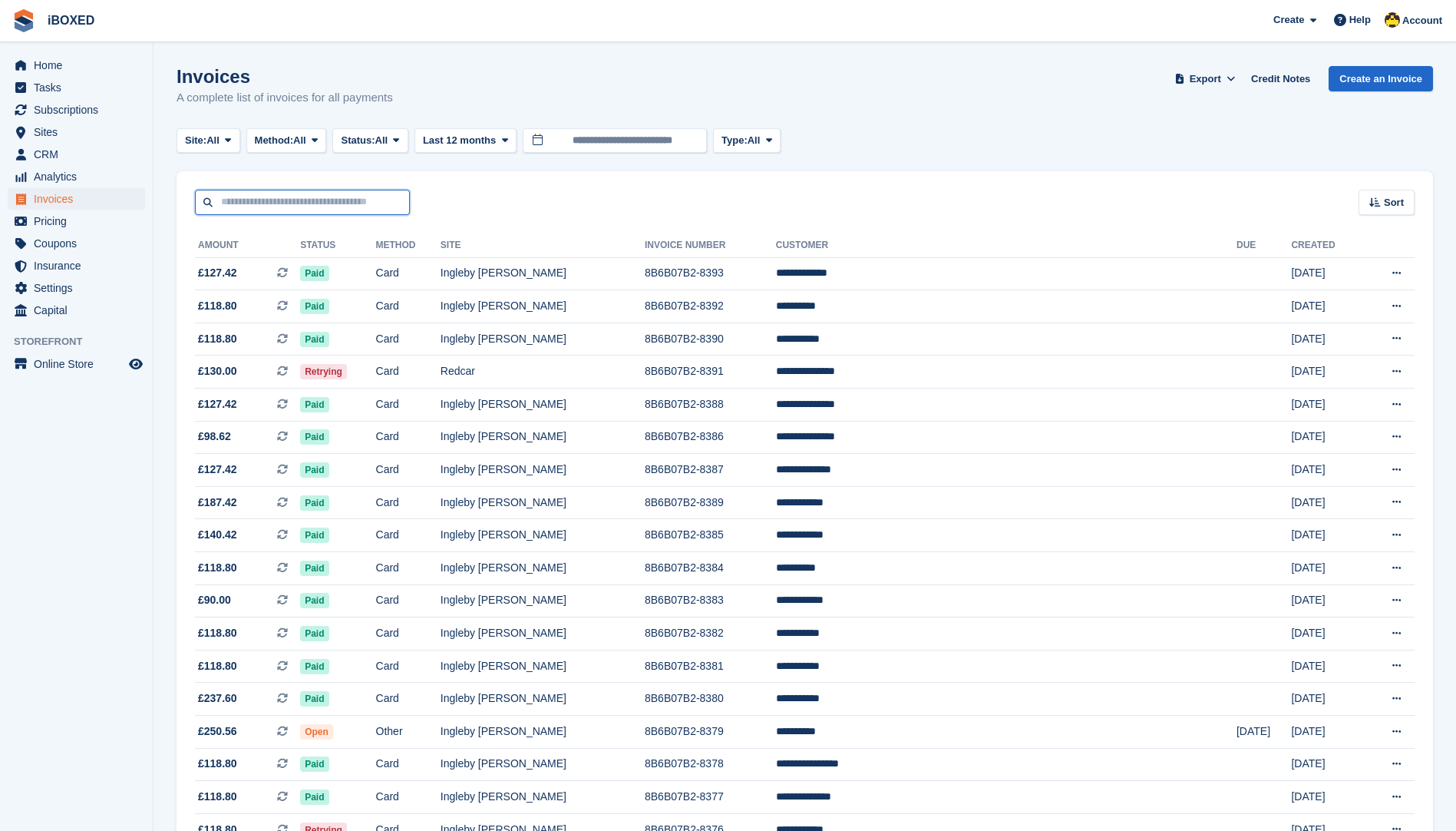
click at [282, 195] on input "text" at bounding box center [303, 203] width 215 height 25
type input "*"
type input "*******"
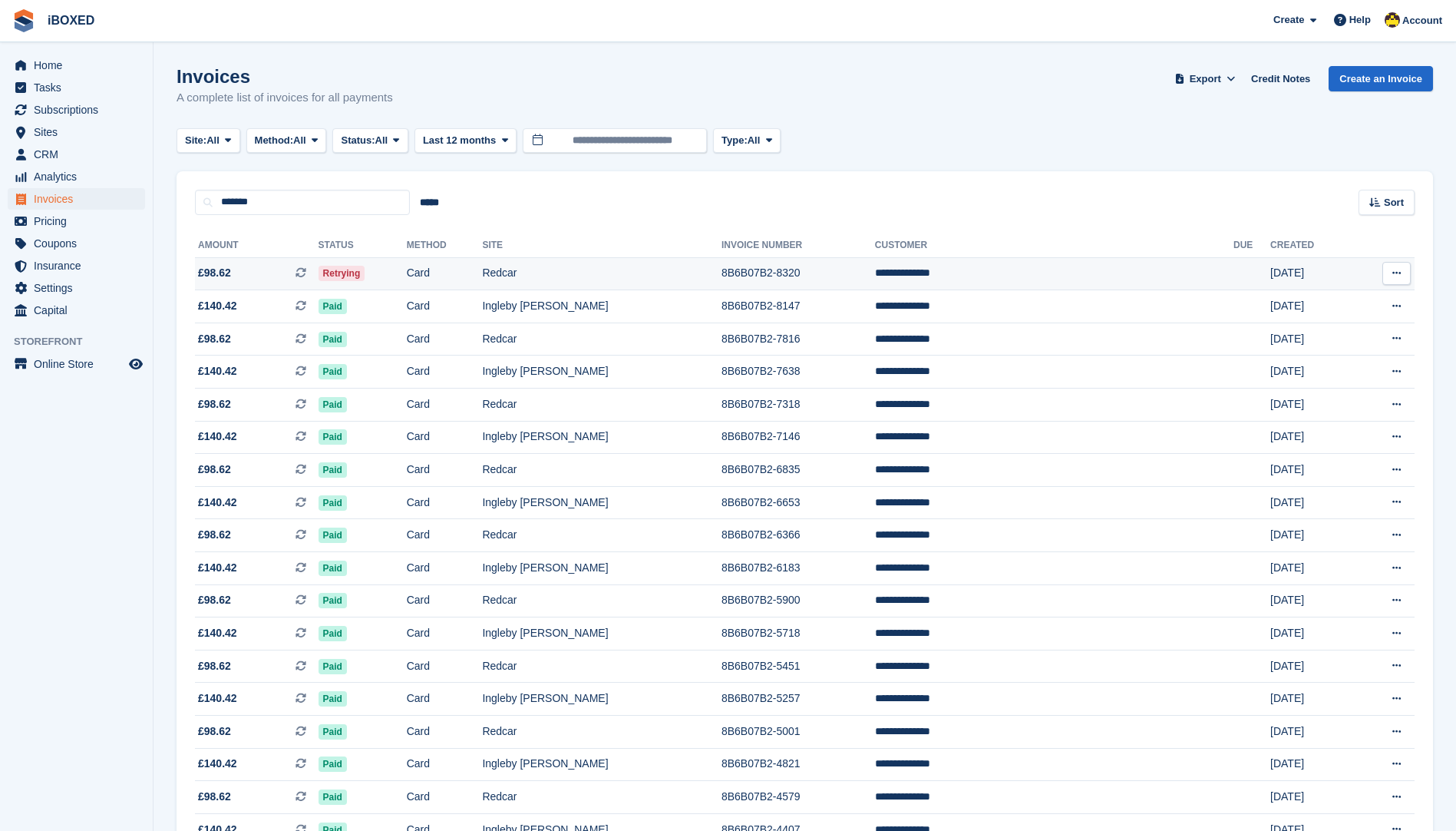
click at [721, 261] on td "Redcar" at bounding box center [601, 273] width 239 height 33
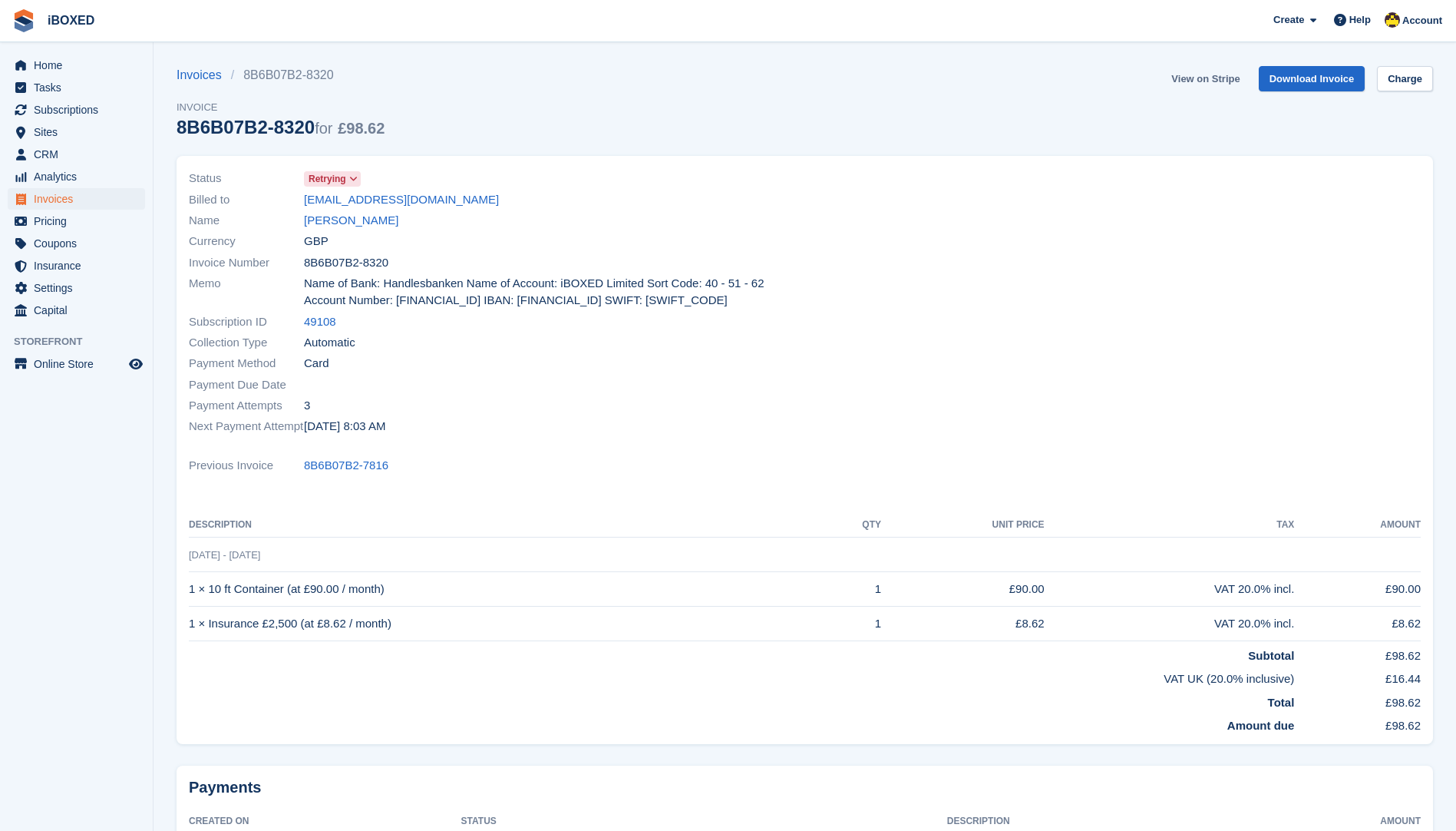
click at [1200, 78] on link "View on Stripe" at bounding box center [1206, 79] width 81 height 25
click at [93, 201] on span "Invoices" at bounding box center [80, 199] width 92 height 22
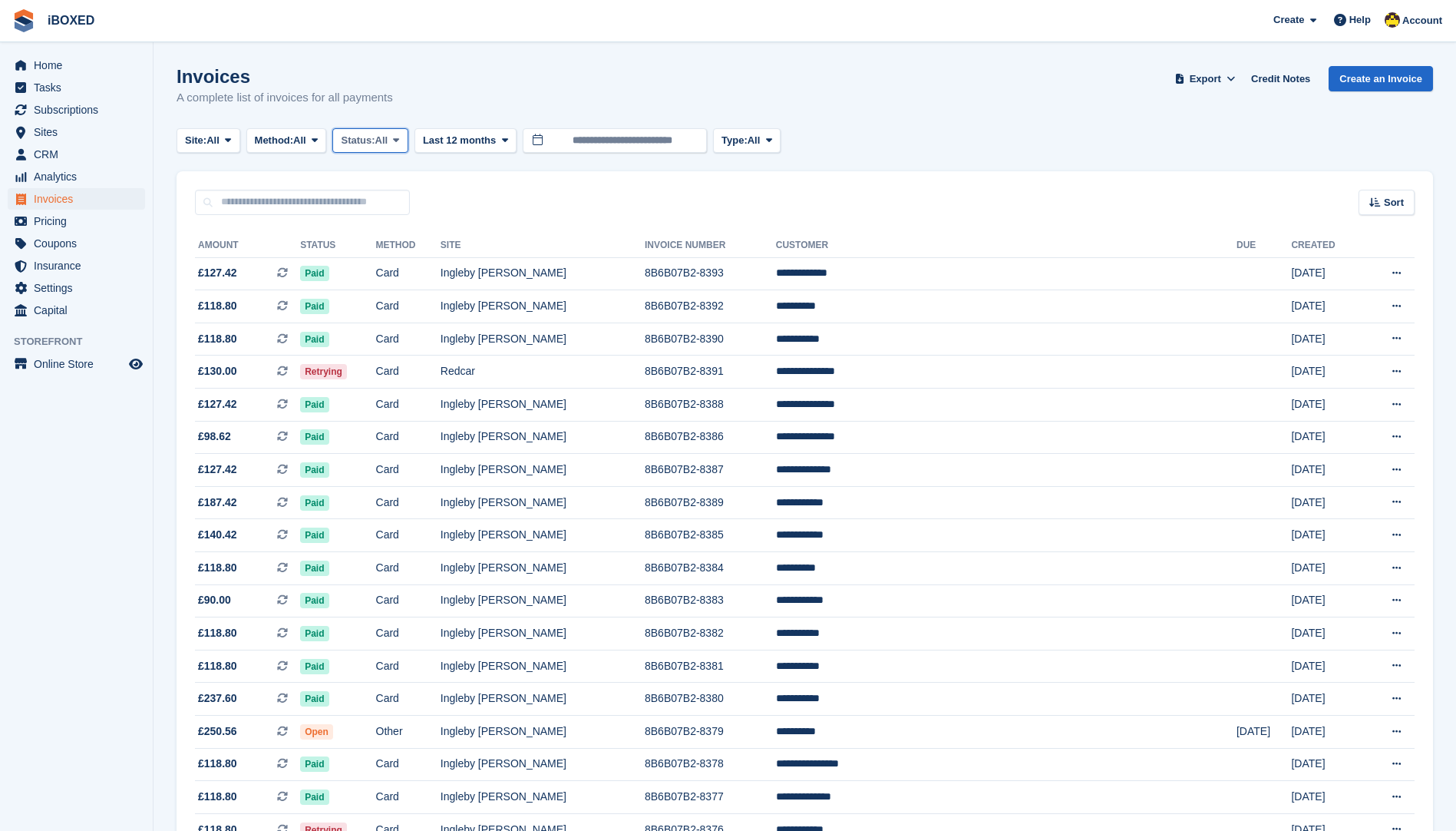
click at [359, 143] on span "Status:" at bounding box center [358, 140] width 34 height 15
click at [428, 251] on link "Open" at bounding box center [406, 259] width 134 height 28
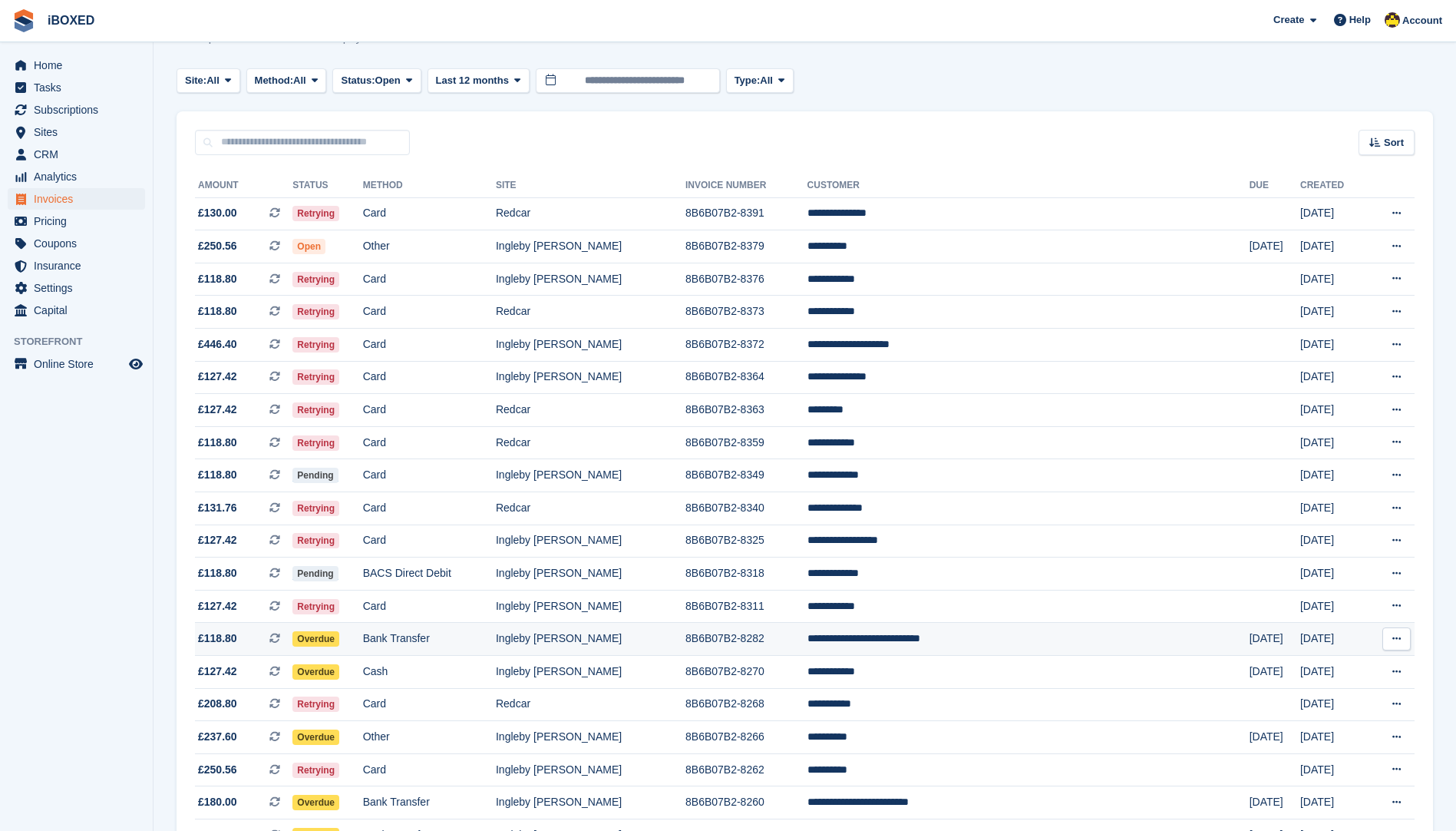
scroll to position [77, 0]
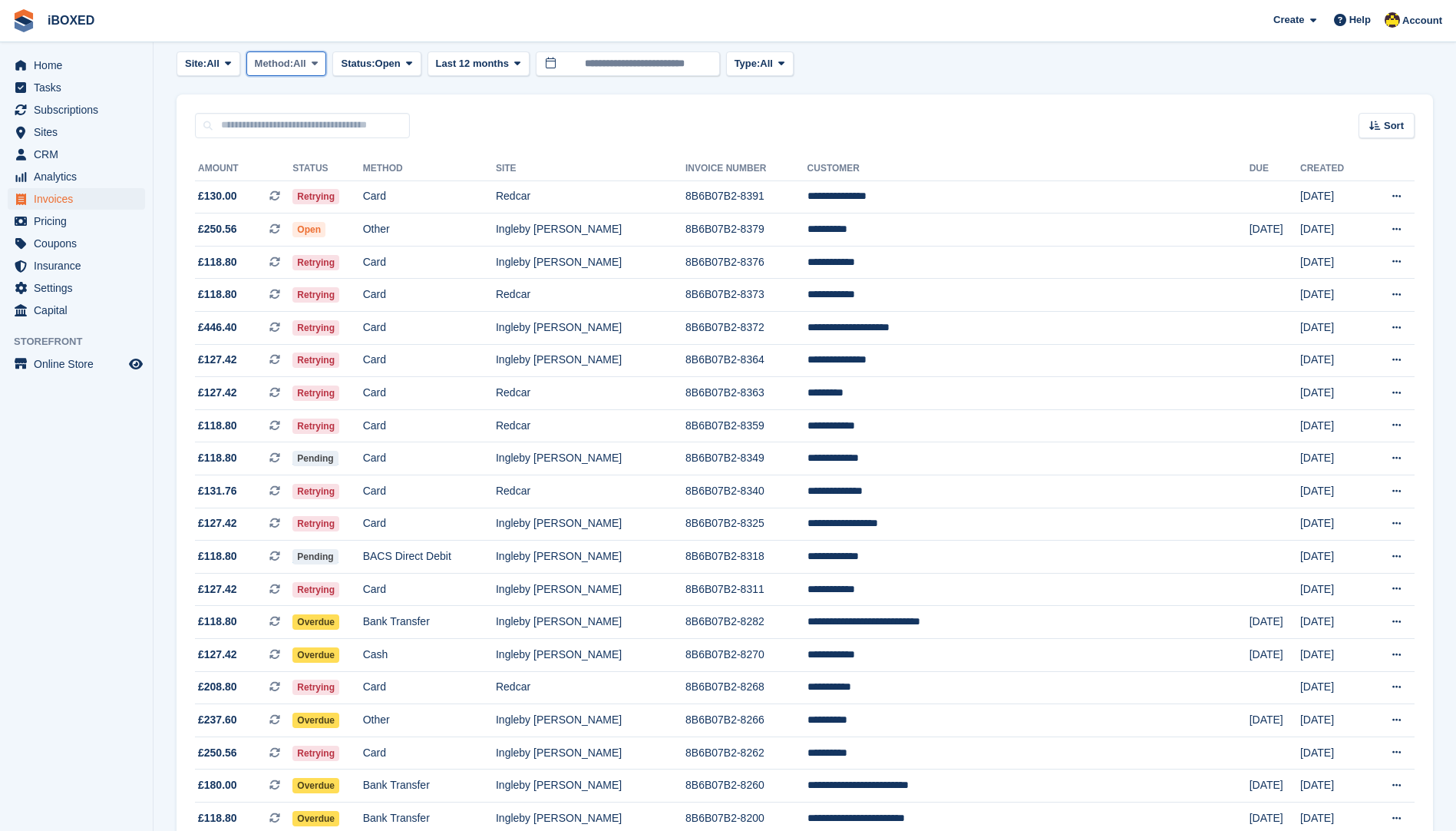
click at [314, 60] on span at bounding box center [314, 64] width 13 height 13
click at [348, 211] on link "Debit/Credit Card" at bounding box center [320, 210] width 134 height 28
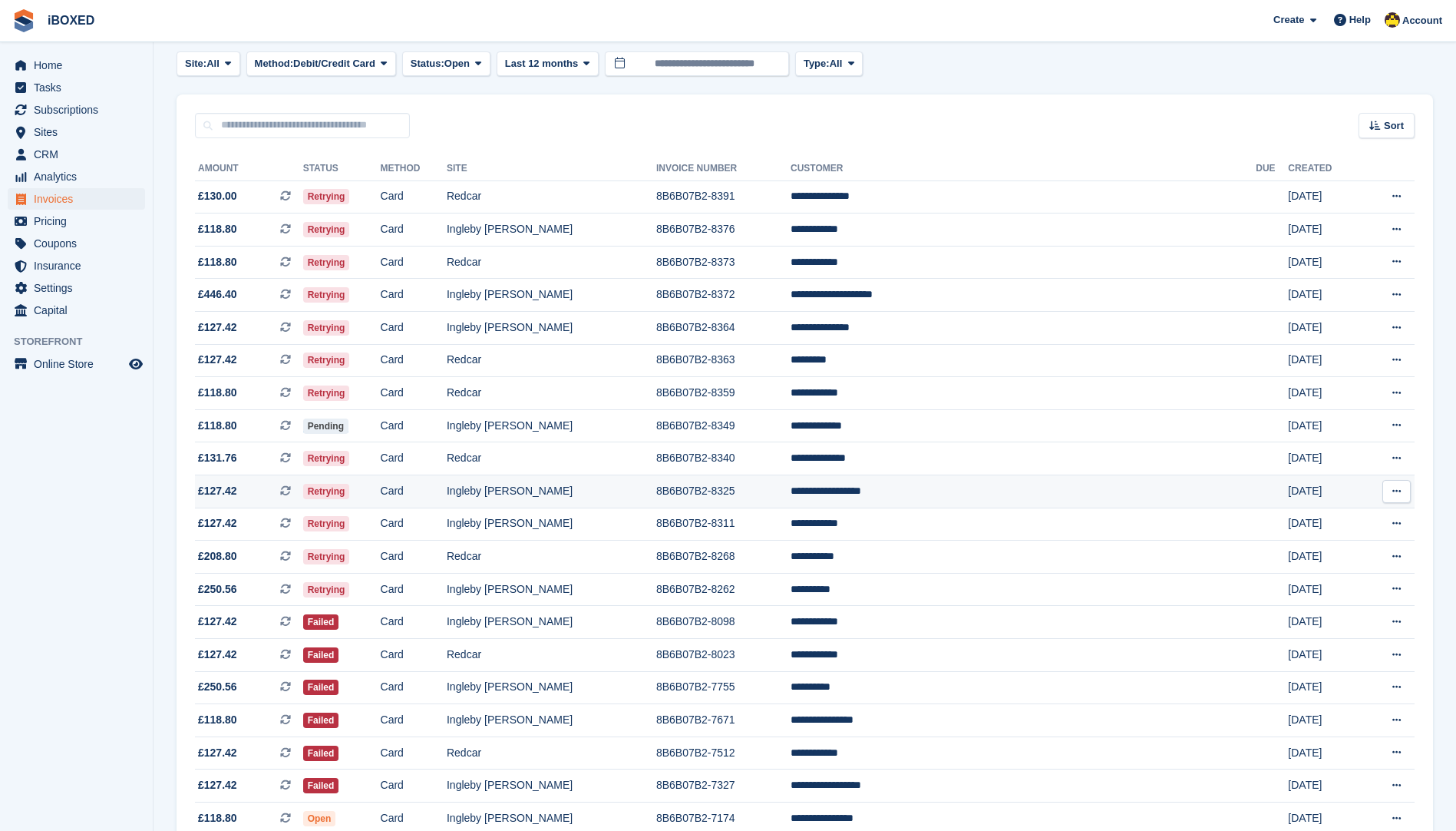
click at [965, 497] on td "**********" at bounding box center [1022, 491] width 465 height 33
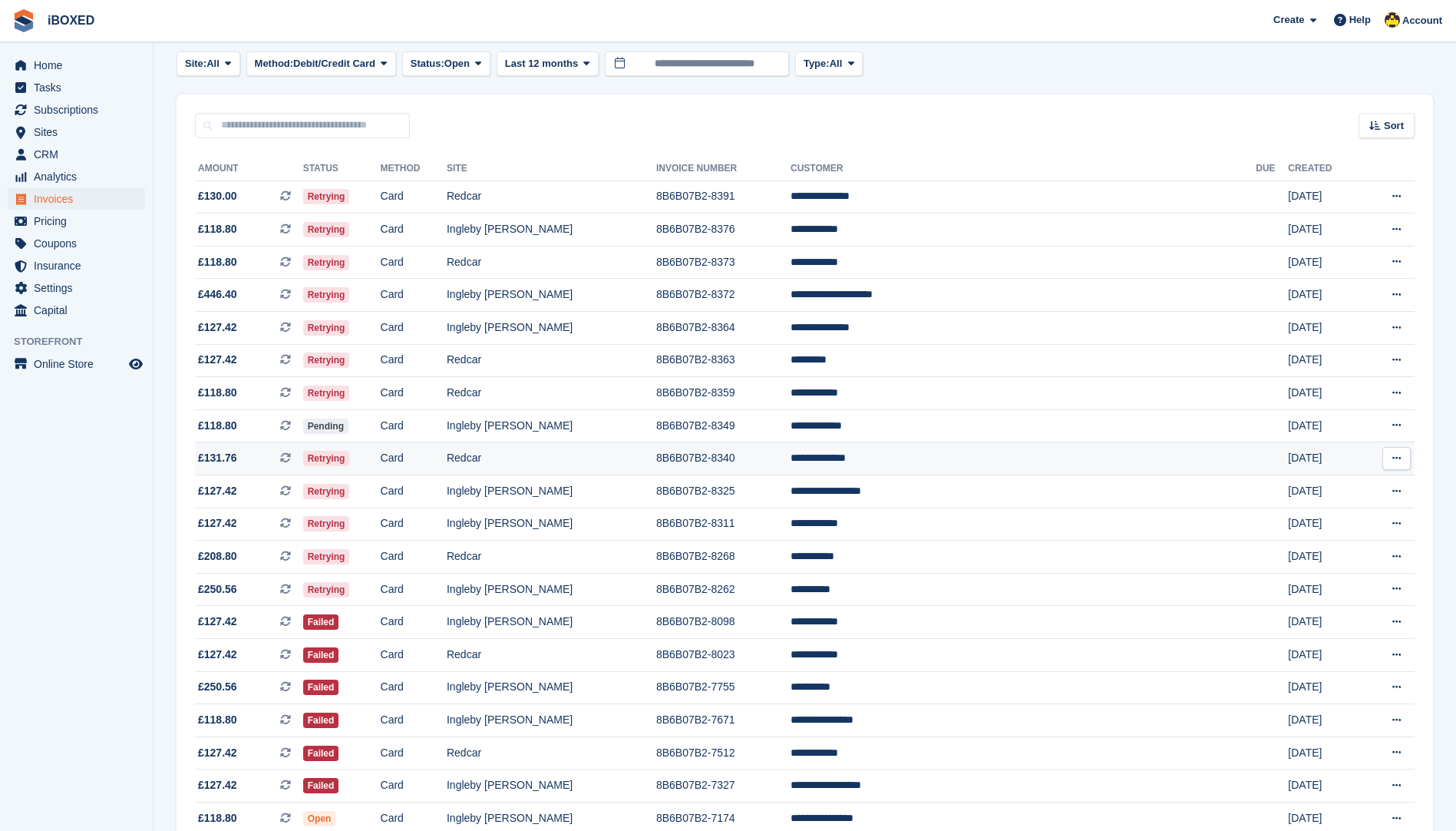
click at [753, 454] on td "8B6B07B2-8340" at bounding box center [724, 459] width 134 height 33
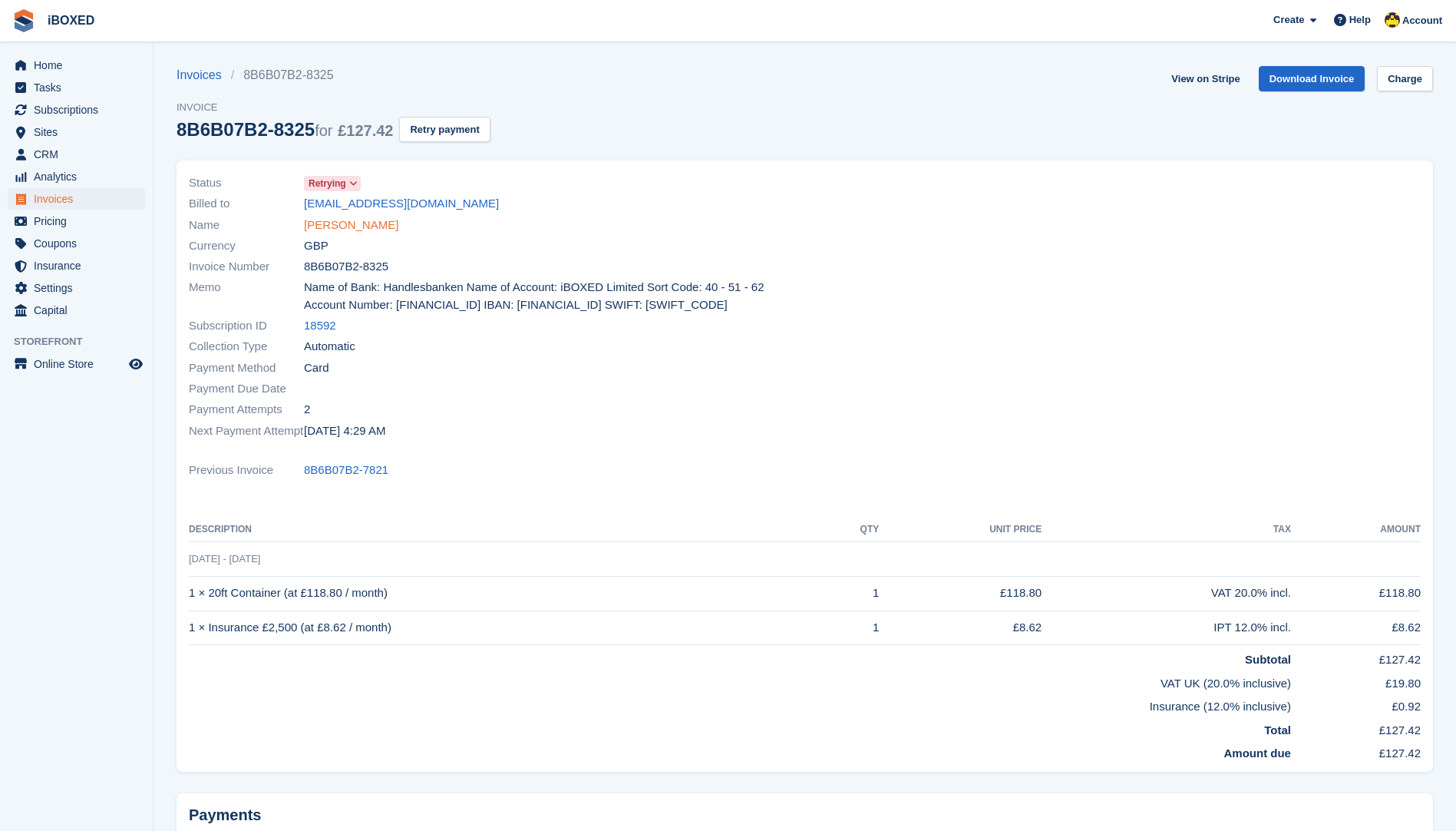
click at [362, 217] on link "[PERSON_NAME]" at bounding box center [350, 226] width 94 height 18
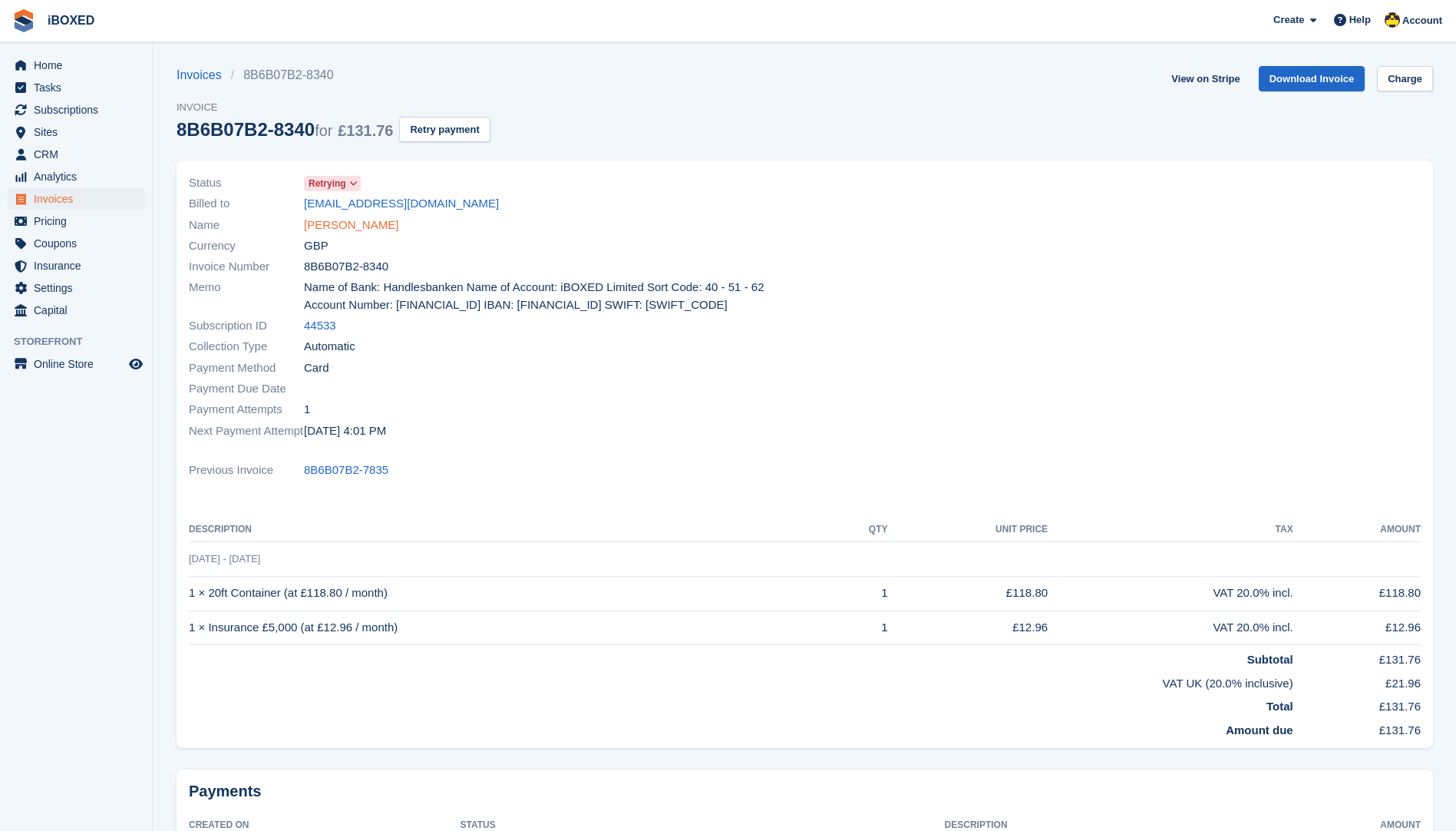
click at [358, 219] on link "[PERSON_NAME]" at bounding box center [350, 226] width 94 height 18
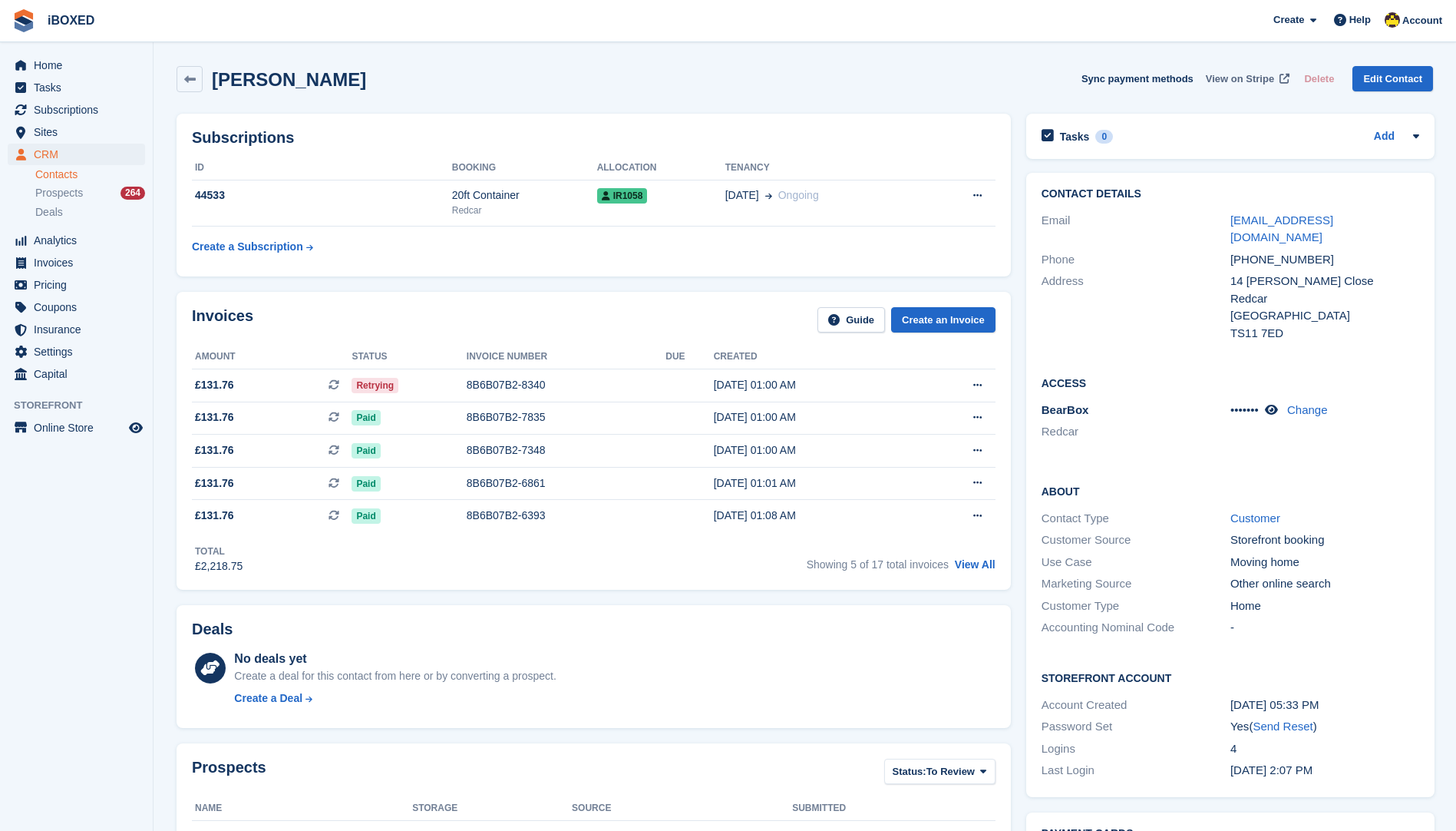
click at [1260, 75] on span "View on Stripe" at bounding box center [1240, 79] width 68 height 15
click at [439, 382] on div "Retrying" at bounding box center [409, 385] width 115 height 16
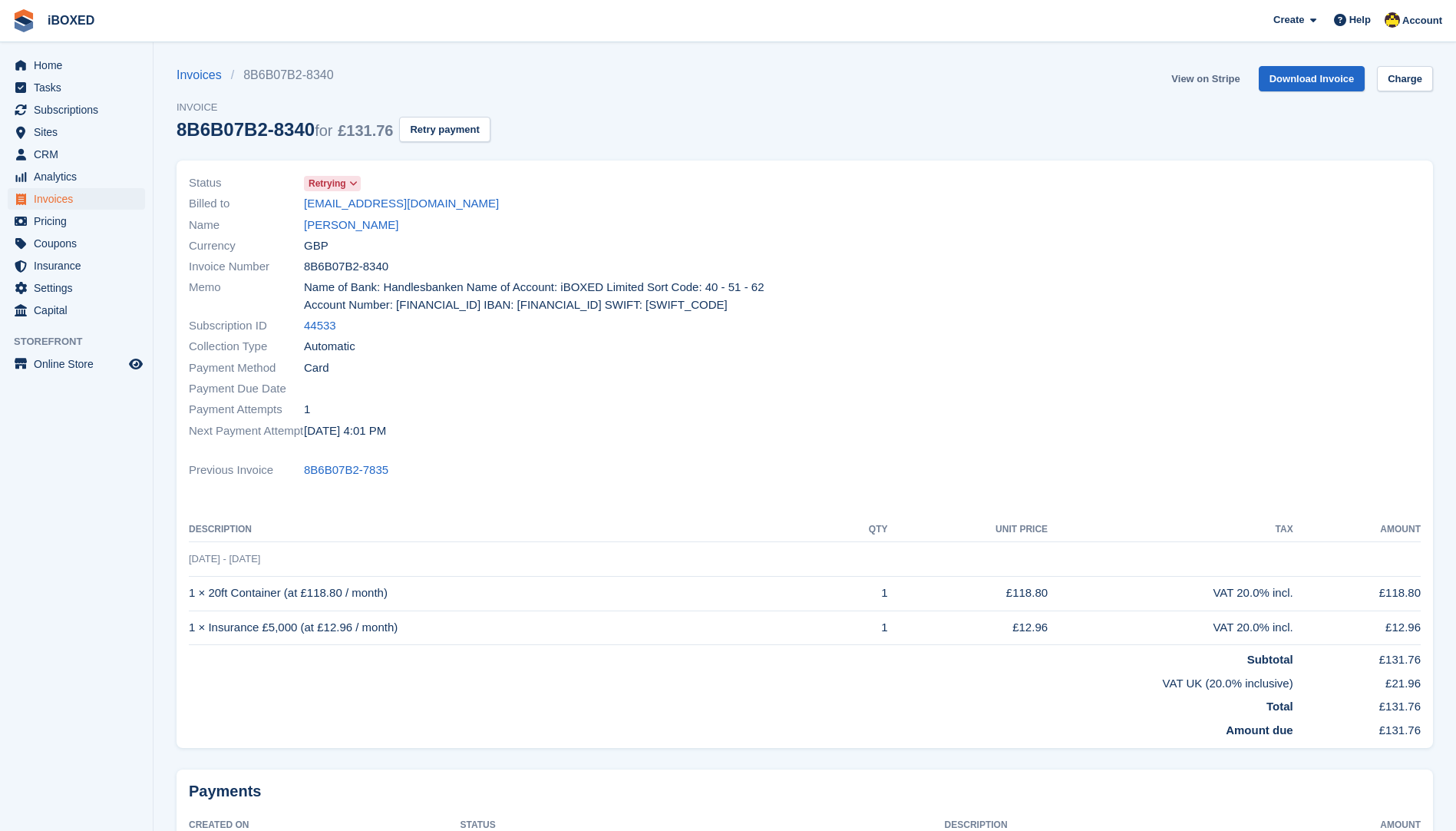
click at [1209, 82] on link "View on Stripe" at bounding box center [1206, 79] width 81 height 25
click at [52, 195] on span "Invoices" at bounding box center [80, 199] width 92 height 22
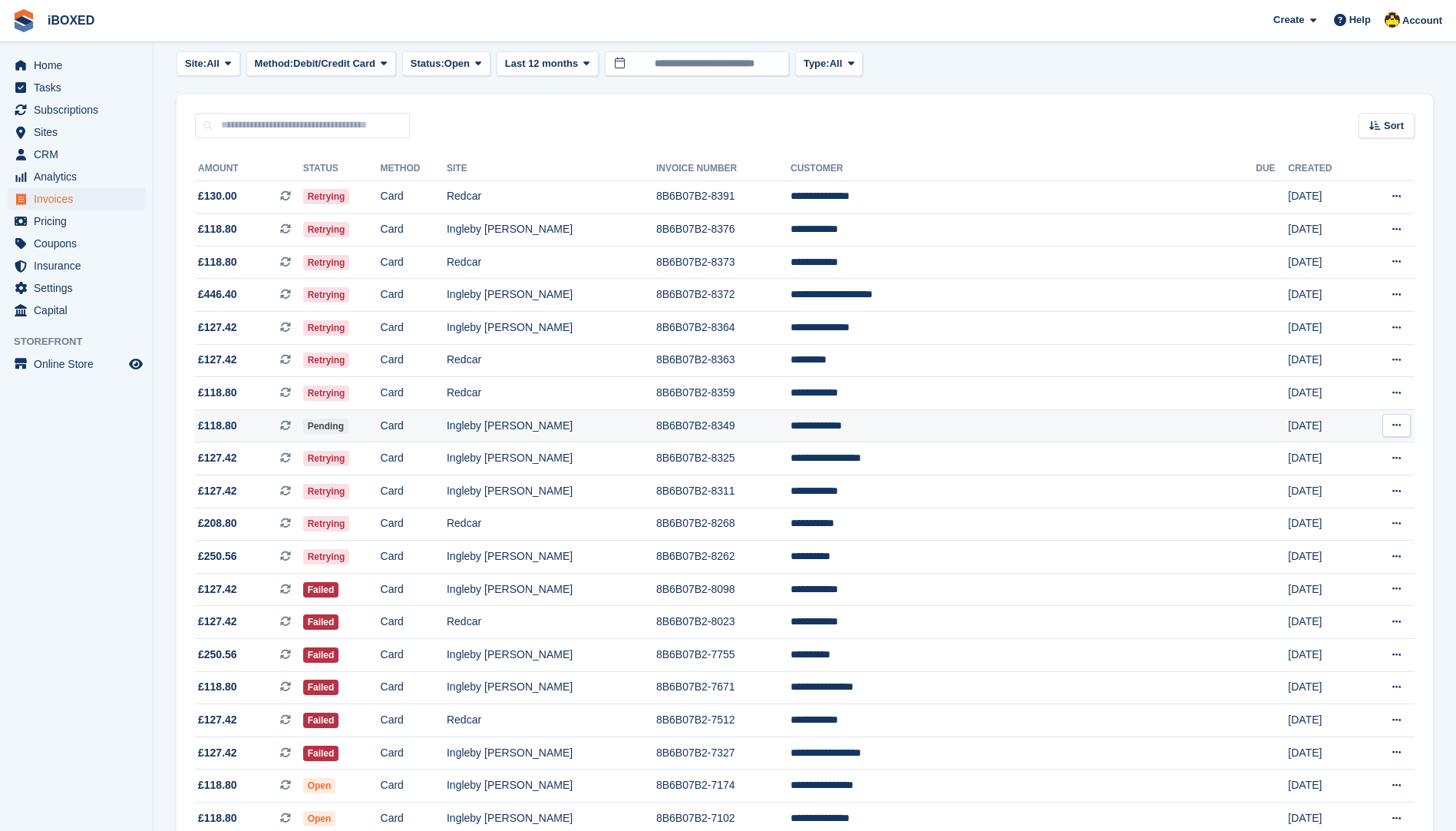
scroll to position [77, 0]
click at [890, 418] on td "**********" at bounding box center [1022, 426] width 465 height 33
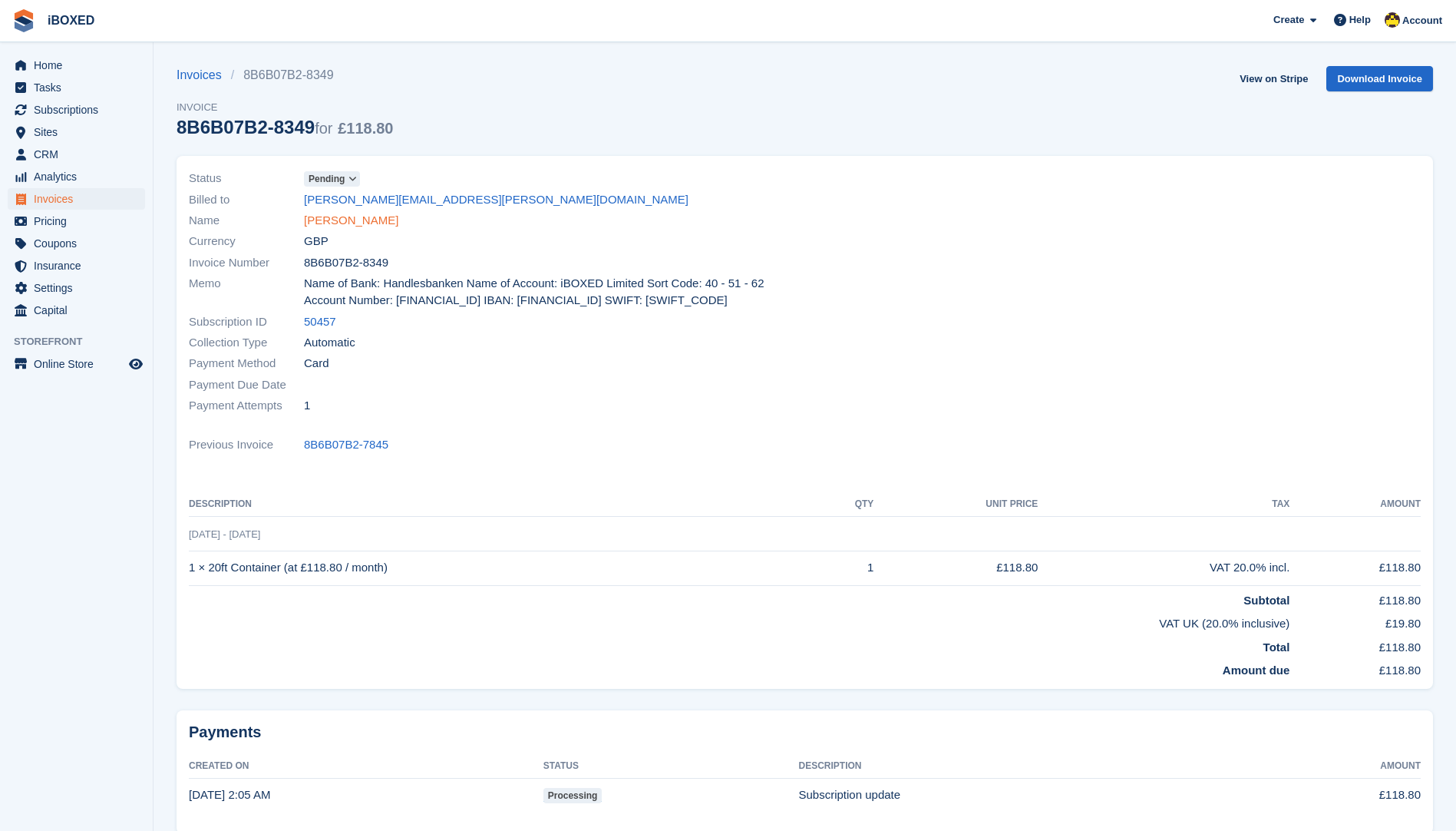
click at [332, 228] on link "[PERSON_NAME]" at bounding box center [350, 221] width 94 height 18
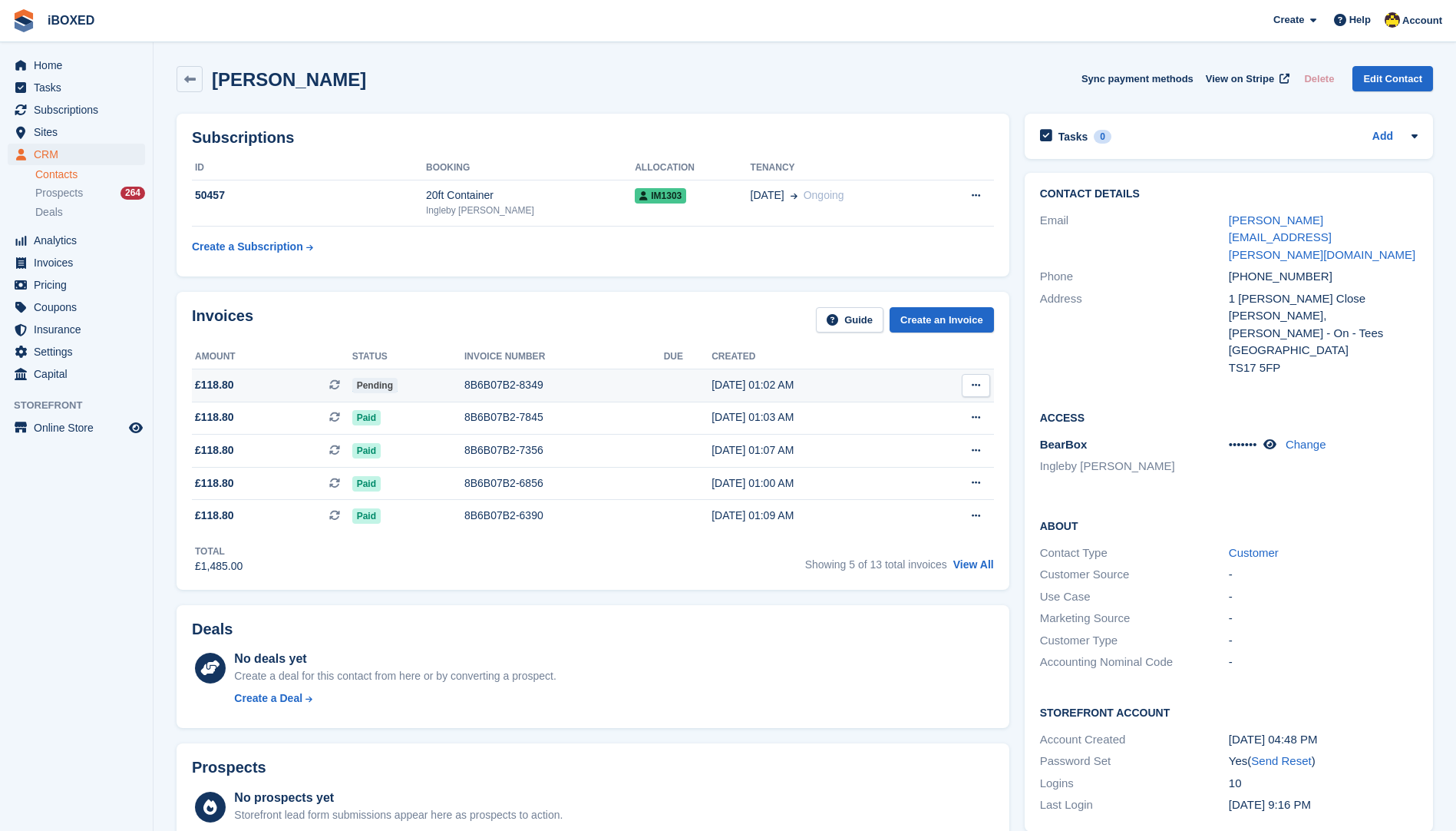
click at [544, 379] on div "8B6B07B2-8349" at bounding box center [564, 385] width 200 height 16
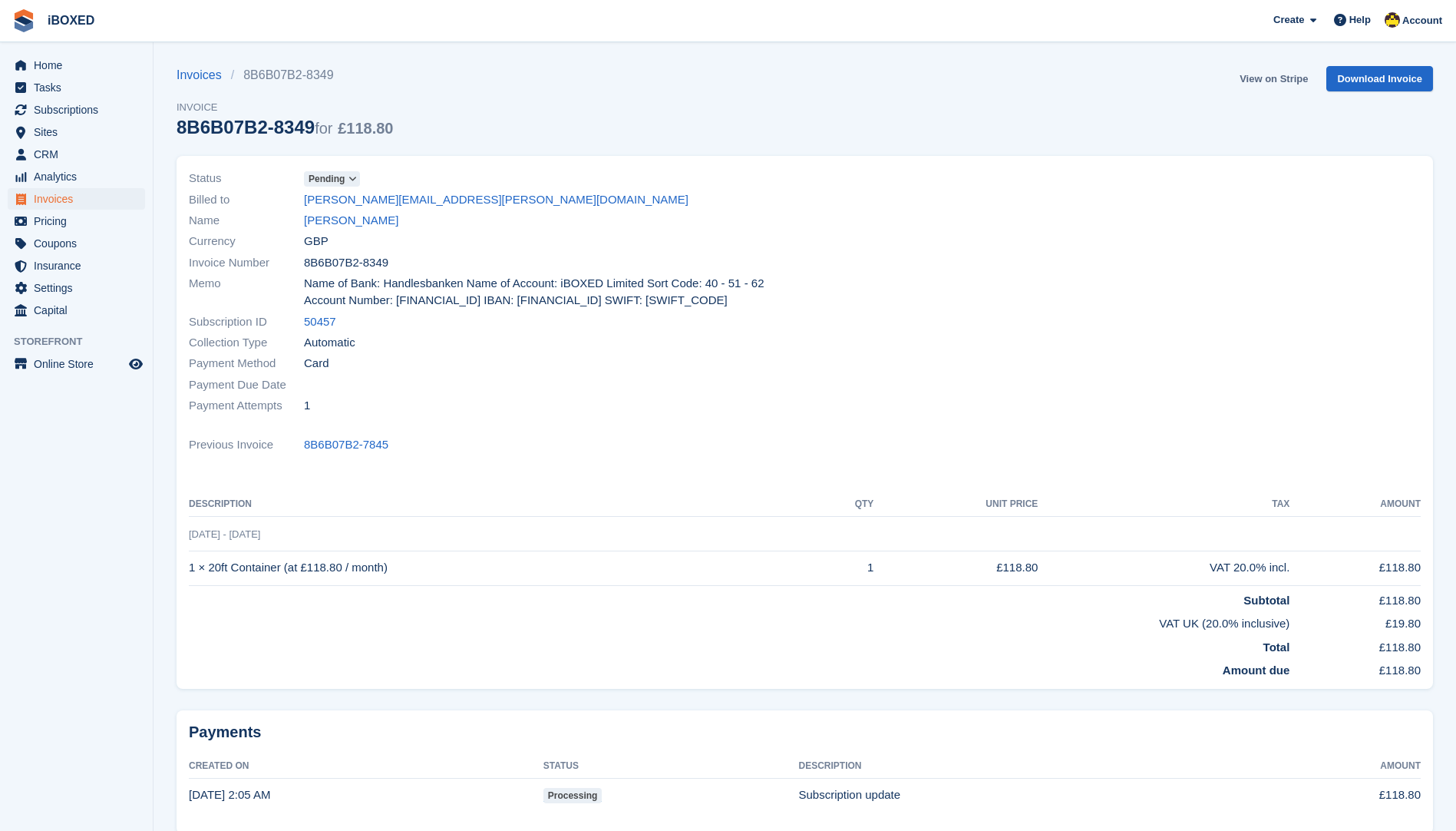
click at [1296, 85] on link "View on Stripe" at bounding box center [1274, 79] width 81 height 25
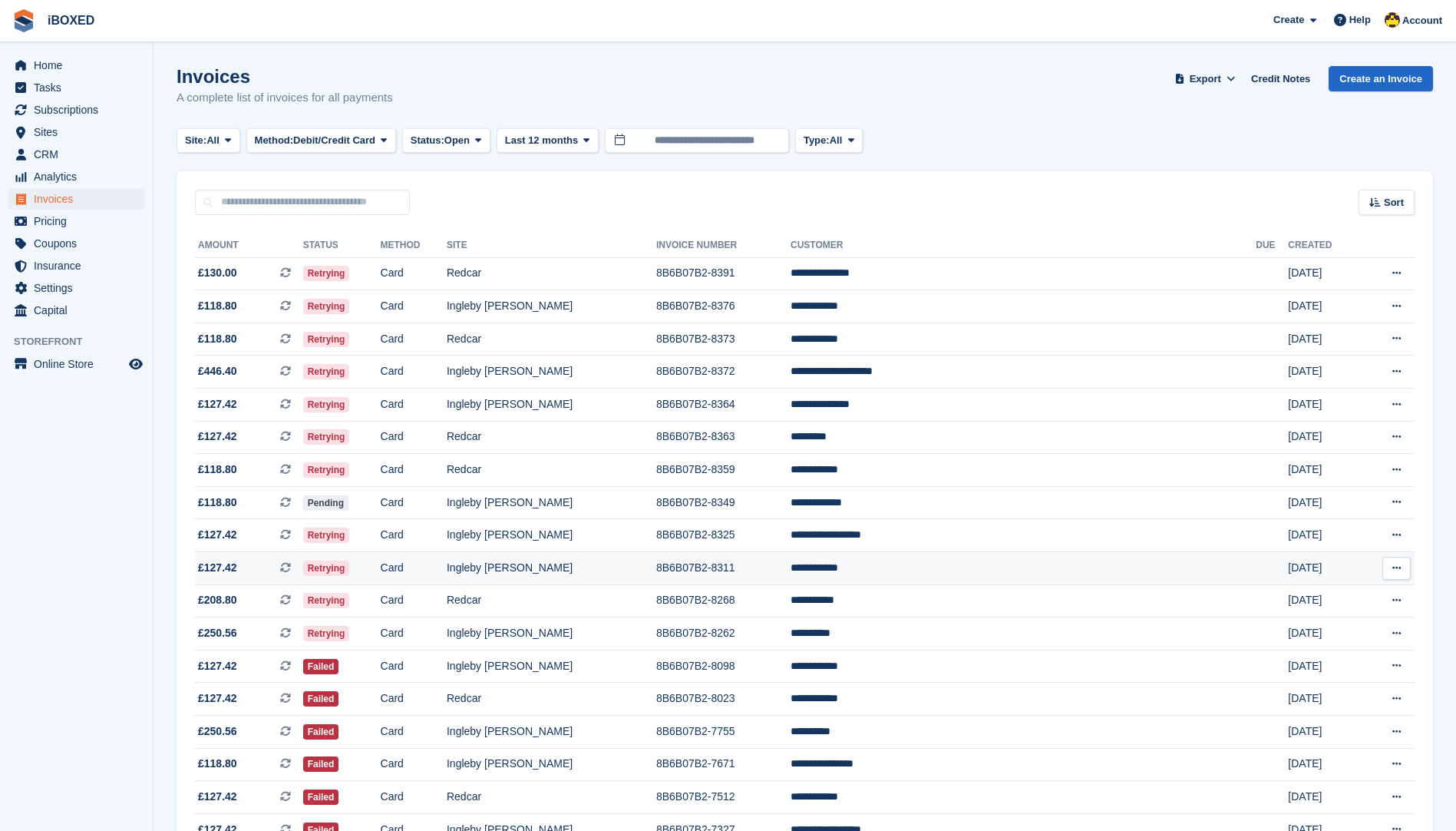
scroll to position [77, 0]
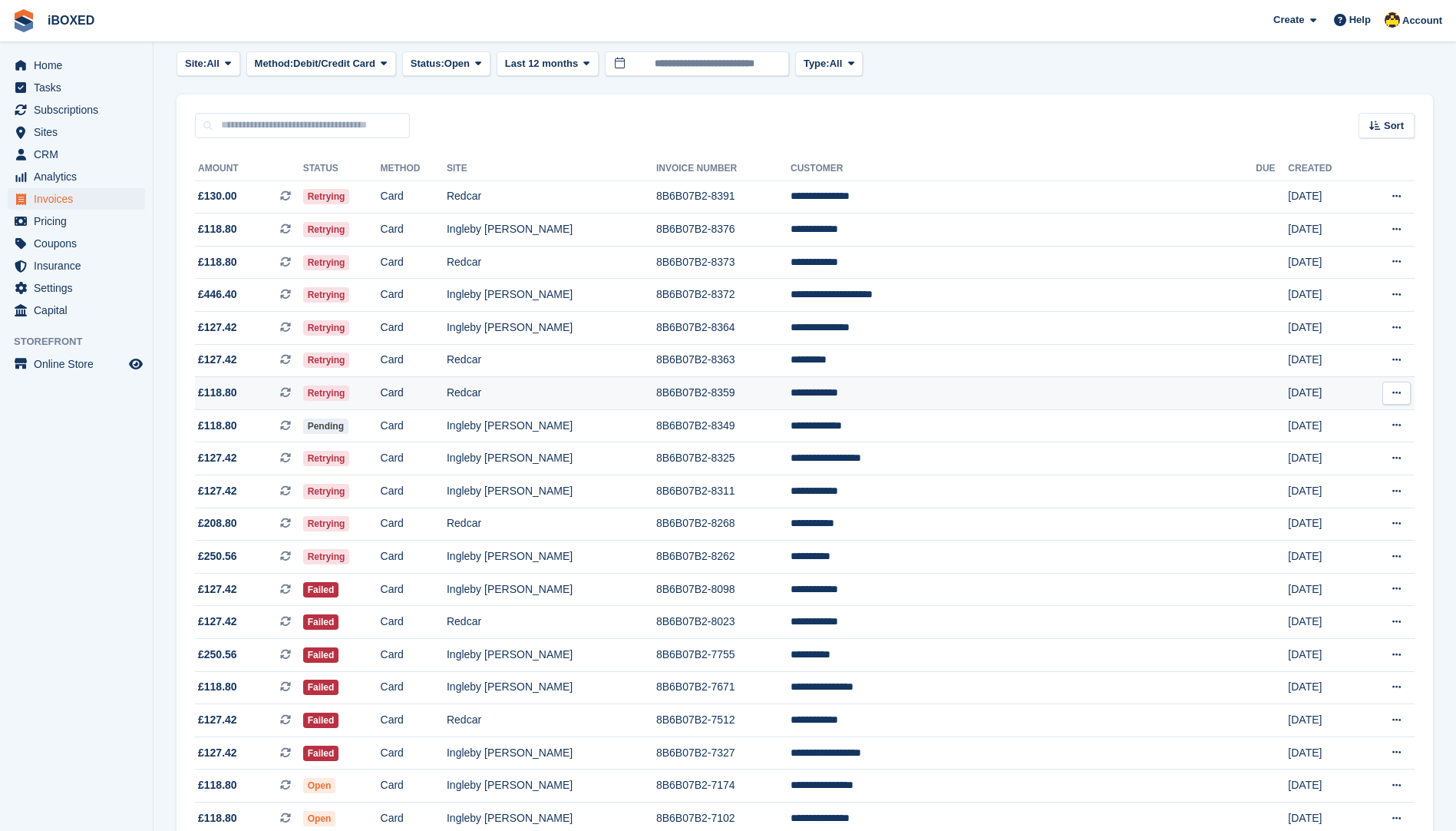
click at [790, 391] on td "8B6B07B2-8359" at bounding box center [724, 394] width 134 height 33
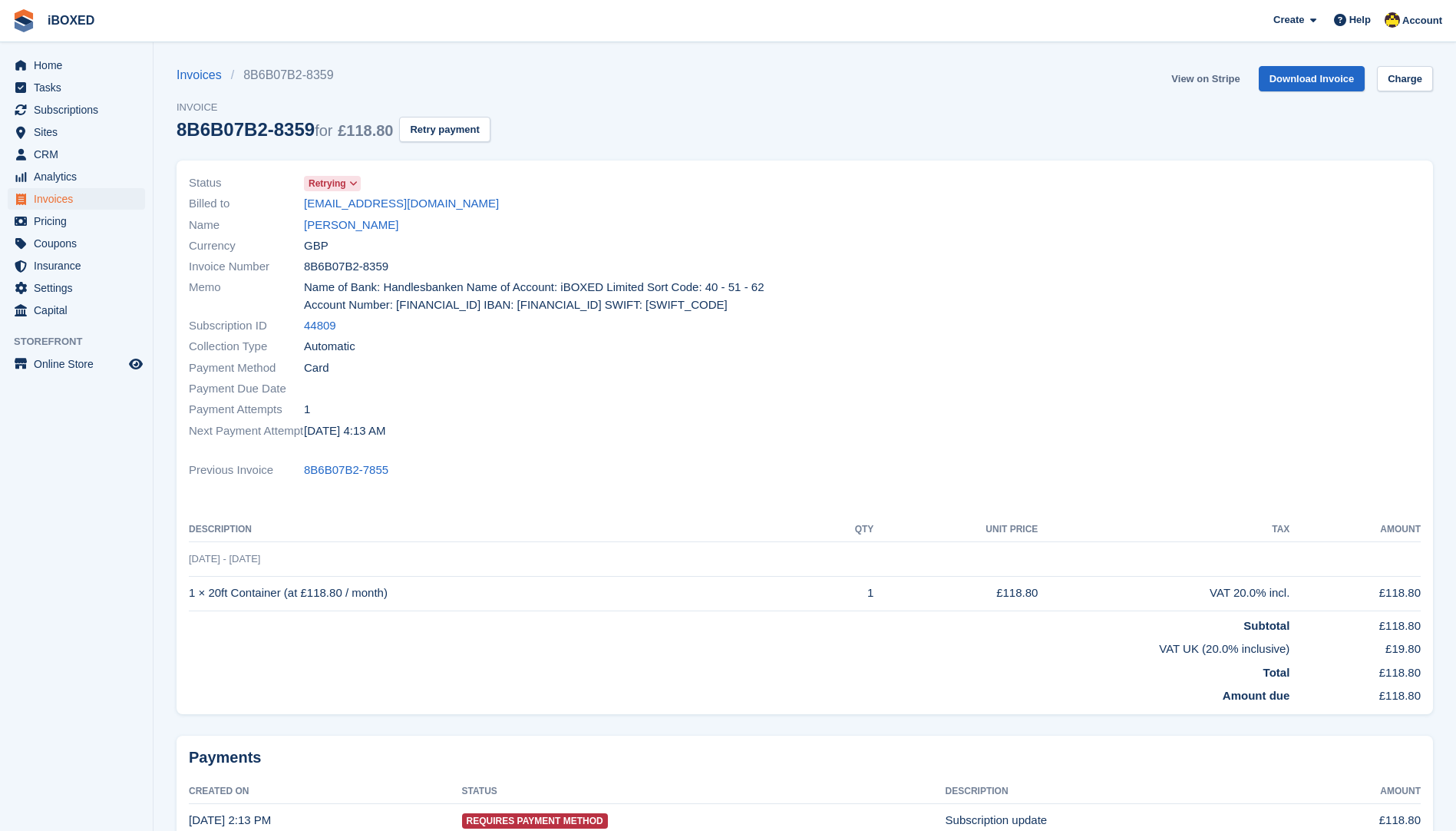
click at [1214, 78] on link "View on Stripe" at bounding box center [1206, 79] width 81 height 25
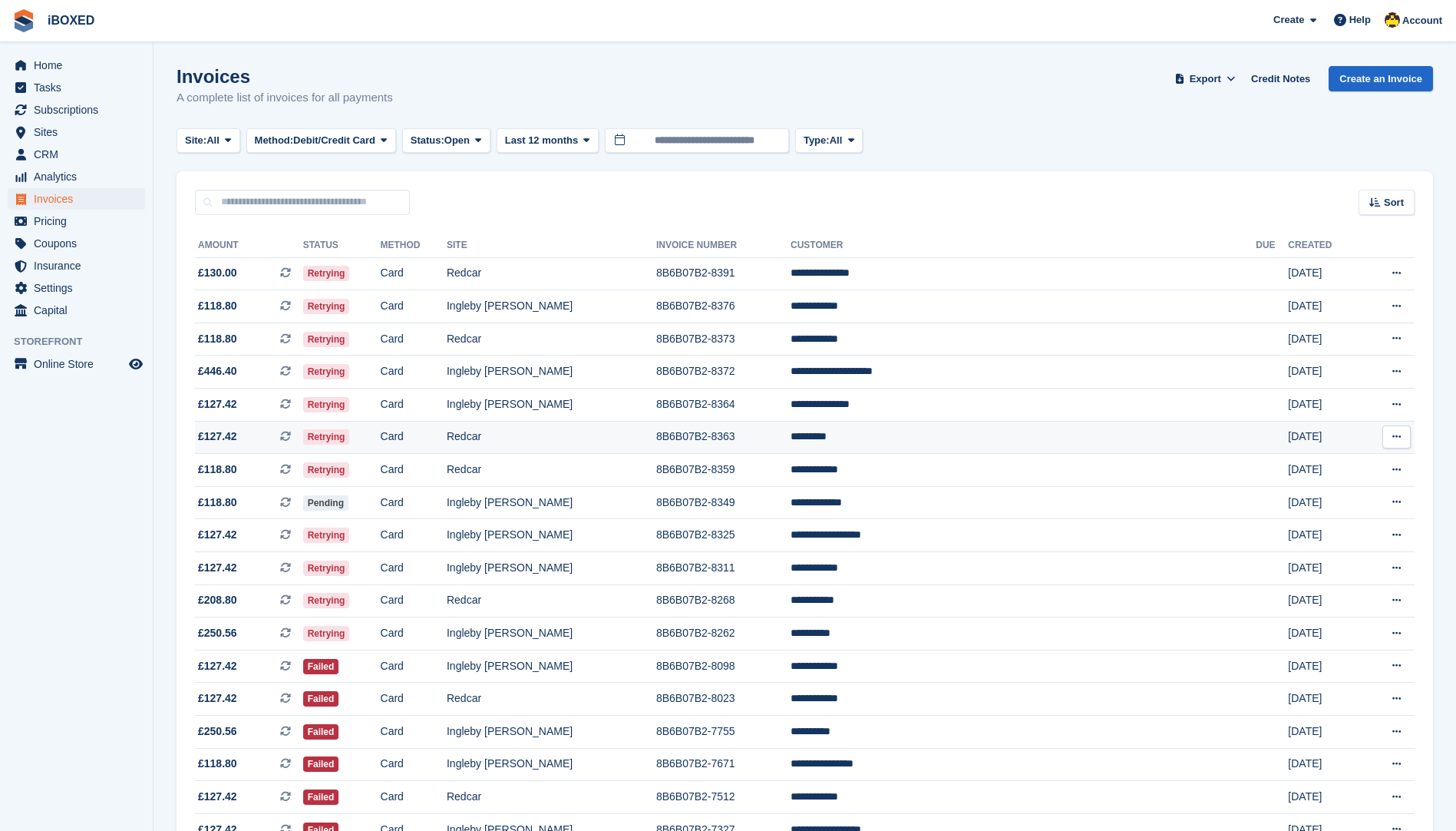
scroll to position [77, 0]
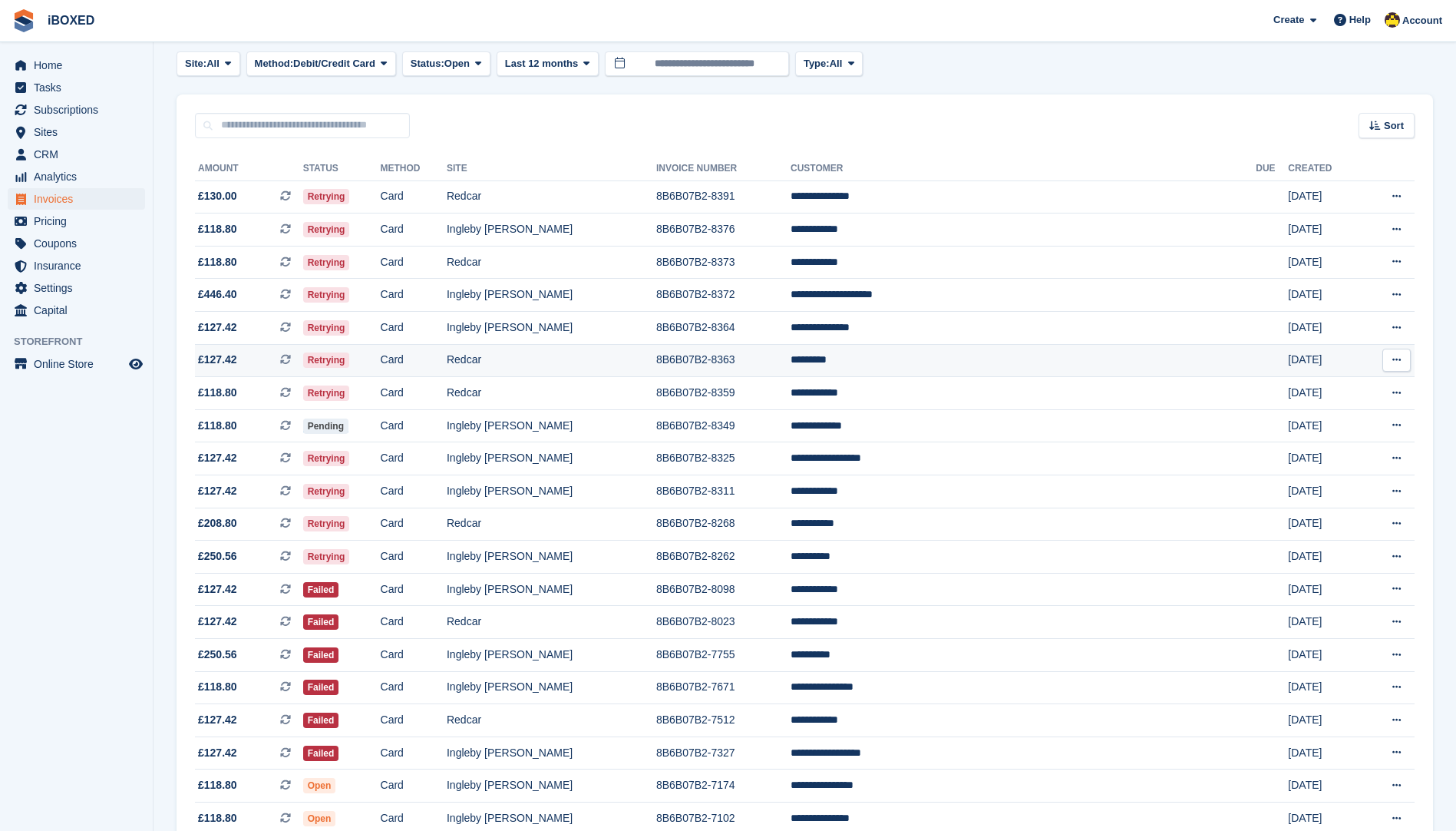
click at [957, 358] on td "*********" at bounding box center [1022, 360] width 465 height 33
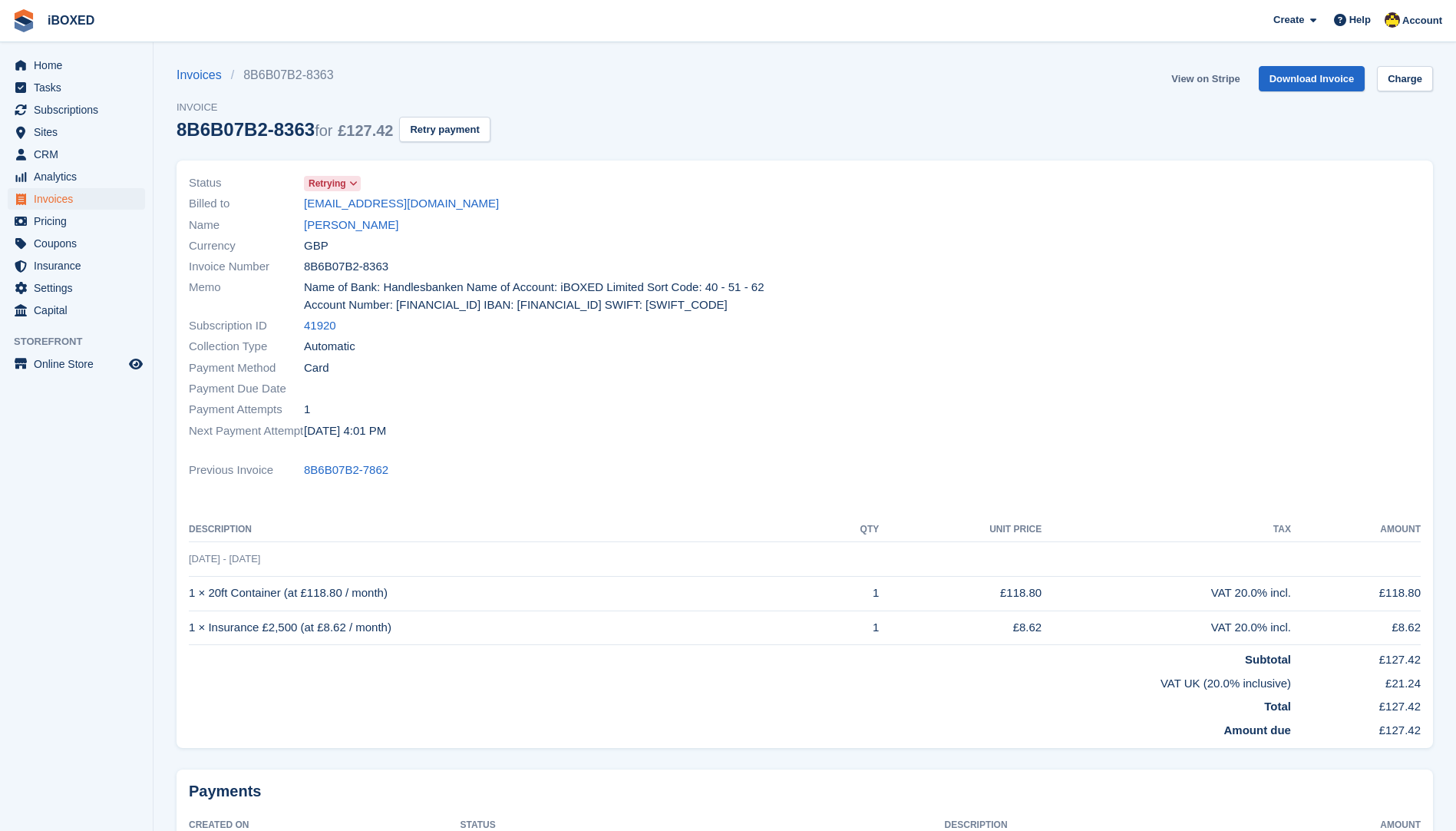
click at [1216, 74] on link "View on Stripe" at bounding box center [1206, 79] width 81 height 25
click at [358, 228] on link "Adam Bean" at bounding box center [350, 226] width 94 height 18
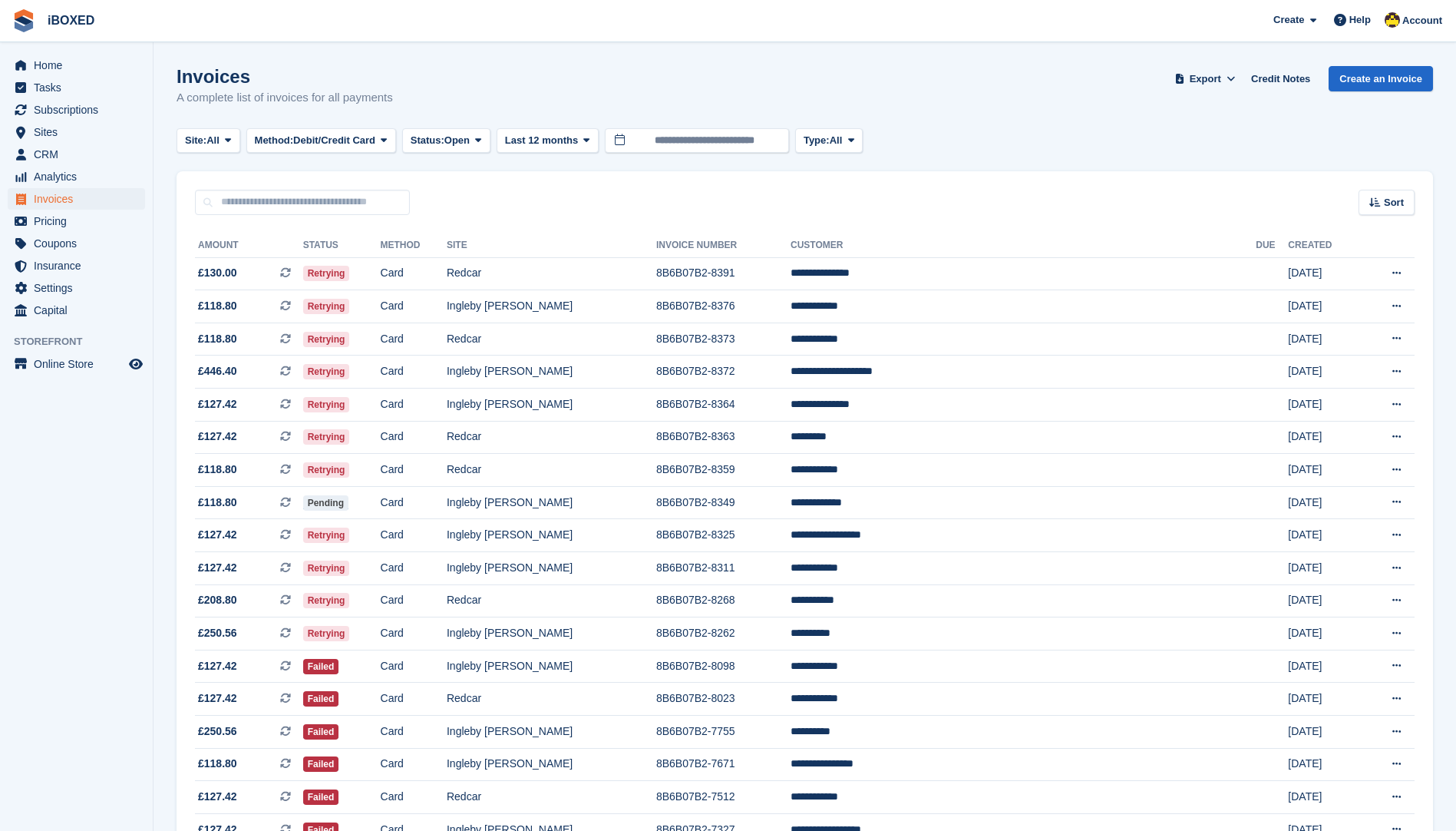
scroll to position [77, 0]
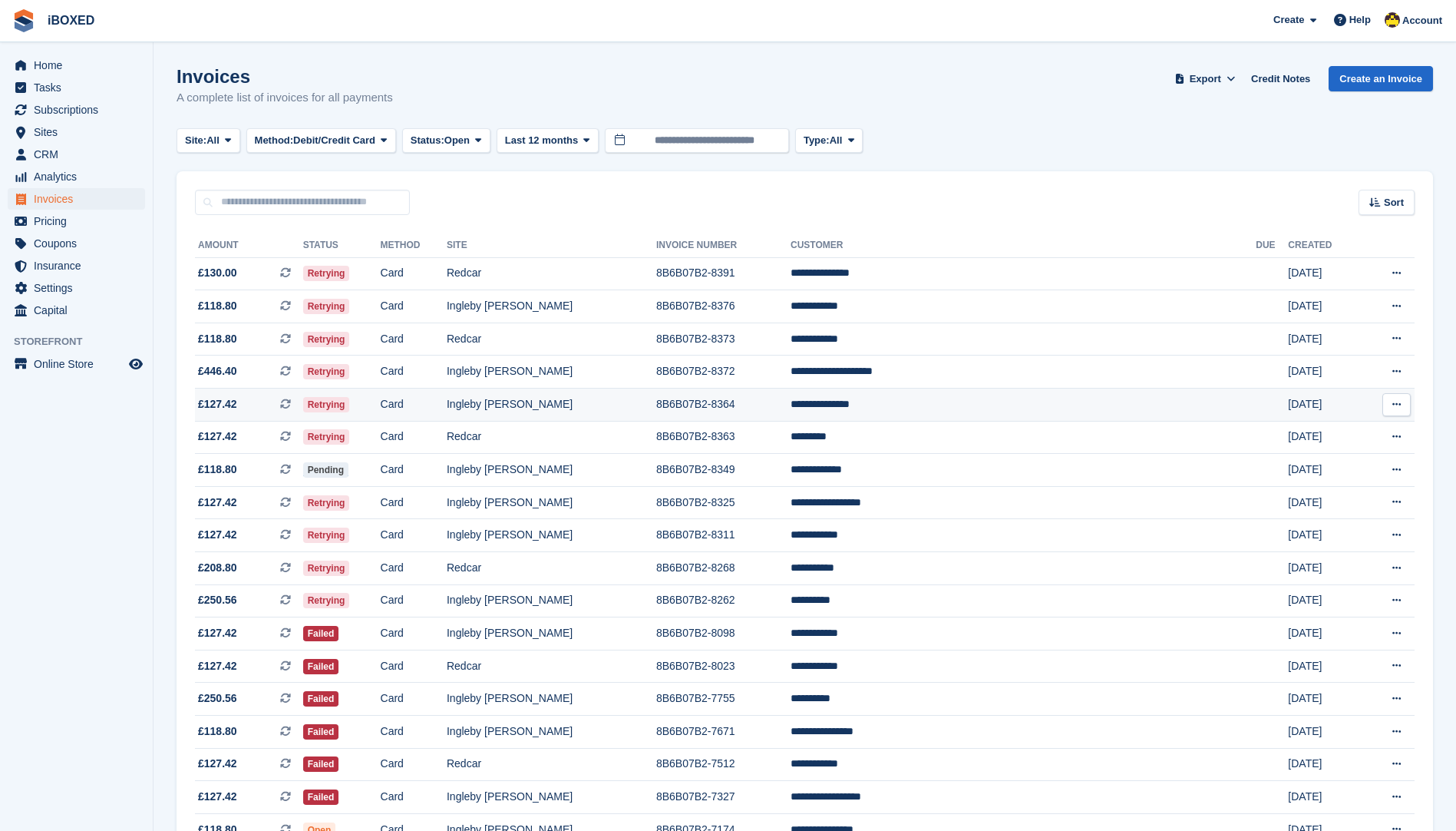
scroll to position [77, 0]
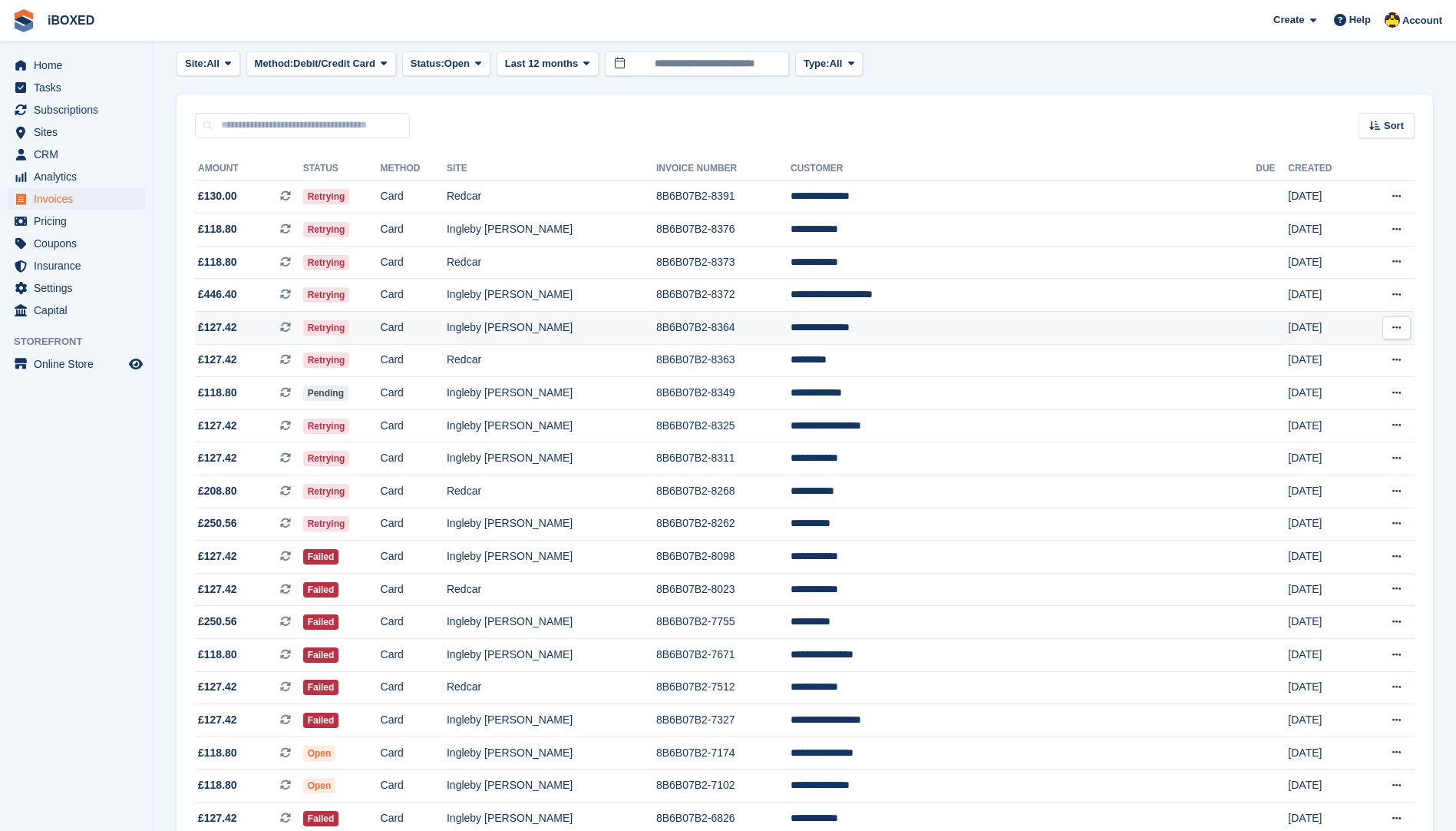
click at [1011, 323] on td "**********" at bounding box center [1022, 328] width 465 height 33
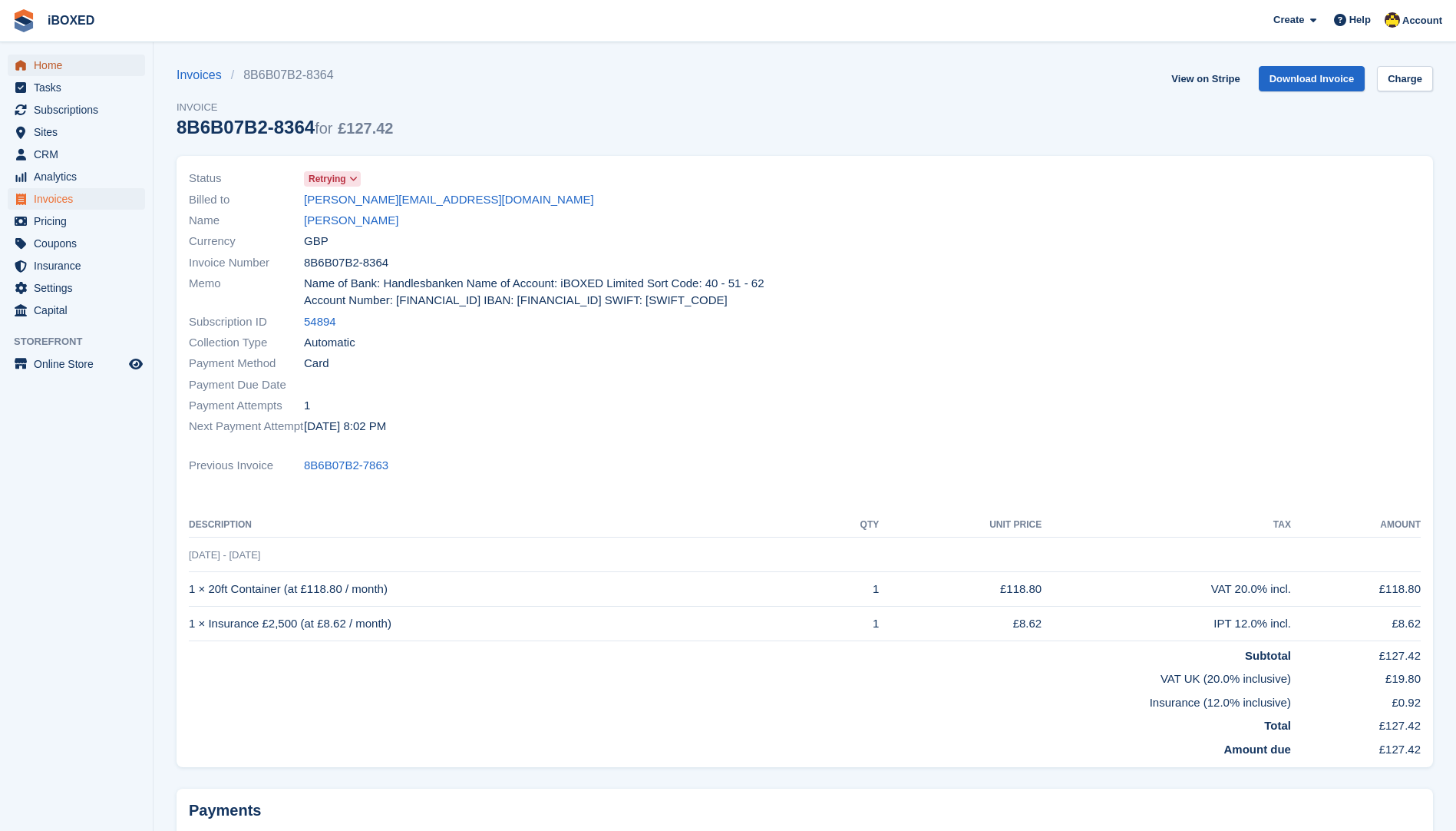
click at [96, 60] on span "Home" at bounding box center [80, 65] width 92 height 22
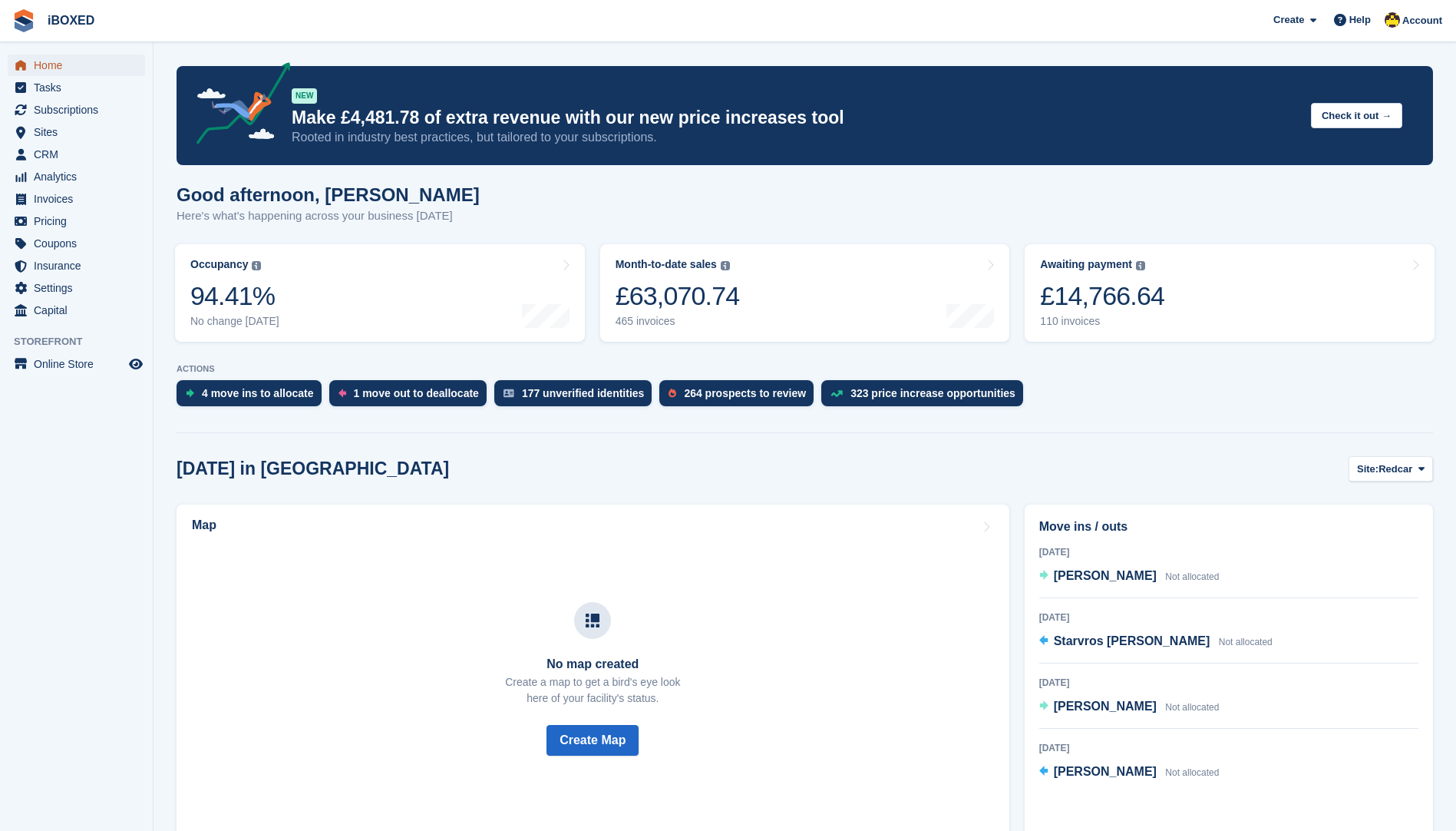
click at [100, 57] on span "Home" at bounding box center [80, 65] width 92 height 22
click at [1064, 462] on div "Today in Redcar Site: Redcar Redcar Ingleby Barwick" at bounding box center [805, 469] width 1257 height 25
click at [119, 107] on span "Subscriptions" at bounding box center [80, 110] width 92 height 22
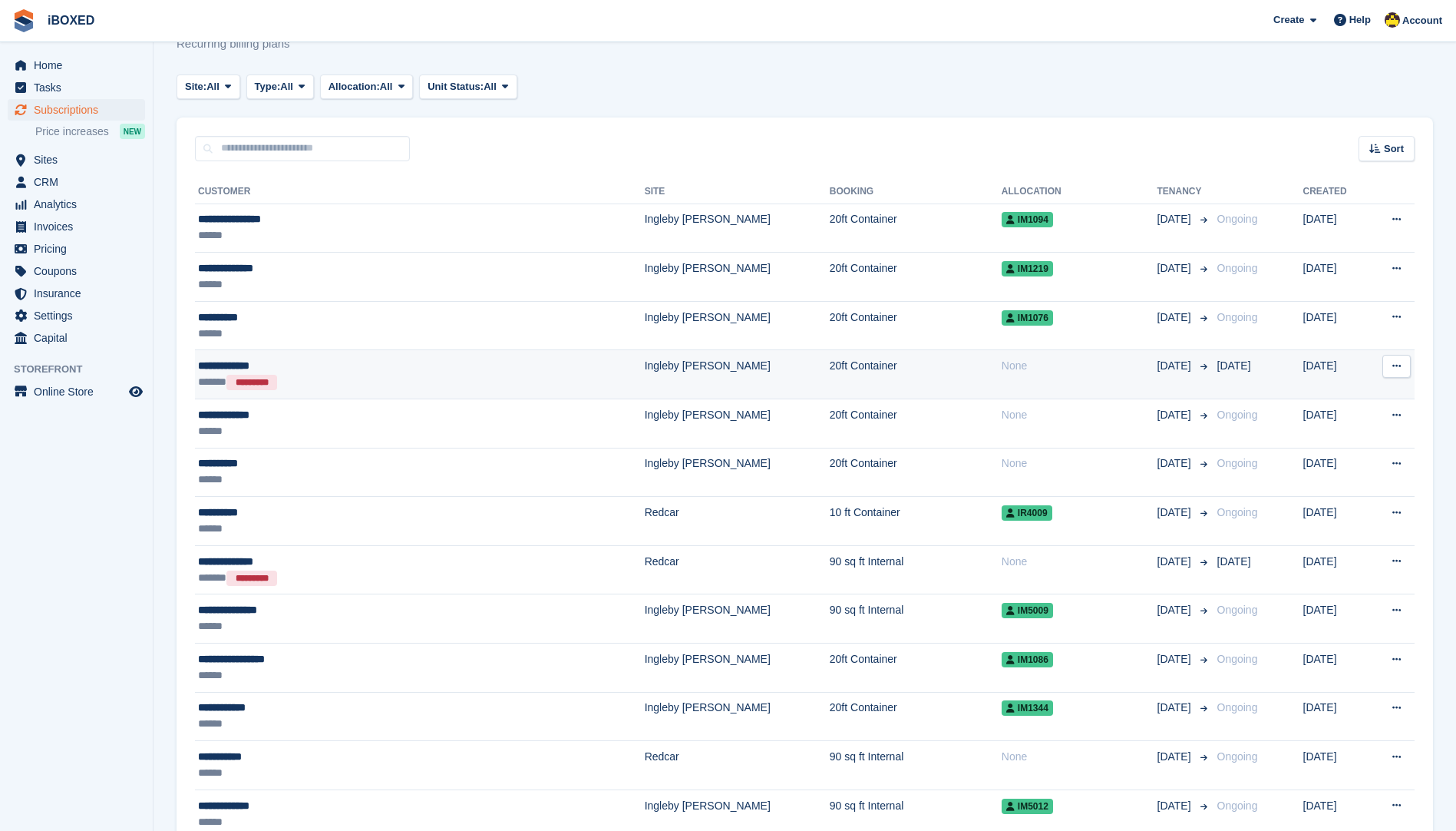
scroll to position [153, 0]
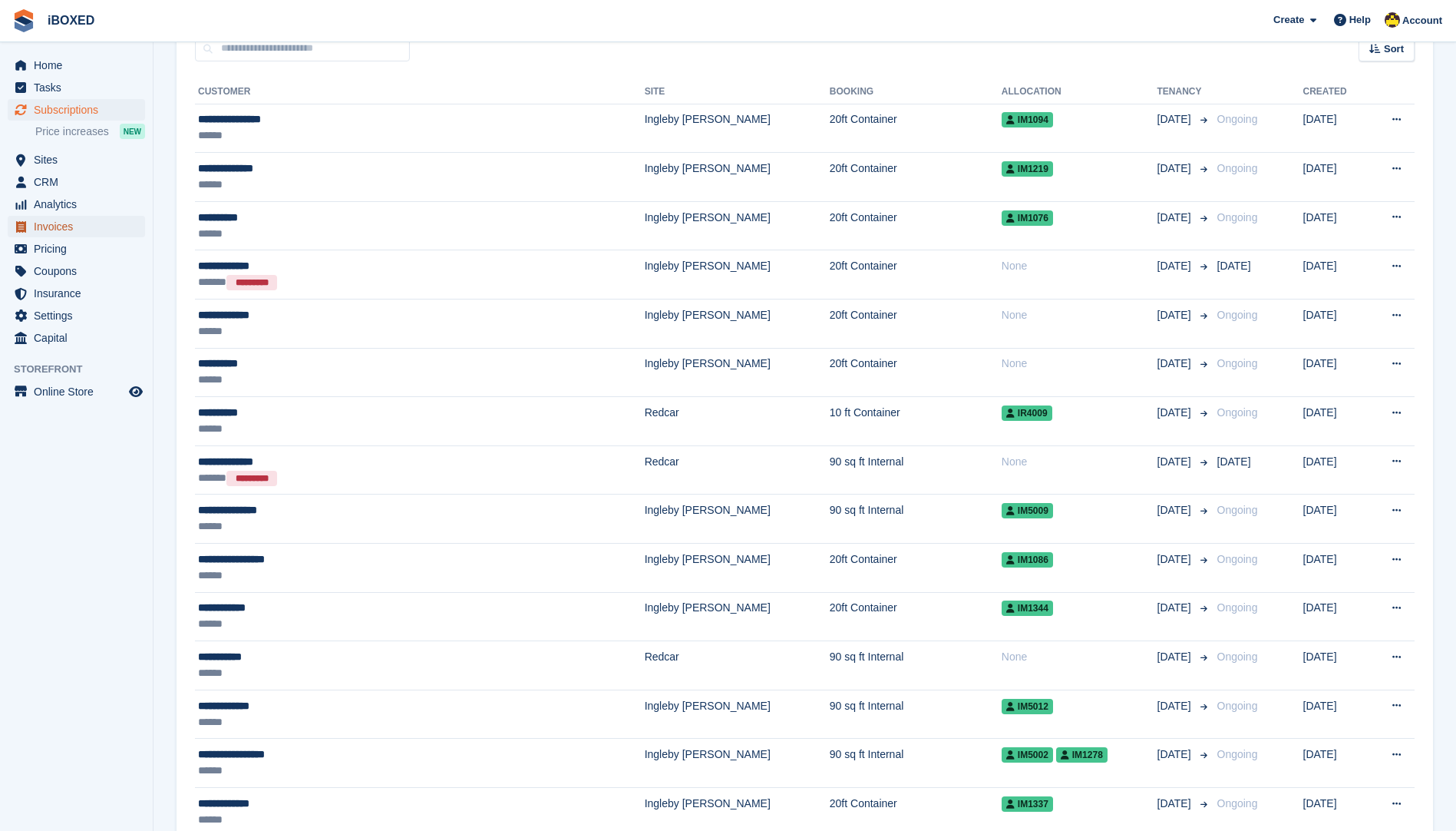
click at [80, 237] on span "Invoices" at bounding box center [80, 227] width 92 height 22
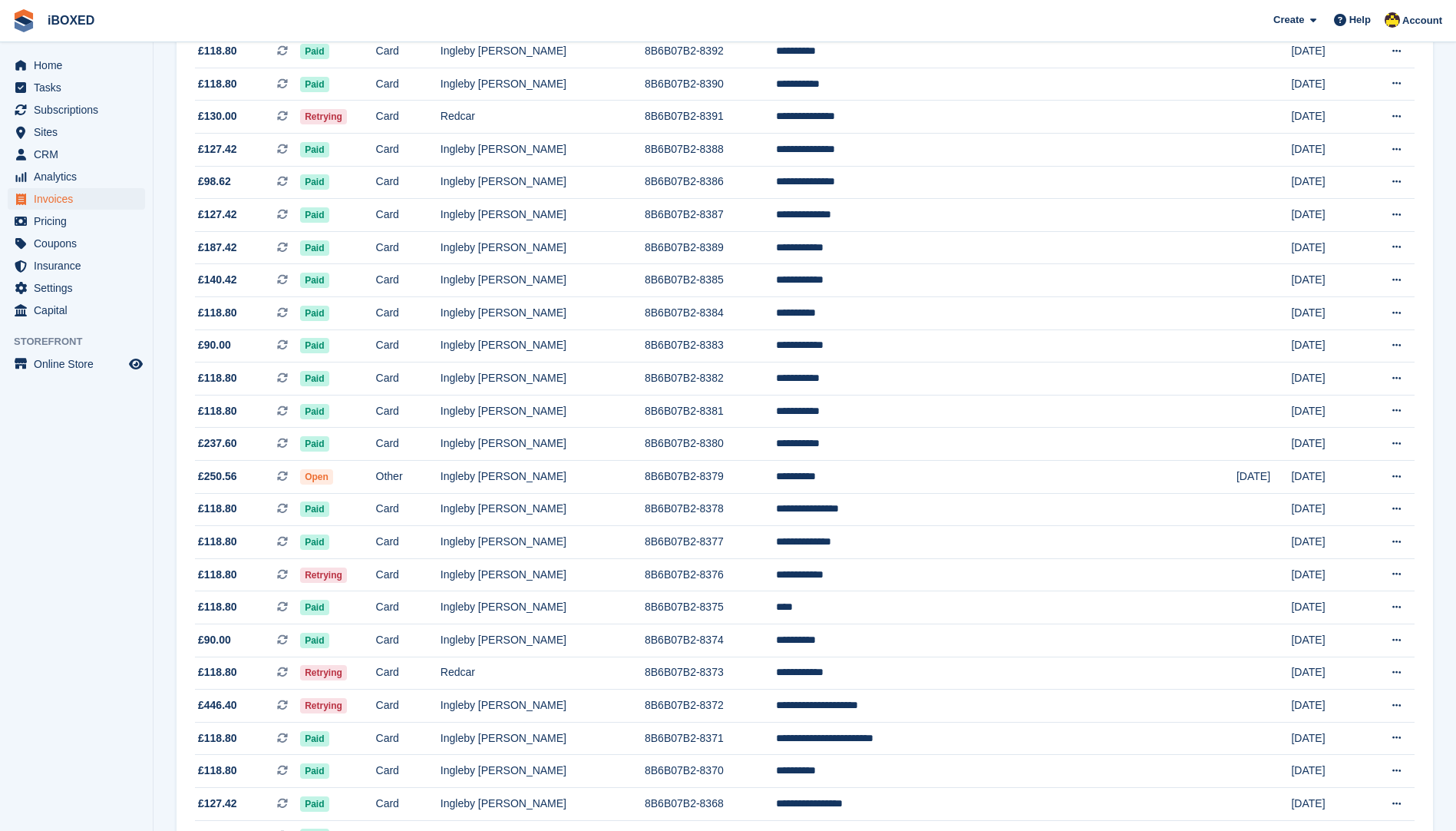
scroll to position [63, 0]
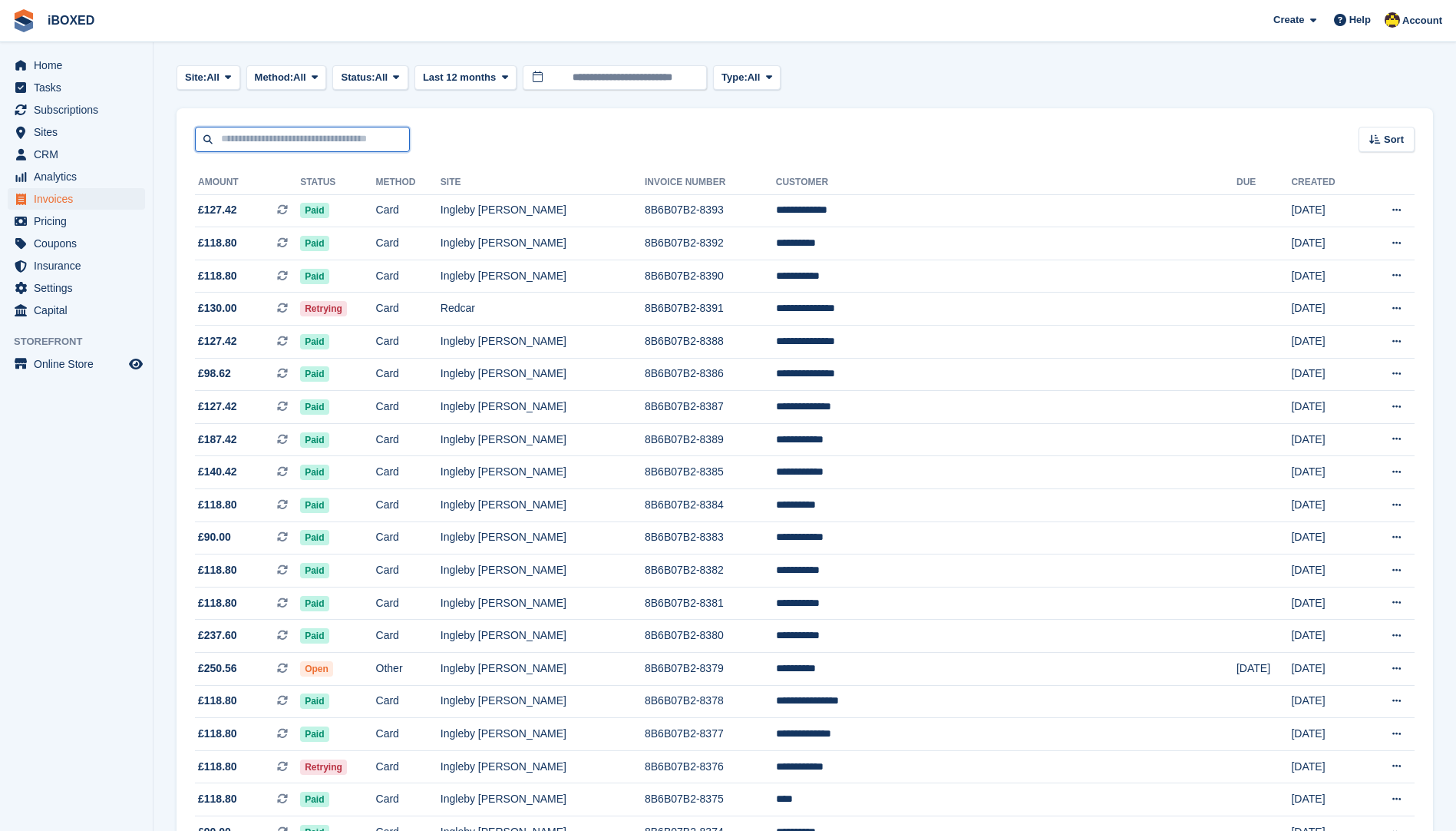
click at [330, 136] on input "text" at bounding box center [303, 139] width 215 height 25
type input "*****"
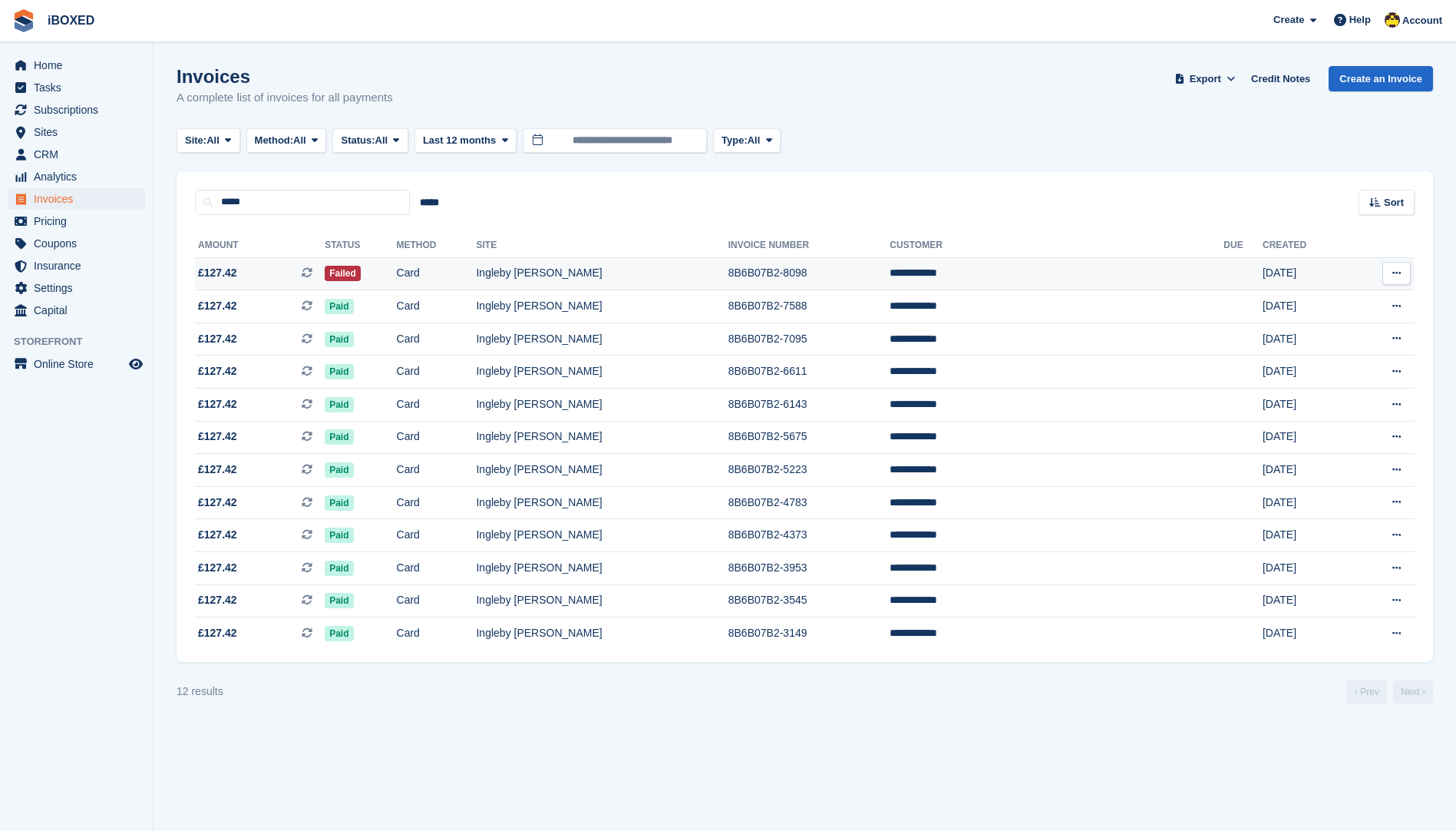
click at [1224, 275] on td at bounding box center [1244, 273] width 39 height 33
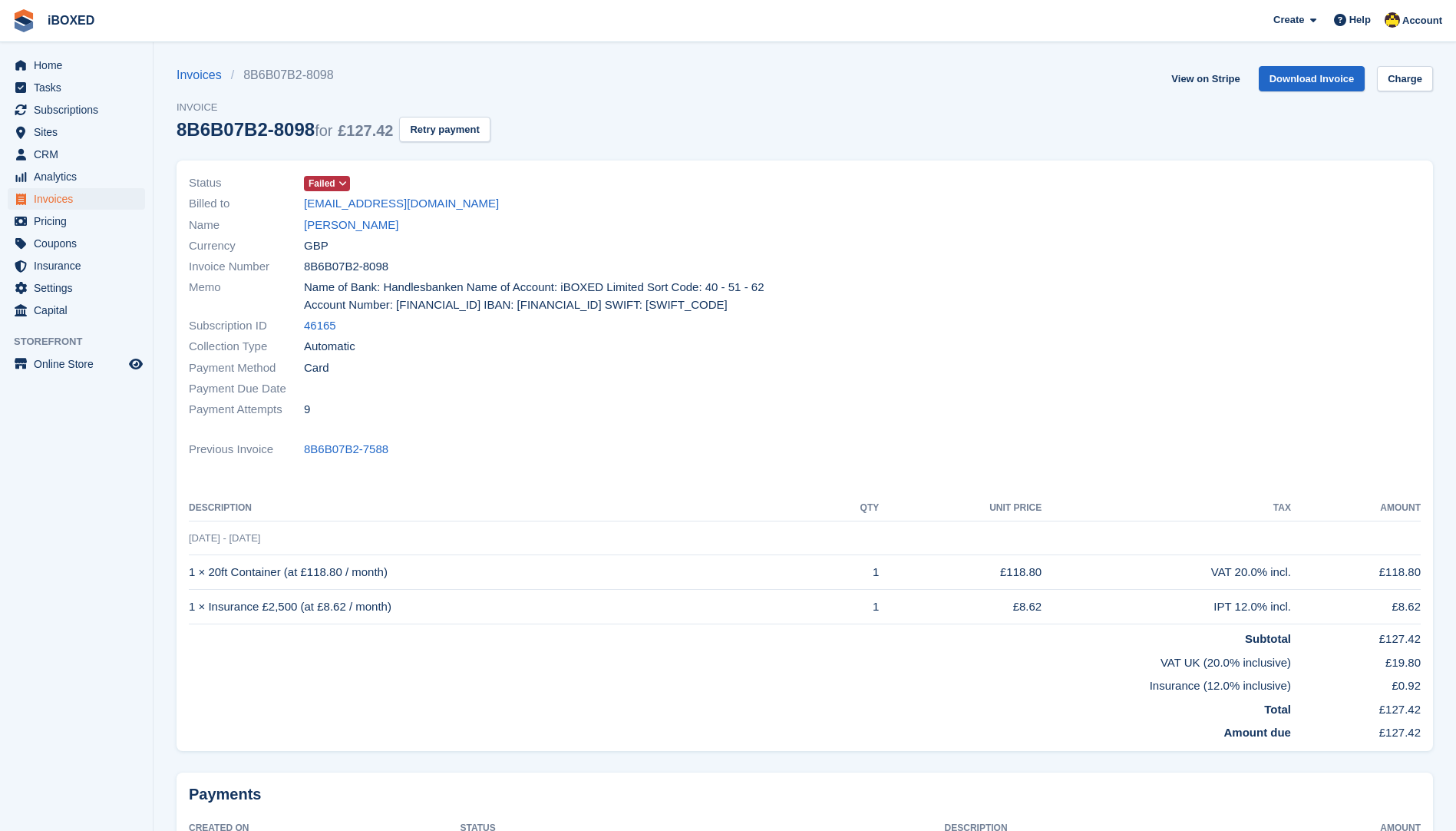
click at [730, 111] on div "Invoices 8B6B07B2-8098 Invoice 8B6B07B2-8098 for £127.42 Retry payment View on …" at bounding box center [805, 113] width 1257 height 94
click at [48, 107] on span "Subscriptions" at bounding box center [80, 110] width 92 height 22
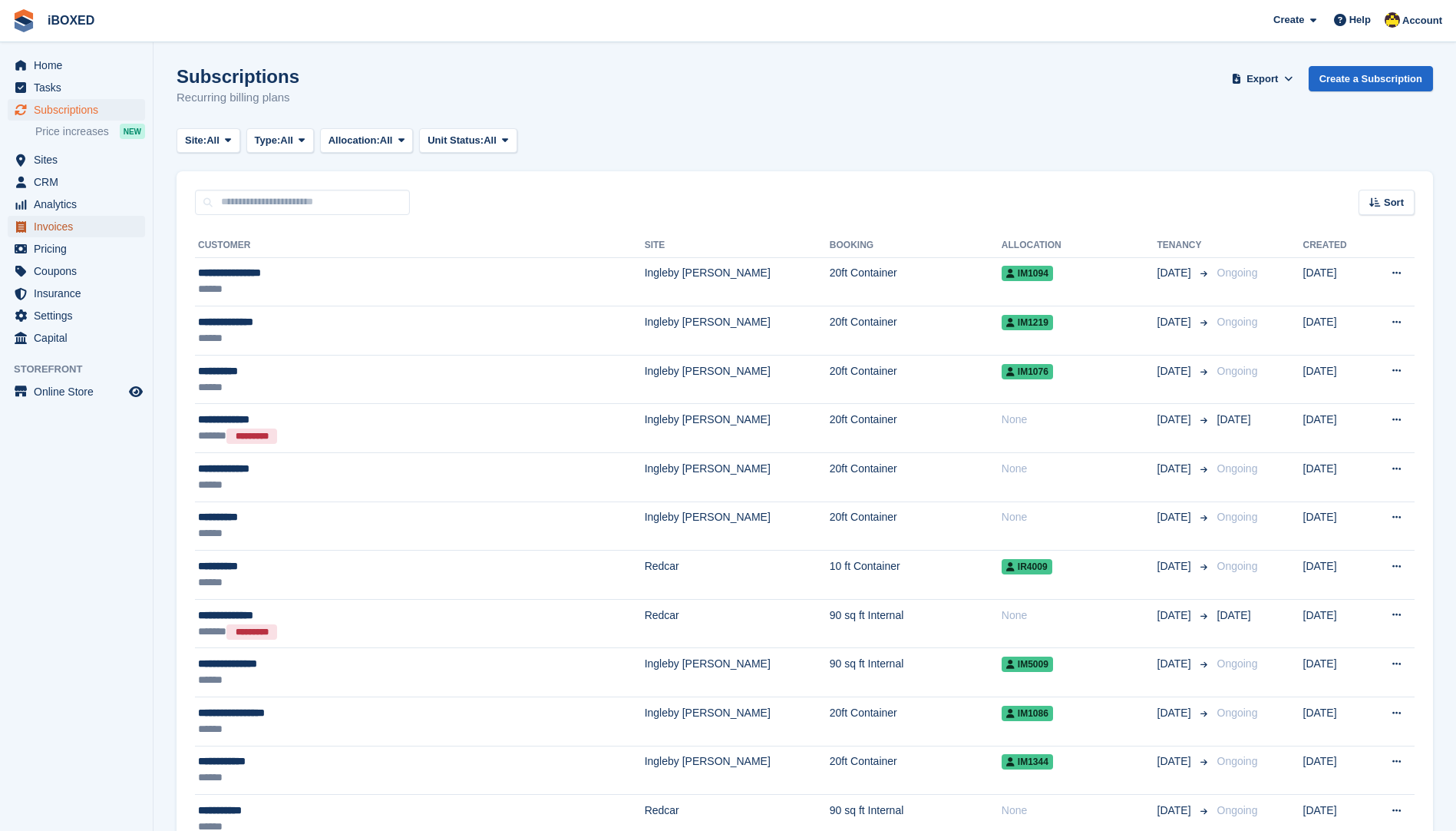
click at [72, 218] on span "Invoices" at bounding box center [80, 227] width 92 height 22
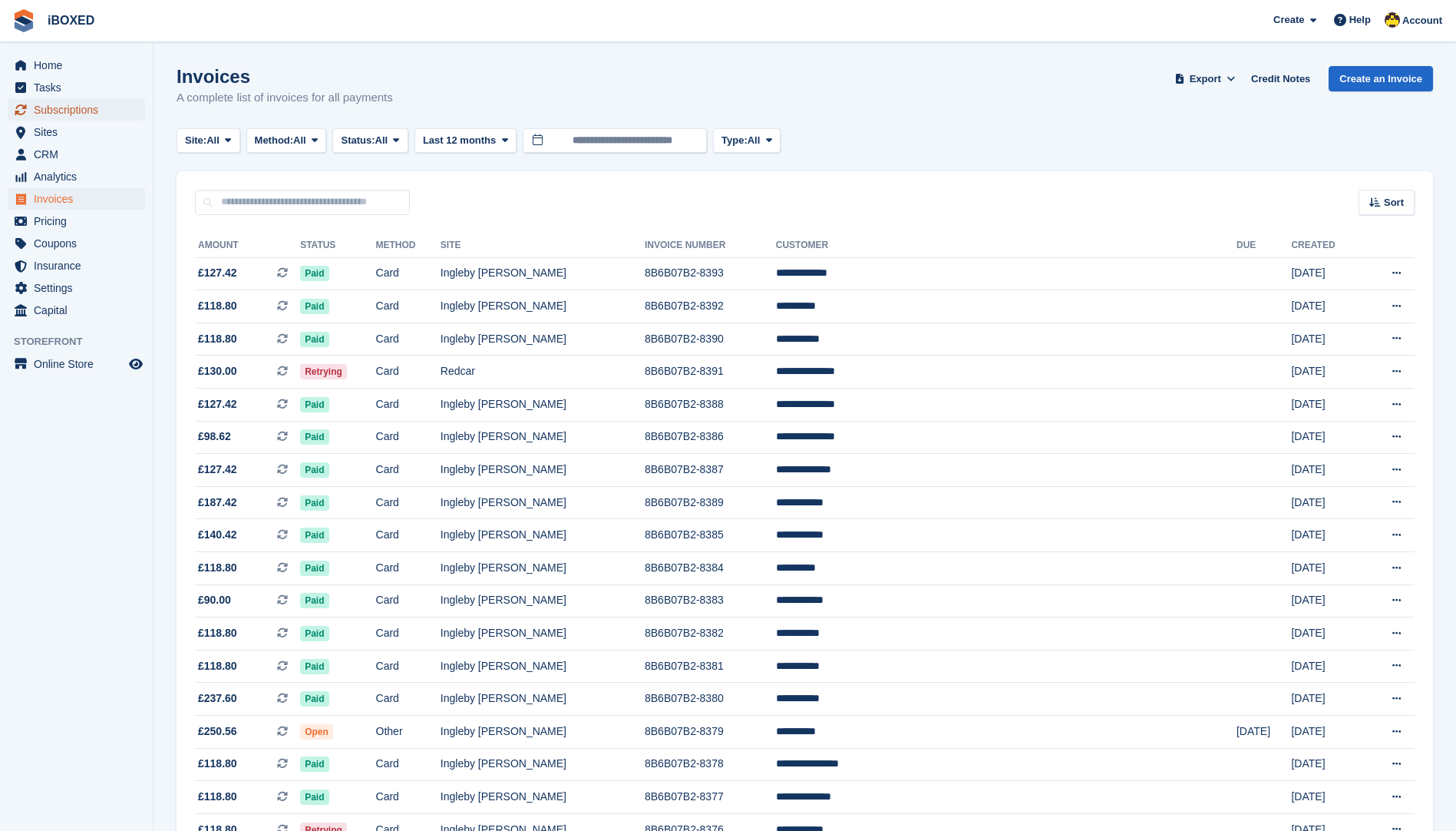
click at [105, 113] on span "Subscriptions" at bounding box center [80, 110] width 92 height 22
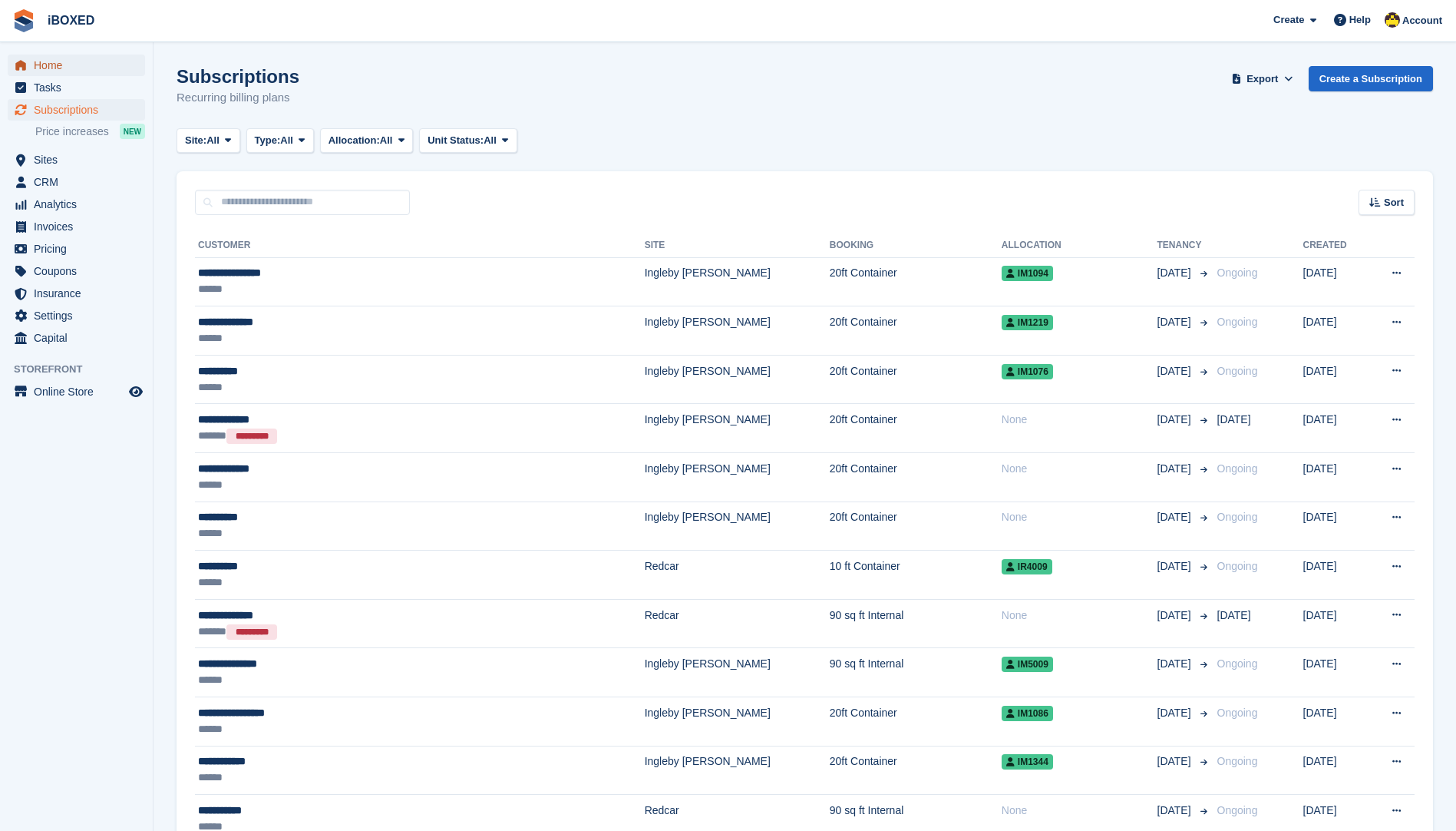
click at [82, 67] on span "Home" at bounding box center [80, 65] width 92 height 22
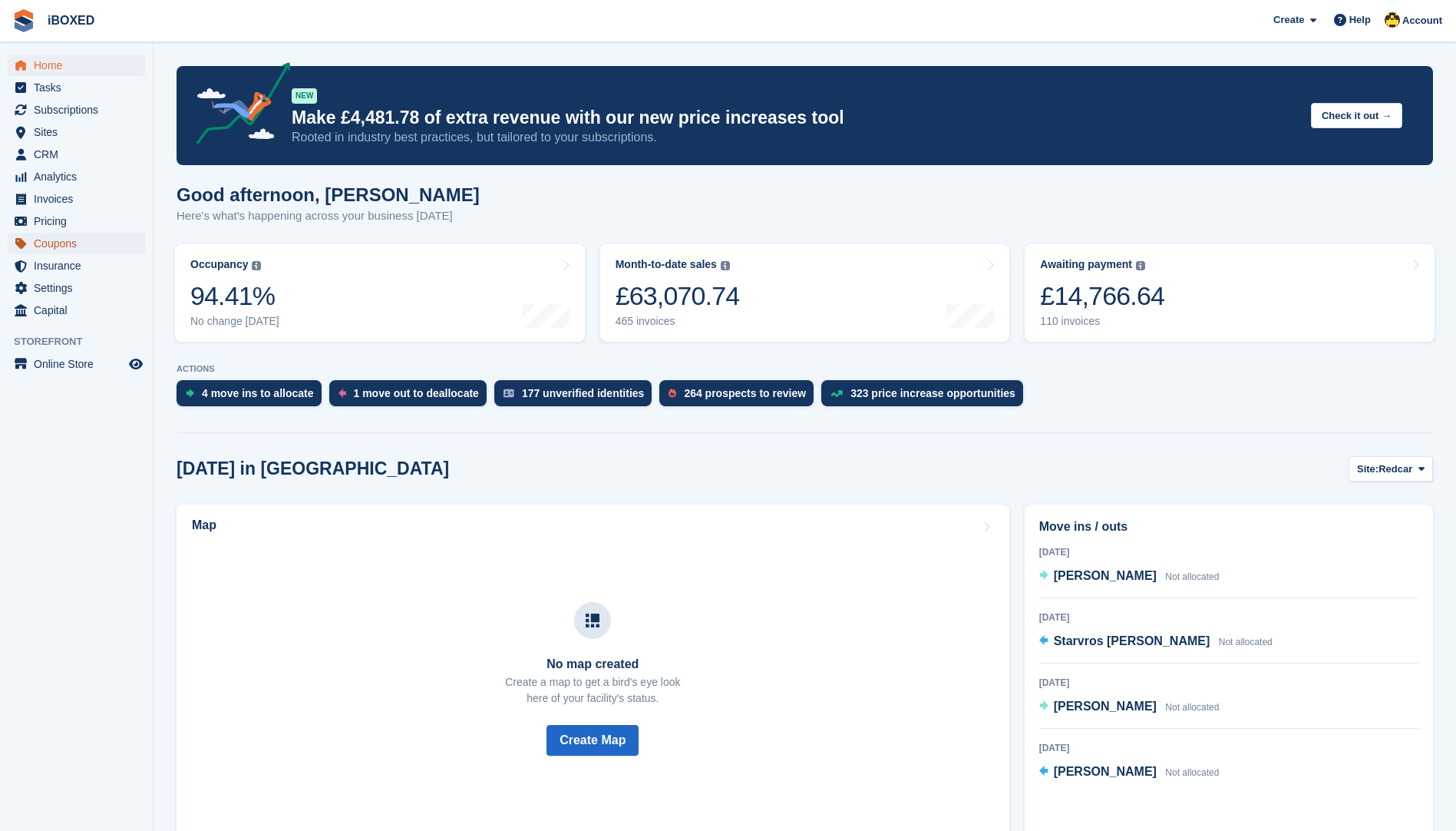
click at [72, 249] on span "Coupons" at bounding box center [80, 244] width 92 height 22
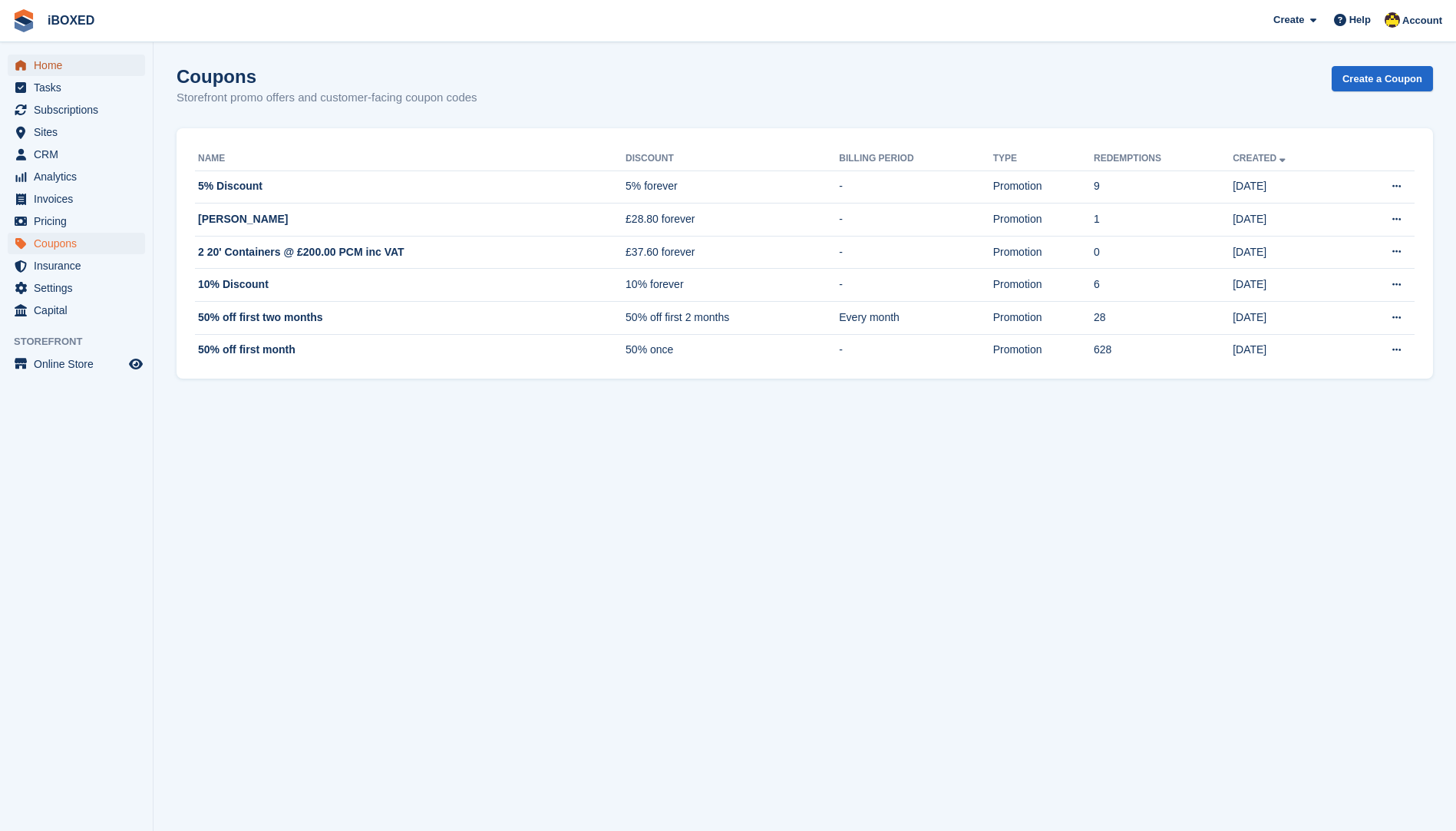
click at [56, 68] on span "Home" at bounding box center [80, 65] width 92 height 22
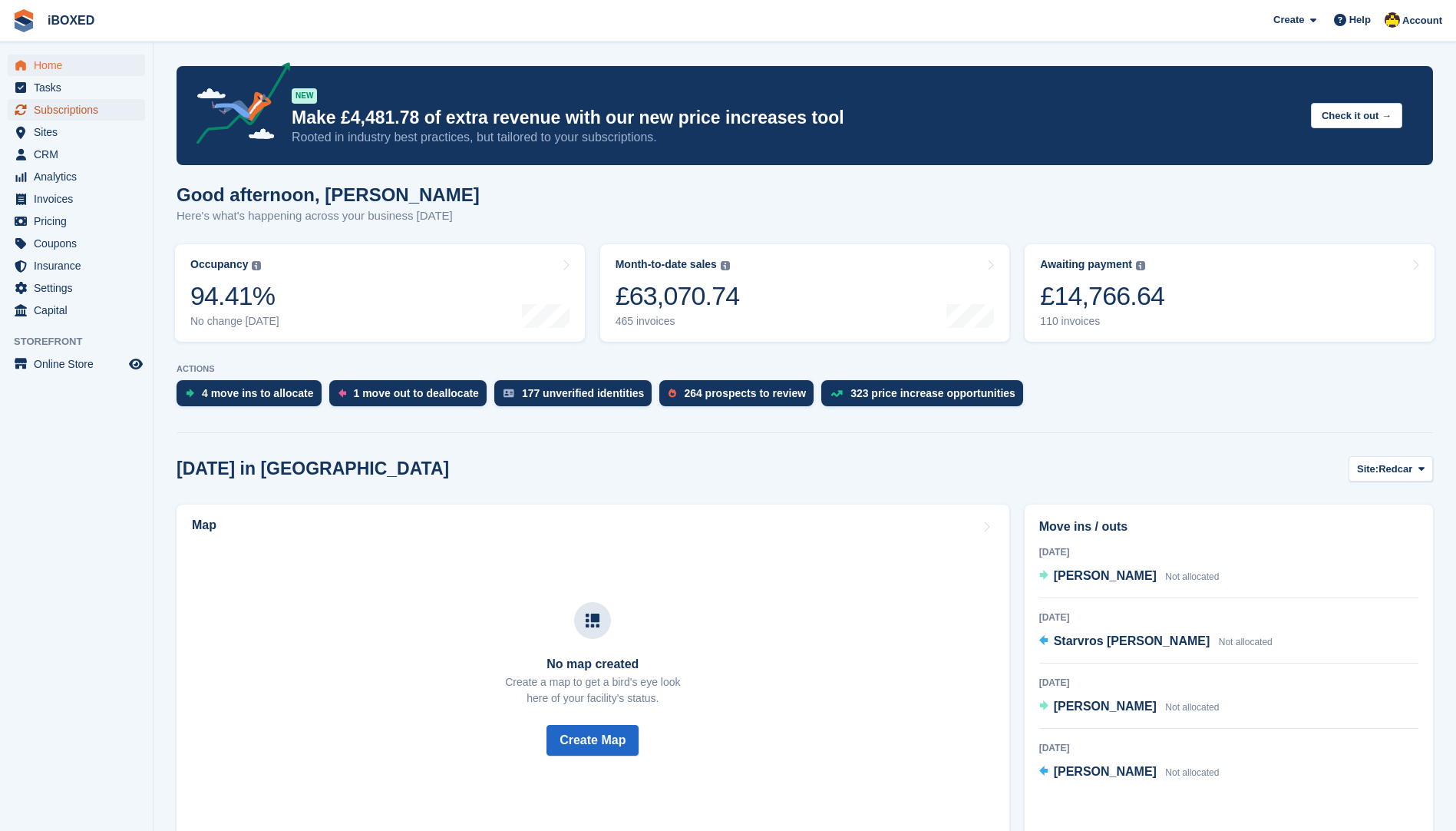
click at [97, 120] on span "Subscriptions" at bounding box center [80, 110] width 92 height 22
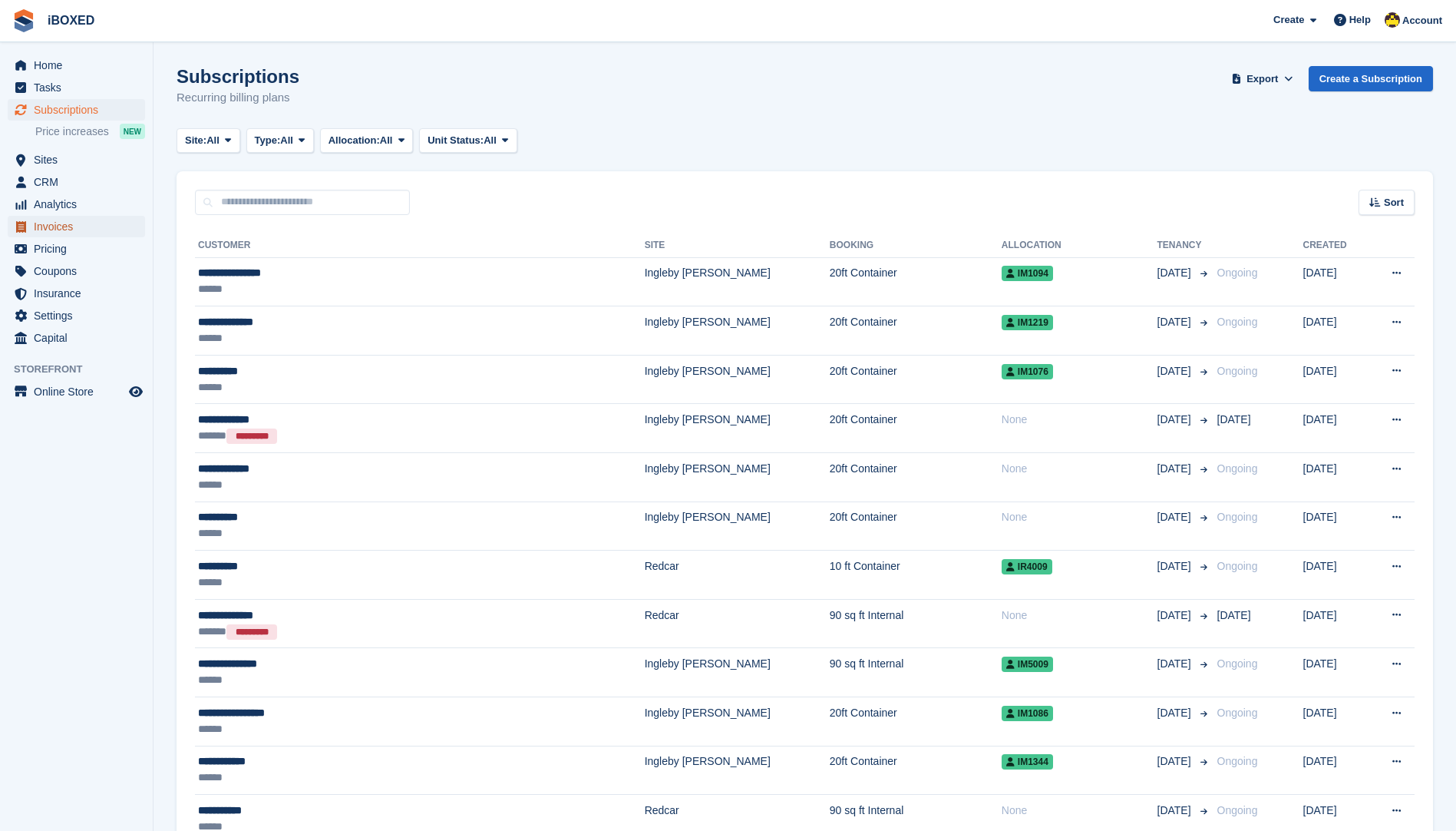
click at [94, 228] on span "Invoices" at bounding box center [80, 227] width 92 height 22
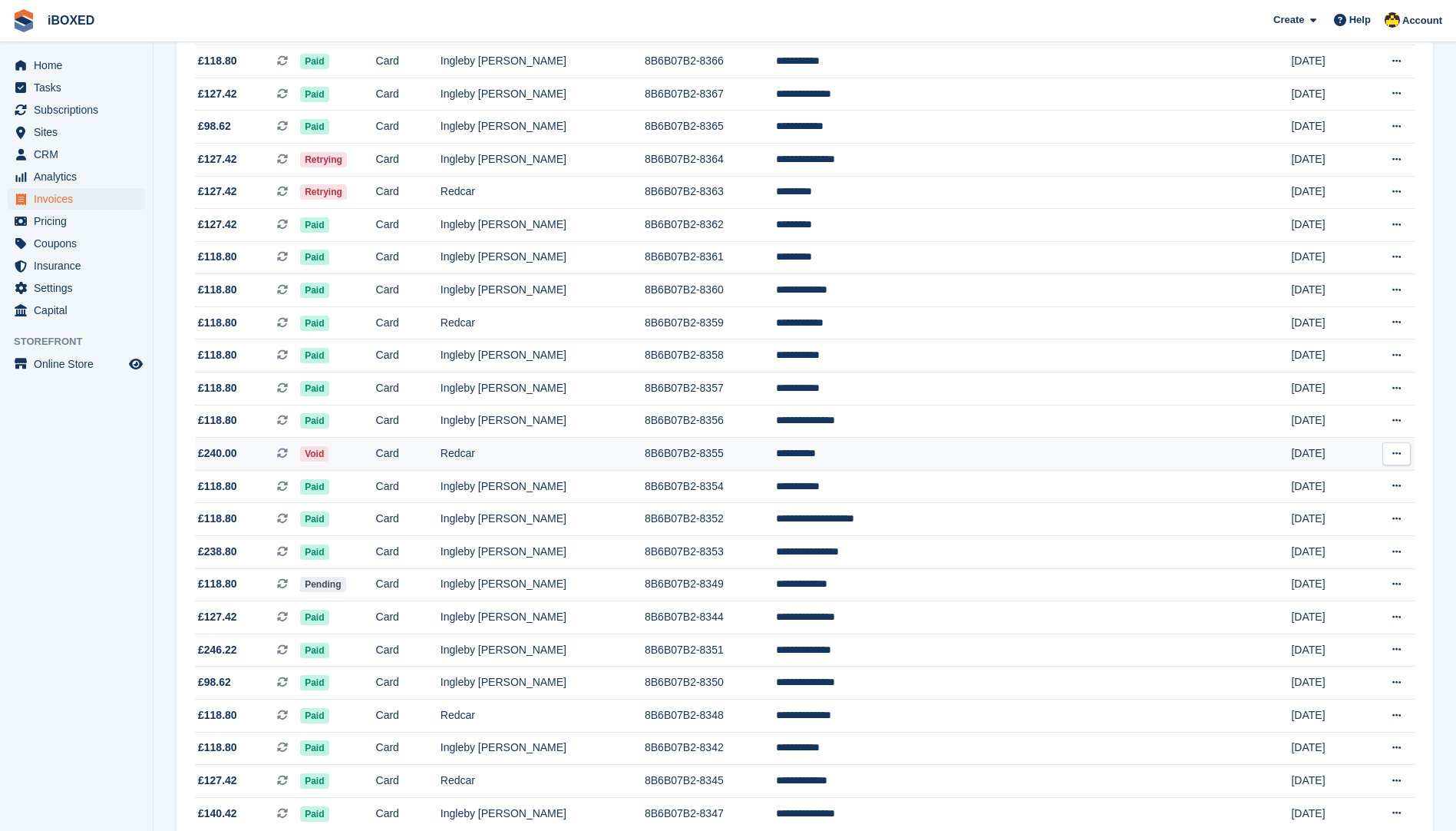
scroll to position [1138, 0]
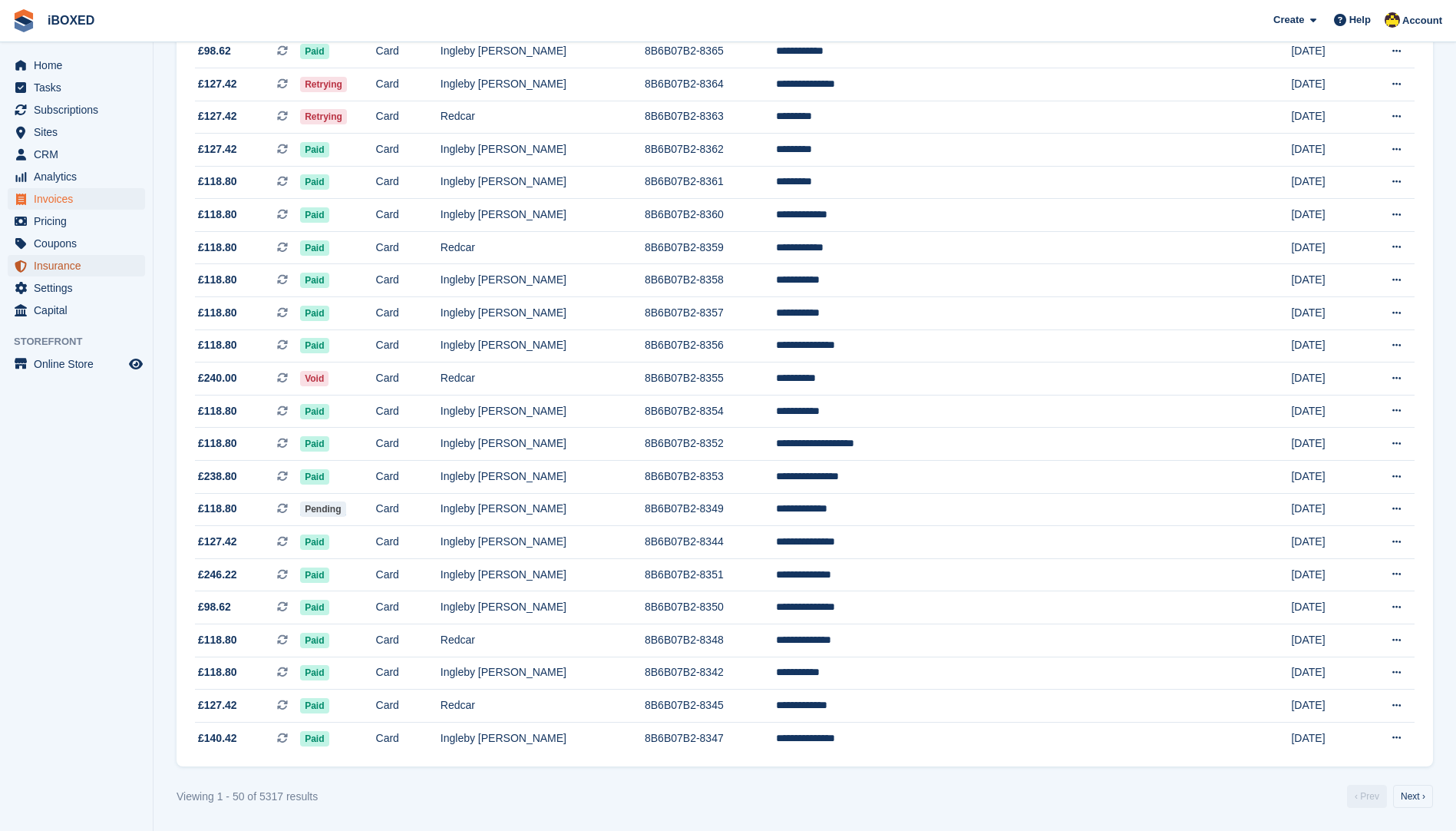
click at [88, 264] on span "Insurance" at bounding box center [80, 265] width 92 height 22
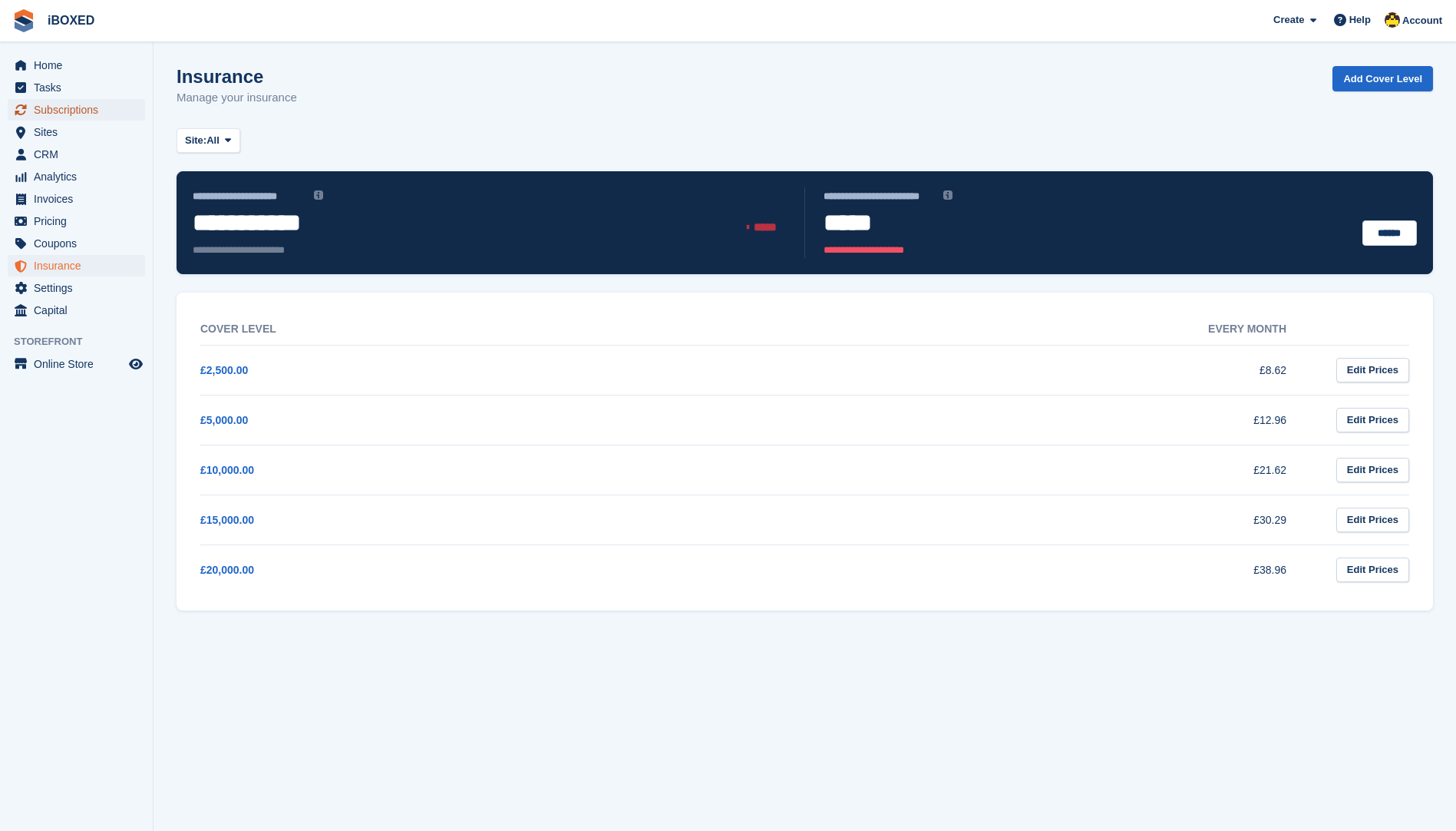
click at [99, 105] on span "Subscriptions" at bounding box center [80, 110] width 92 height 22
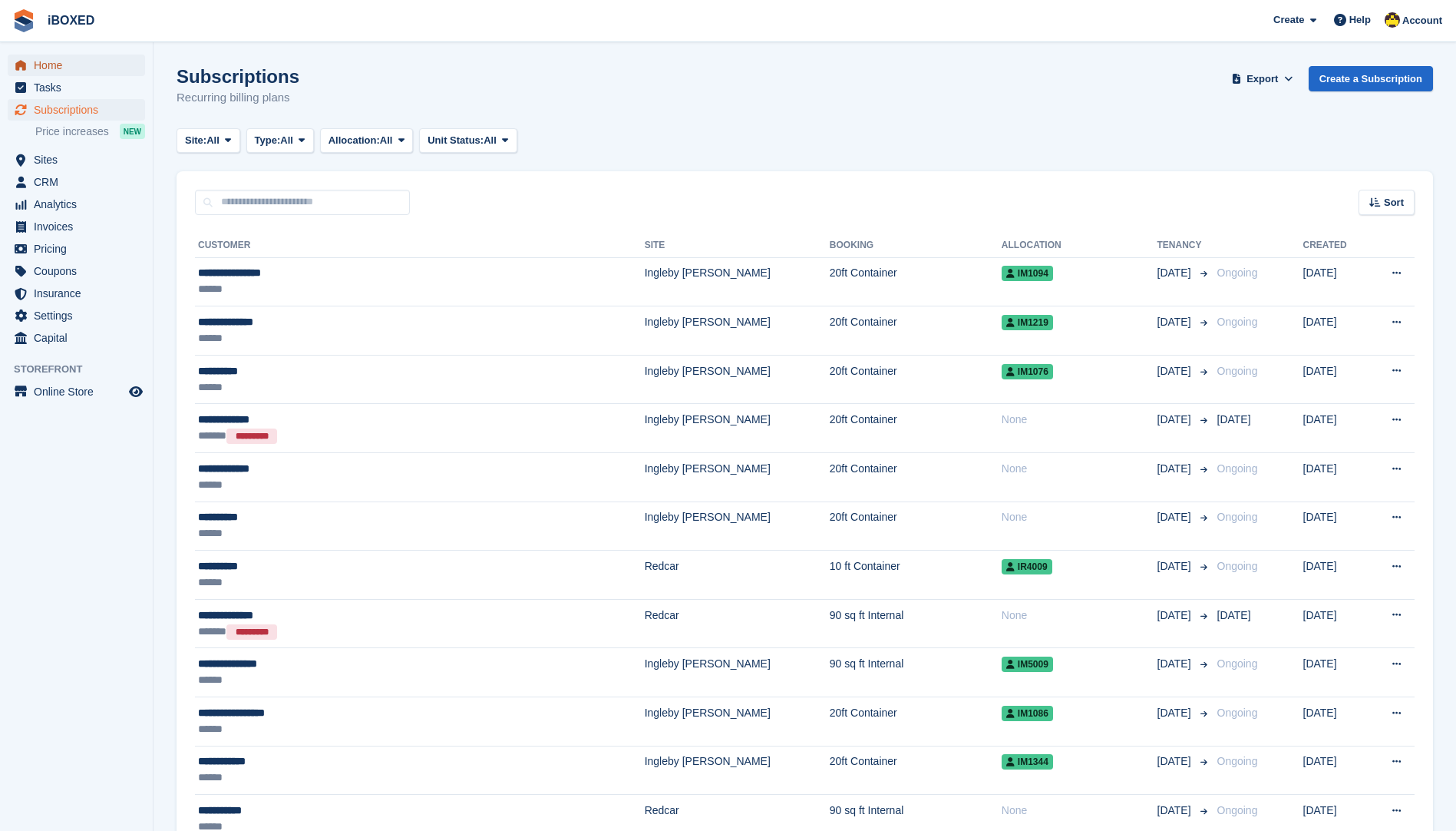
click at [62, 58] on span "Home" at bounding box center [80, 65] width 92 height 22
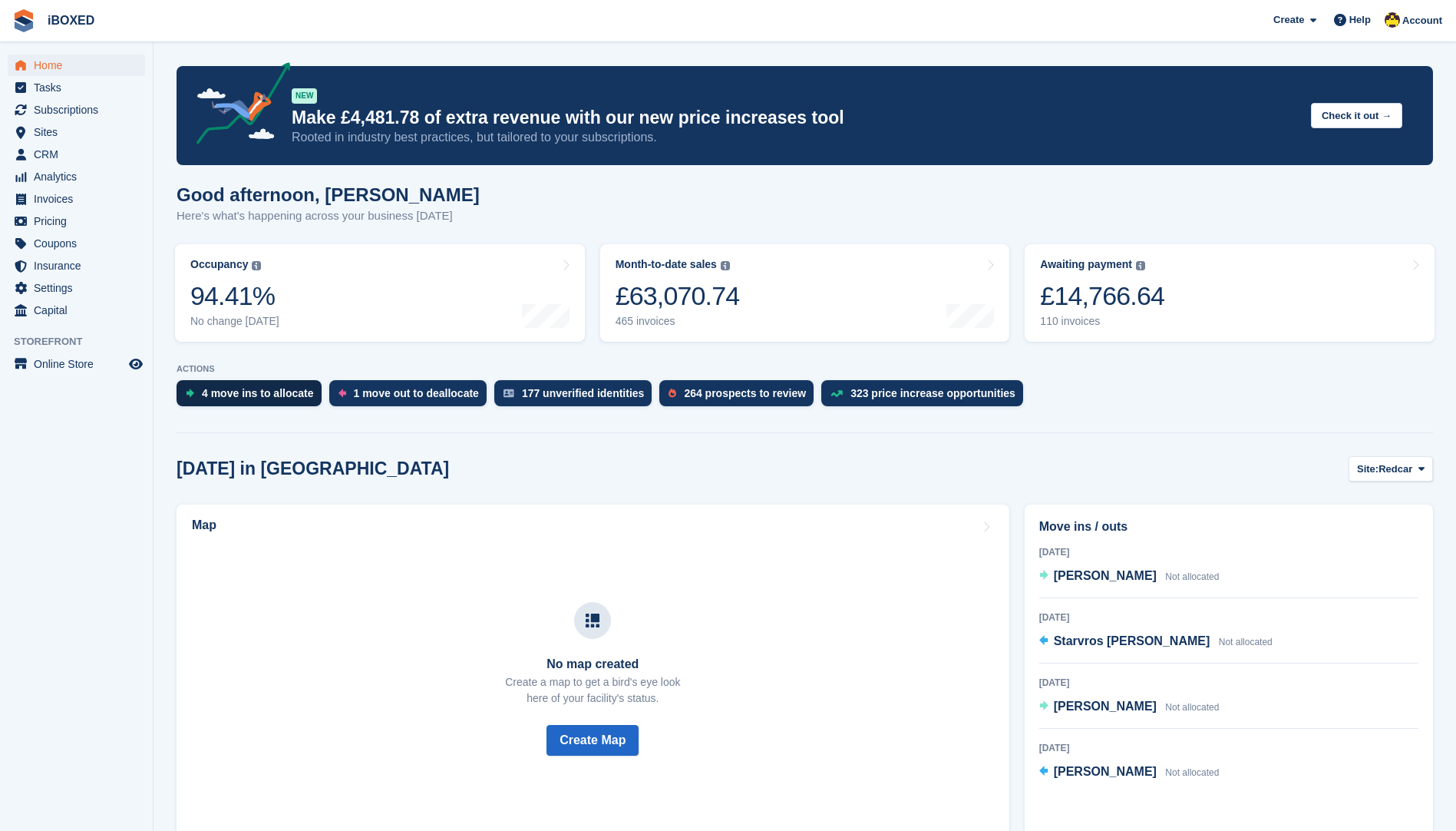
click at [233, 399] on div "4 move ins to allocate" at bounding box center [257, 394] width 112 height 13
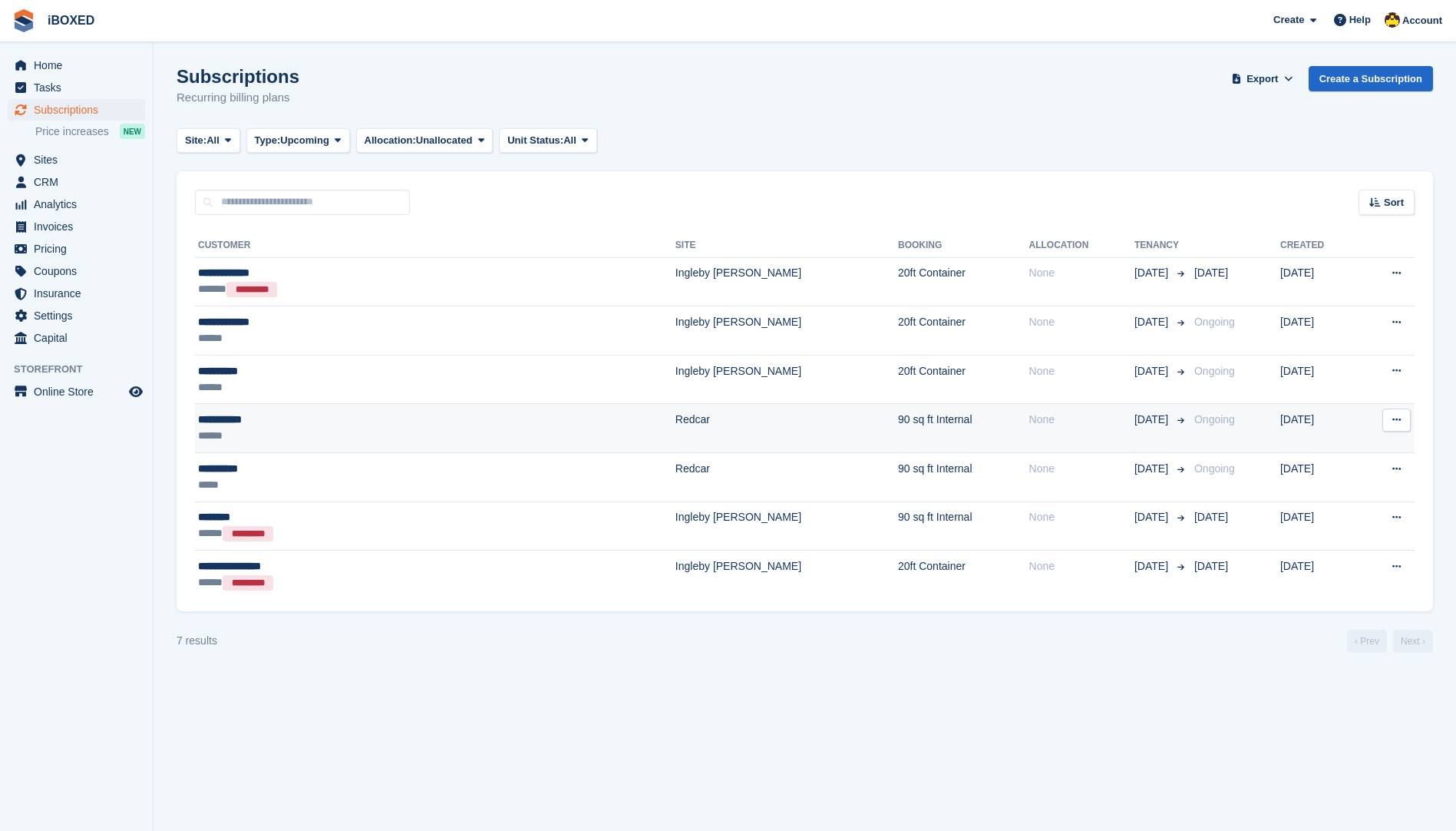
click at [676, 437] on td "Redcar" at bounding box center [787, 428] width 222 height 49
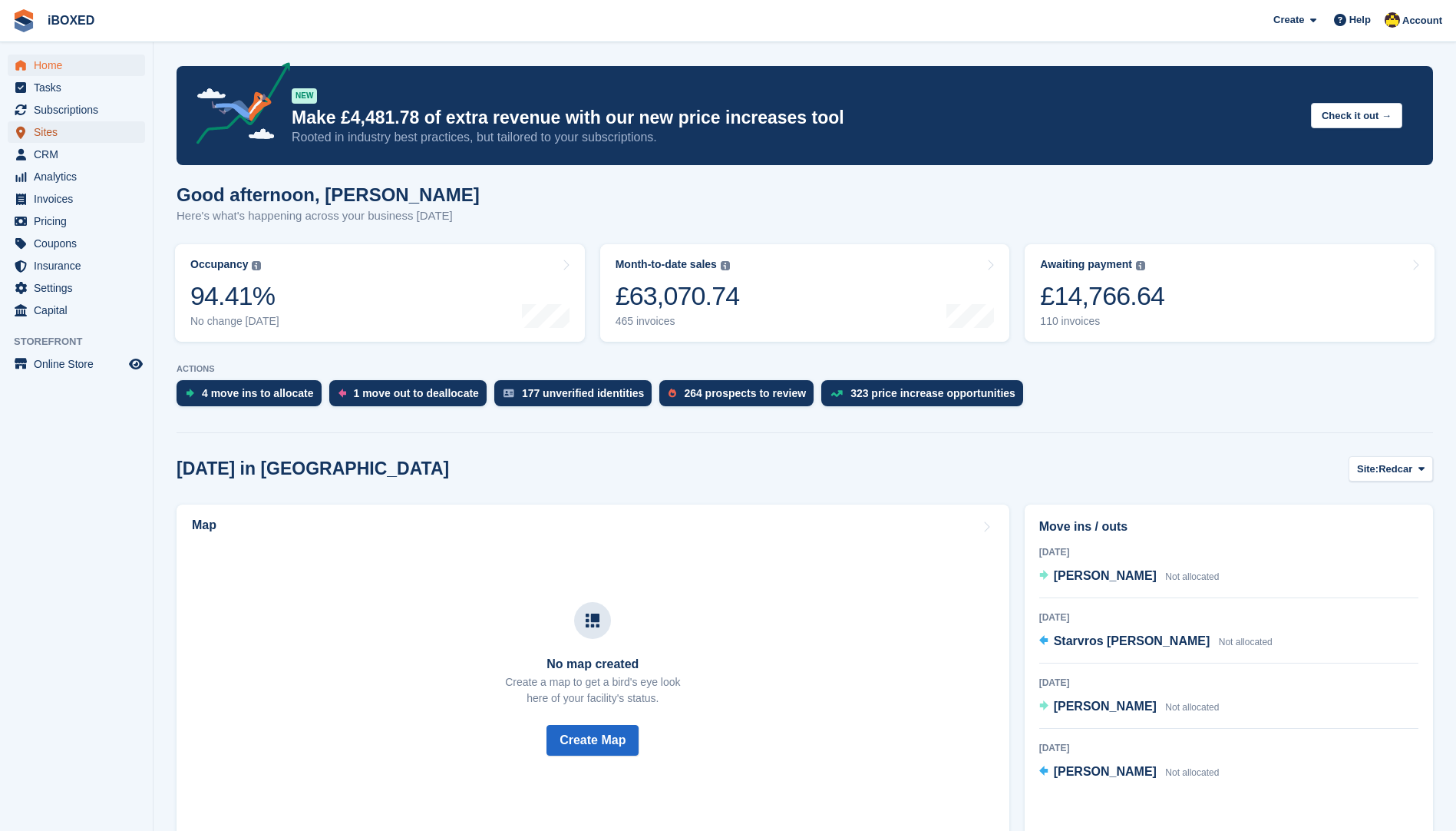
click at [56, 131] on span "Sites" at bounding box center [80, 132] width 92 height 22
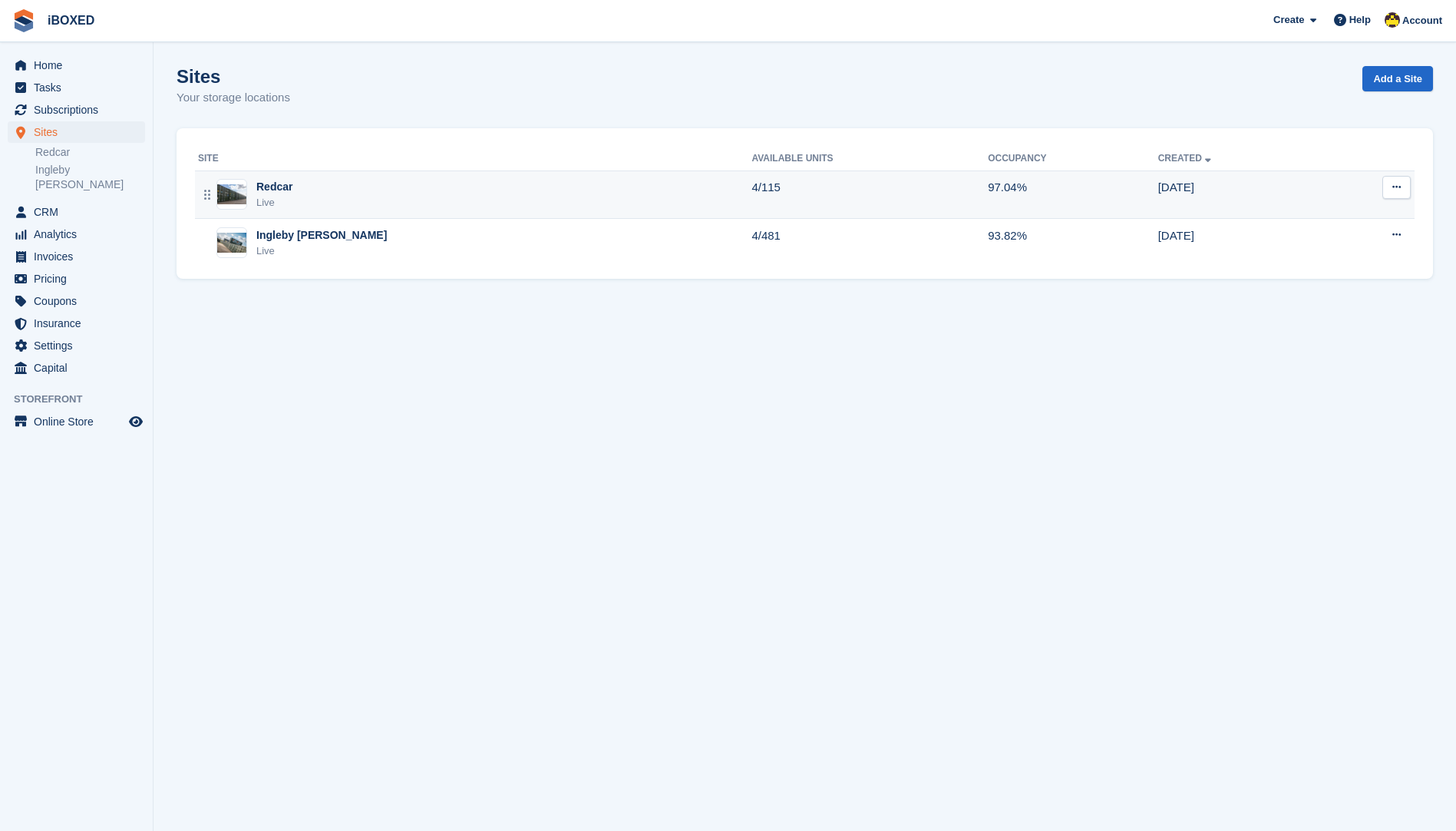
click at [333, 180] on div "Redcar Live" at bounding box center [475, 195] width 554 height 31
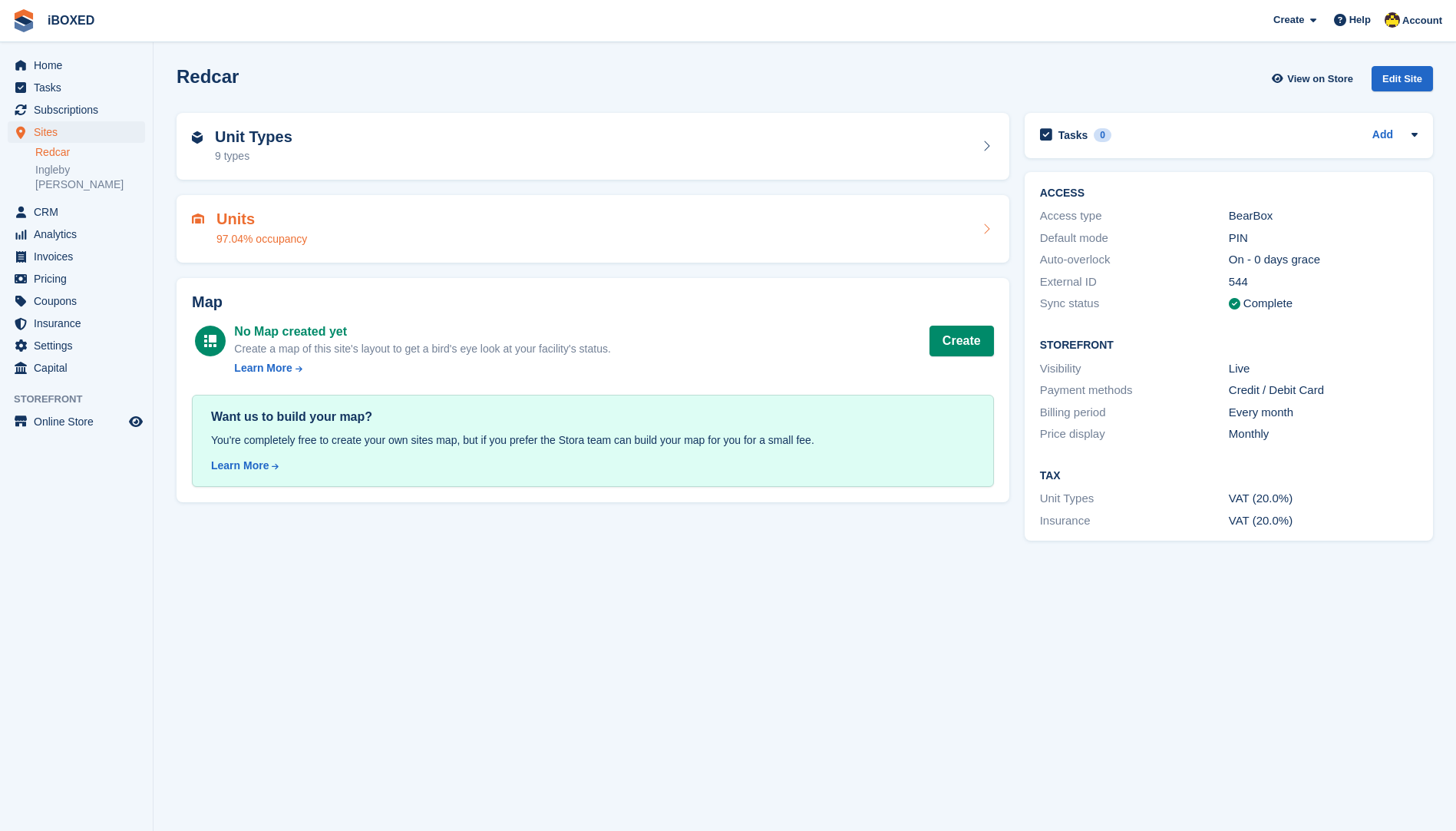
click at [337, 224] on div "Units 97.04% occupancy" at bounding box center [592, 229] width 802 height 37
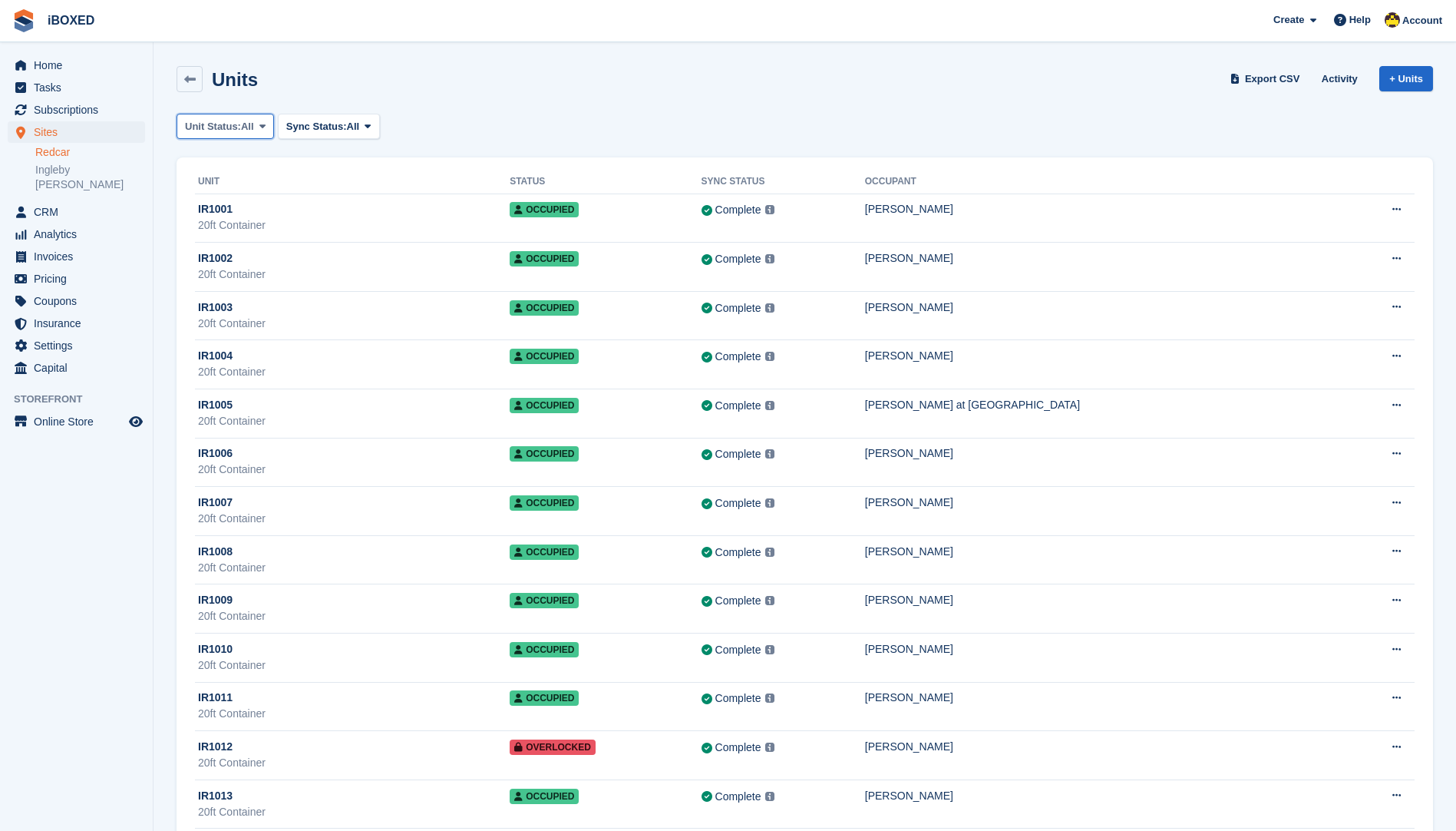
click at [251, 117] on button "Unit Status: All" at bounding box center [225, 126] width 98 height 25
click at [253, 175] on link "All" at bounding box center [250, 162] width 134 height 28
click at [254, 126] on span "All" at bounding box center [247, 126] width 13 height 15
click at [243, 201] on link "Available" at bounding box center [250, 190] width 134 height 28
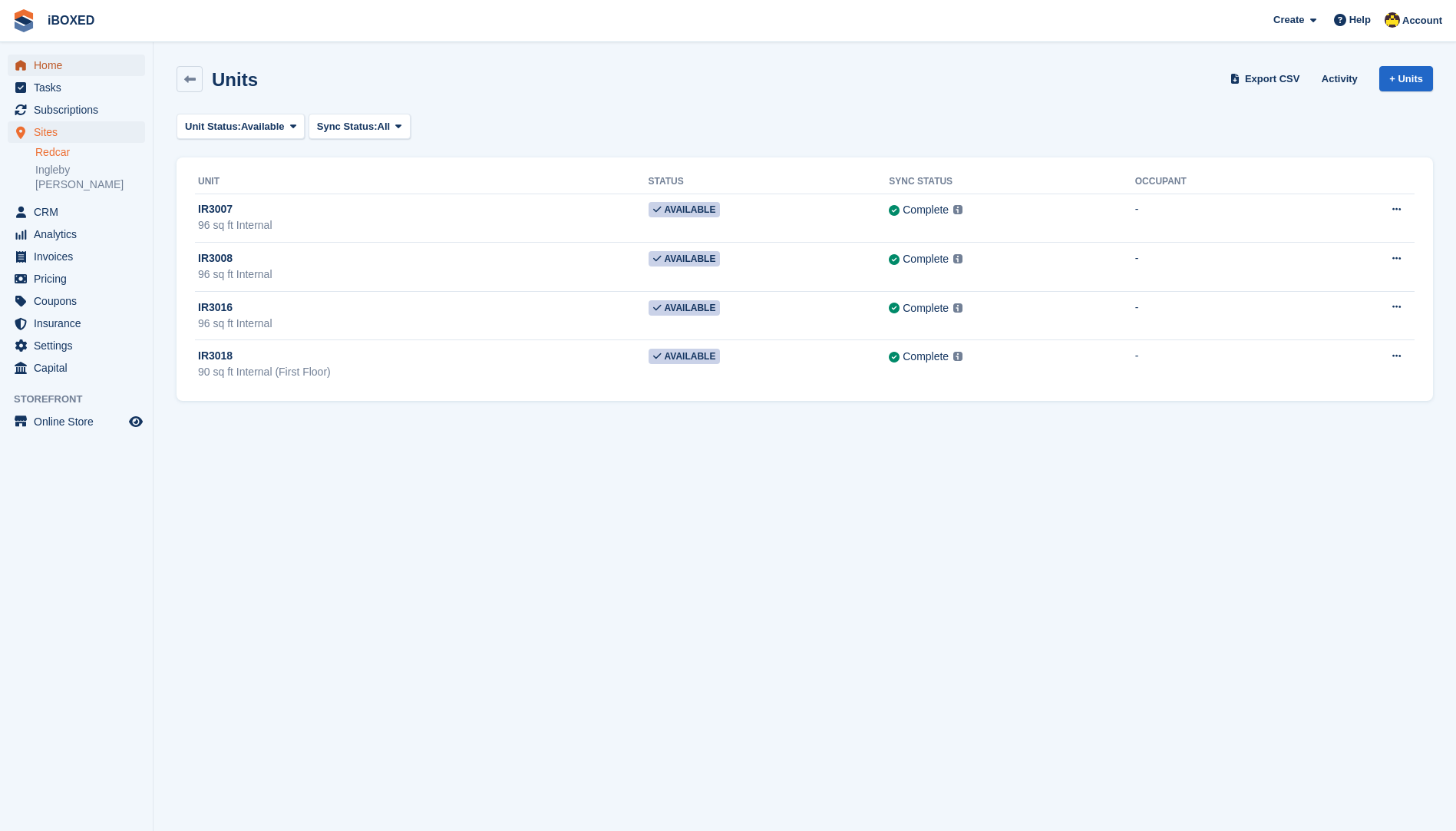
click at [61, 57] on span "Home" at bounding box center [80, 65] width 92 height 22
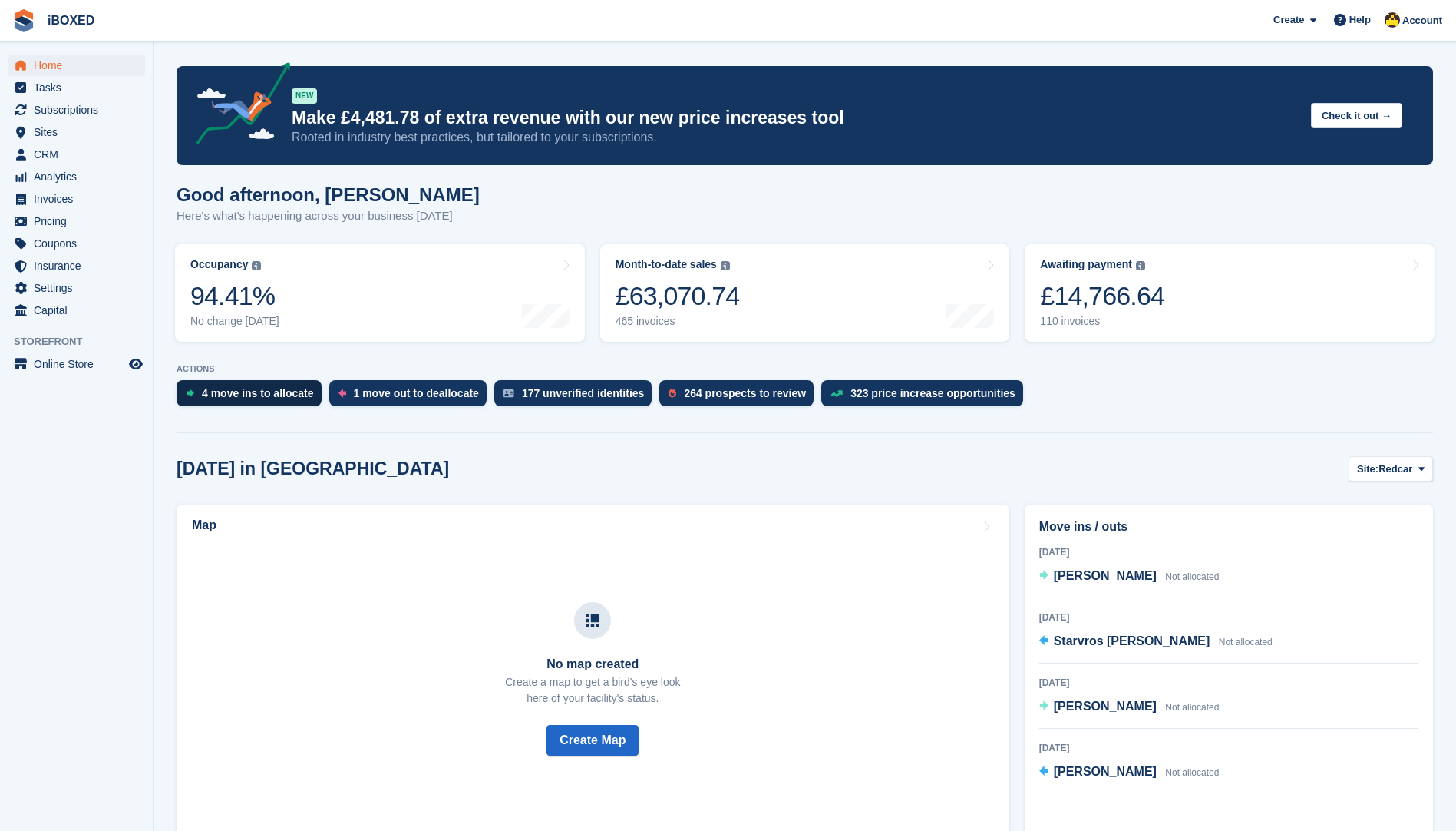
click at [245, 387] on div "4 move ins to allocate" at bounding box center [257, 394] width 112 height 13
